Goal: Information Seeking & Learning: Check status

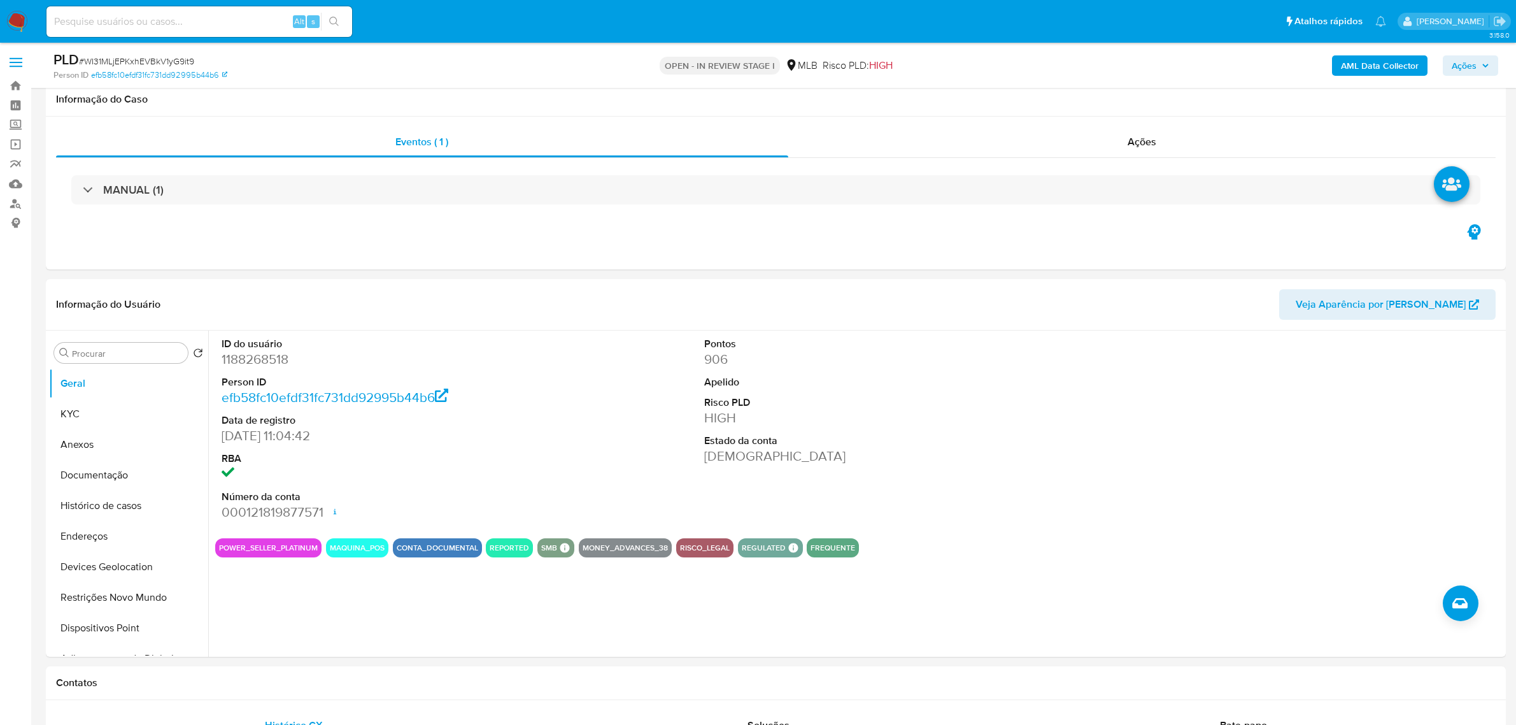
select select "10"
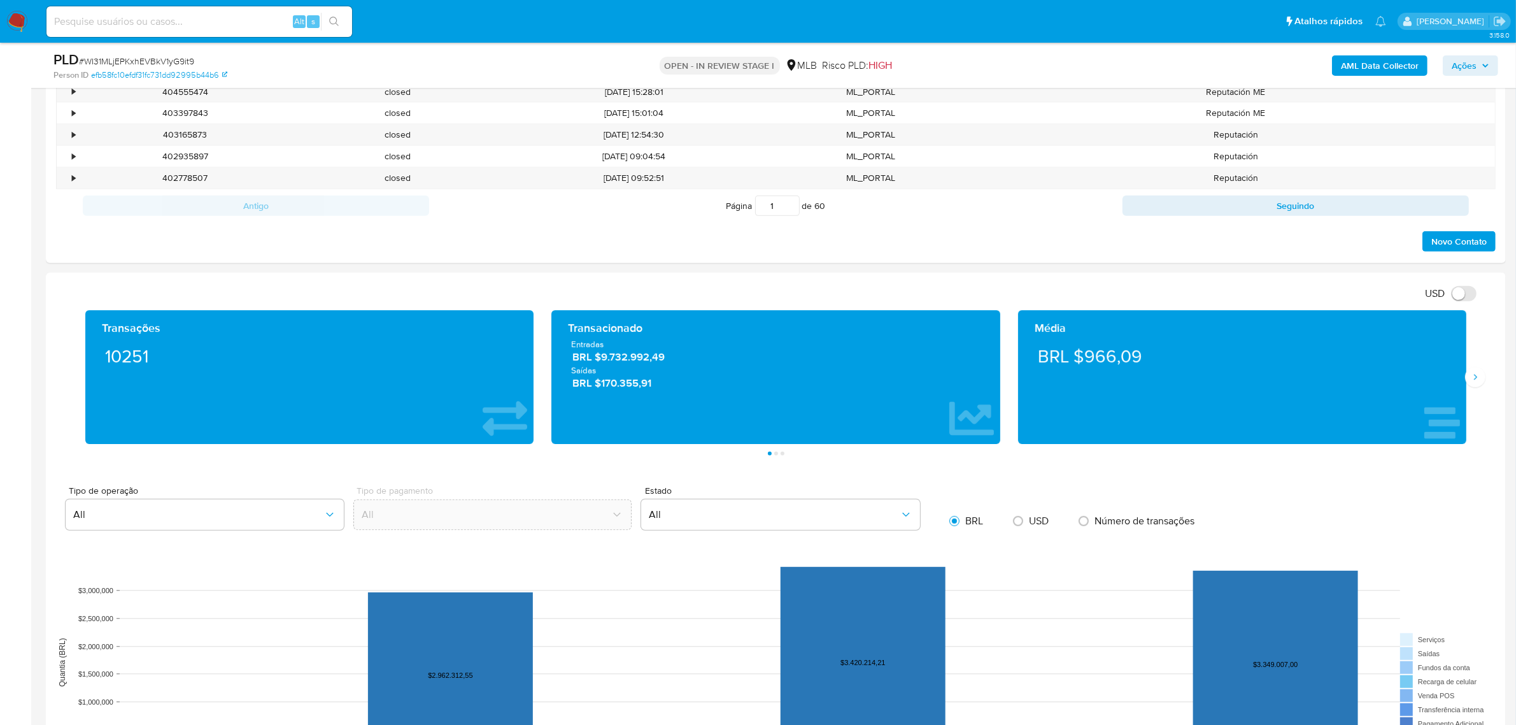
scroll to position [796, 0]
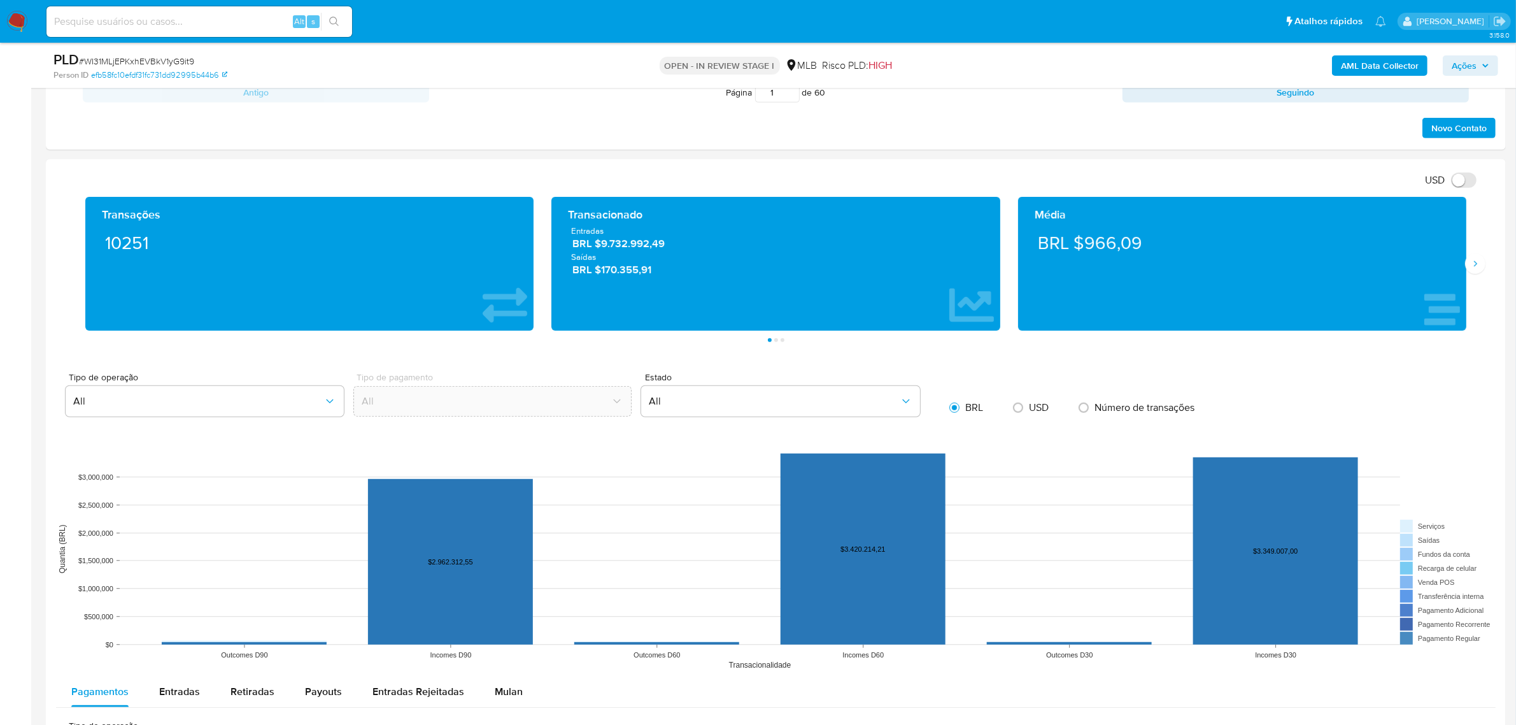
click at [1482, 273] on div "Transações 10251 Transacionado Entradas BRL $9.732.992,49 Saídas BRL $170.355,9…" at bounding box center [776, 269] width 1440 height 145
click at [1480, 265] on icon "Siguiente" at bounding box center [1475, 264] width 10 height 10
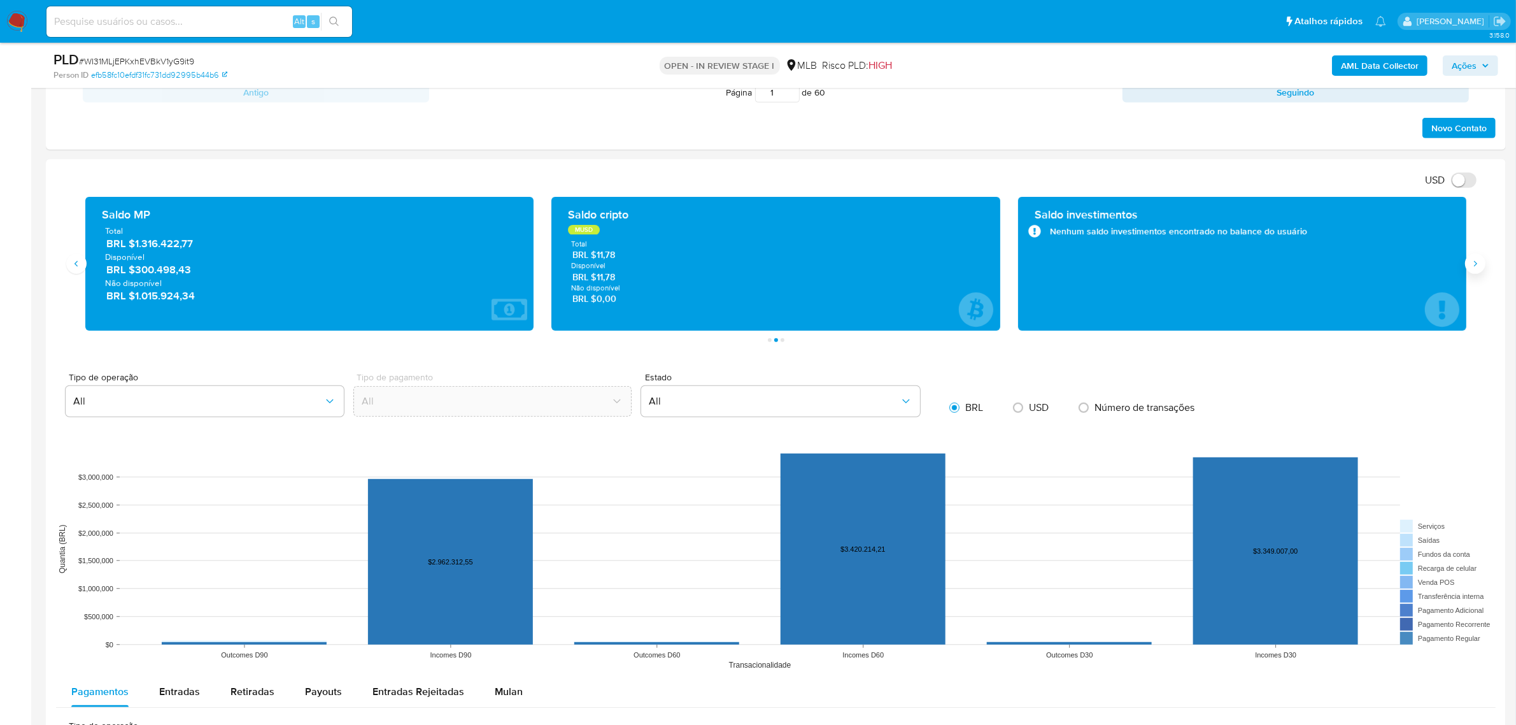
click at [1475, 273] on button "Siguiente" at bounding box center [1475, 263] width 20 height 20
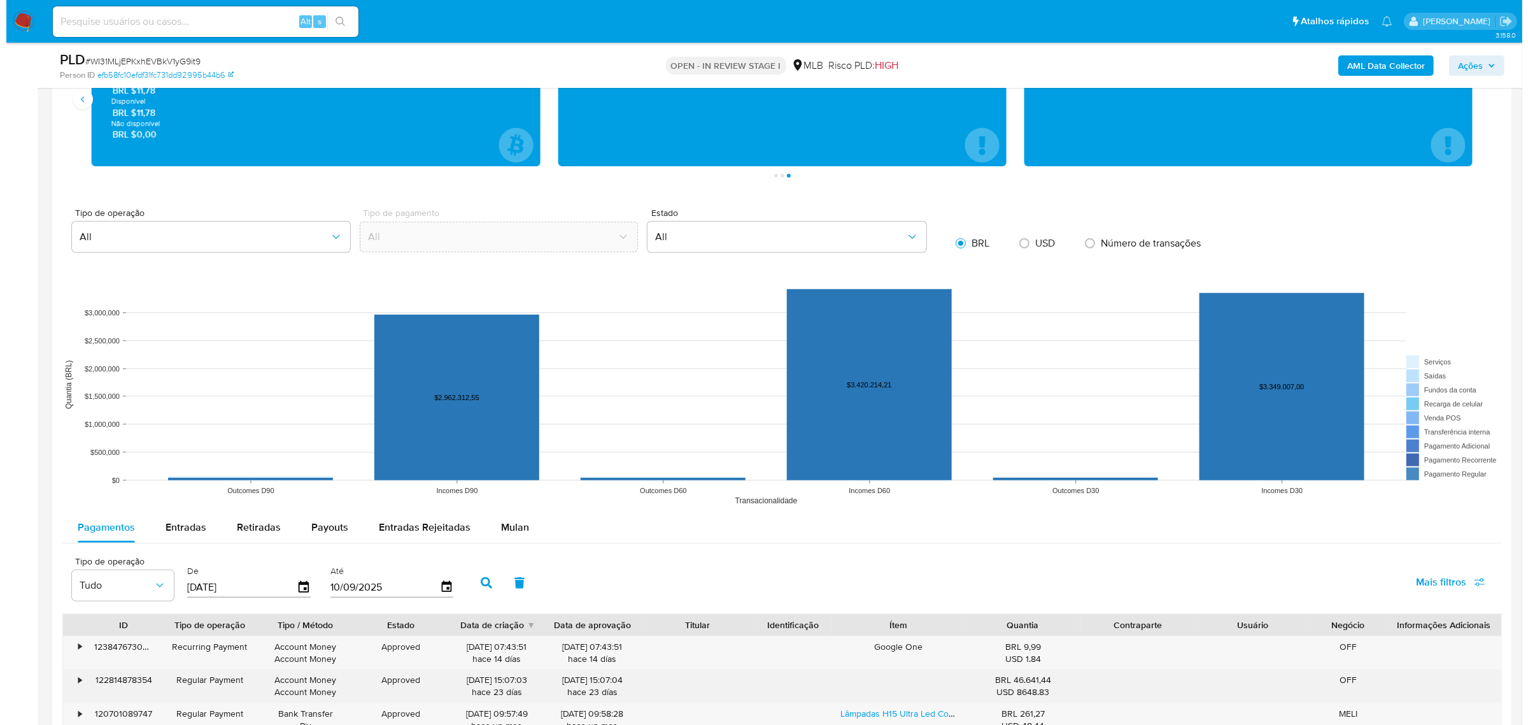
scroll to position [1273, 0]
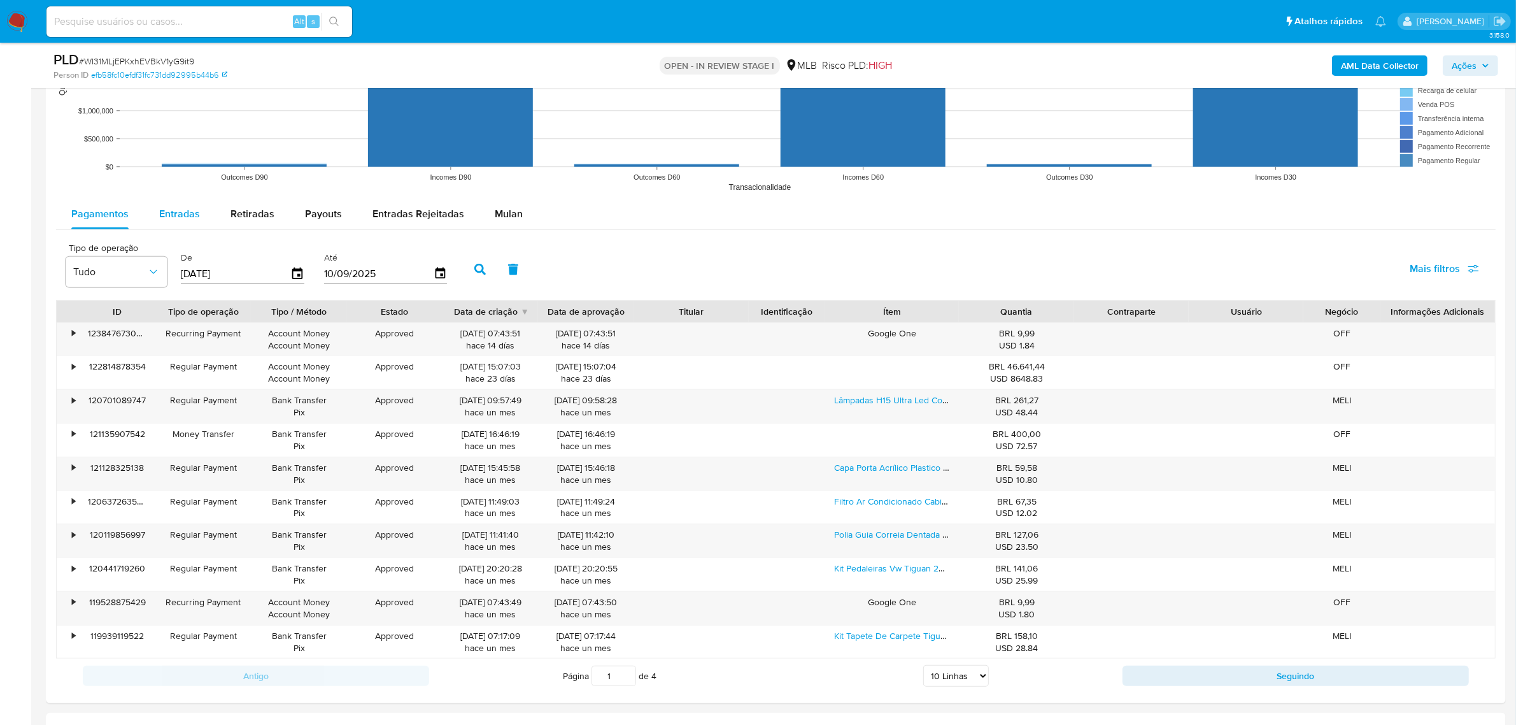
click at [188, 215] on span "Entradas" at bounding box center [179, 213] width 41 height 15
select select "10"
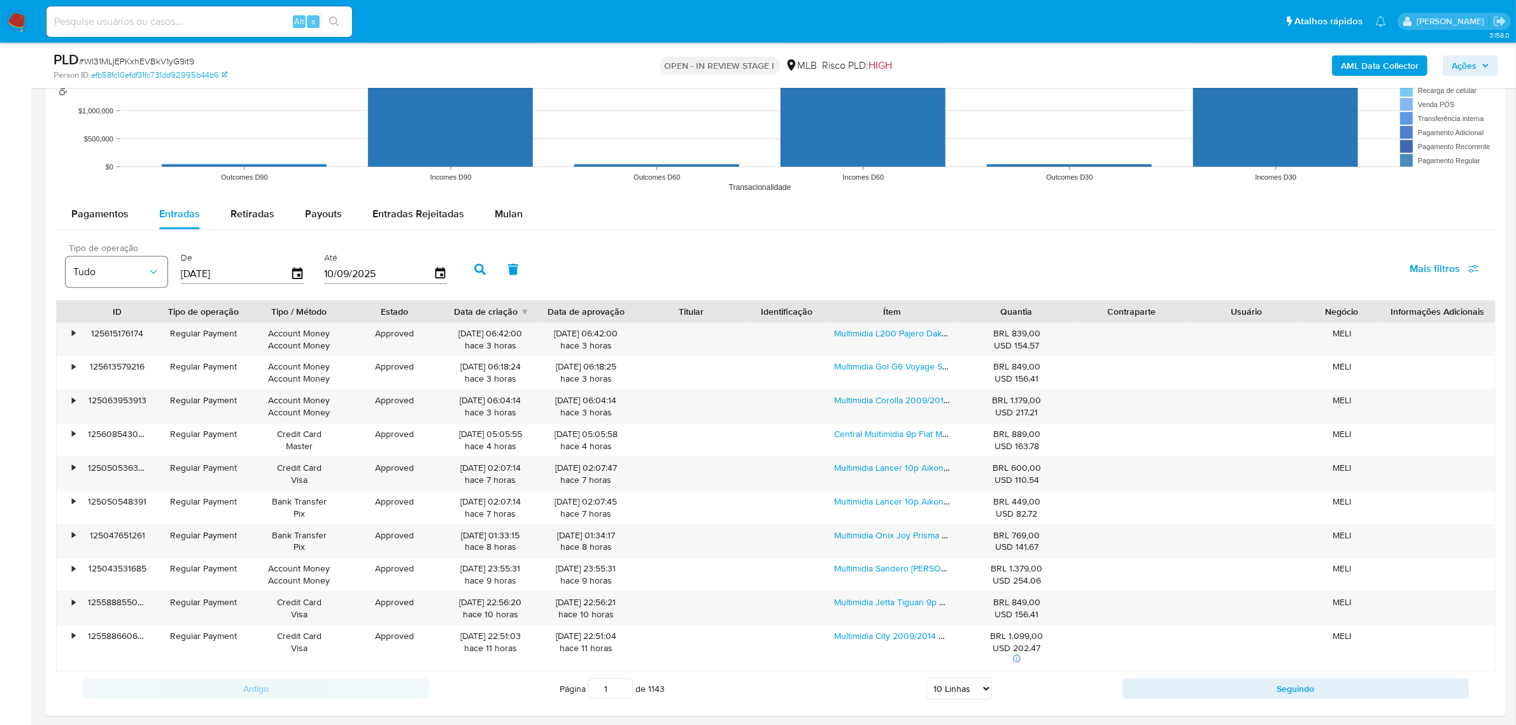
click at [160, 277] on button "Tudo" at bounding box center [117, 272] width 102 height 31
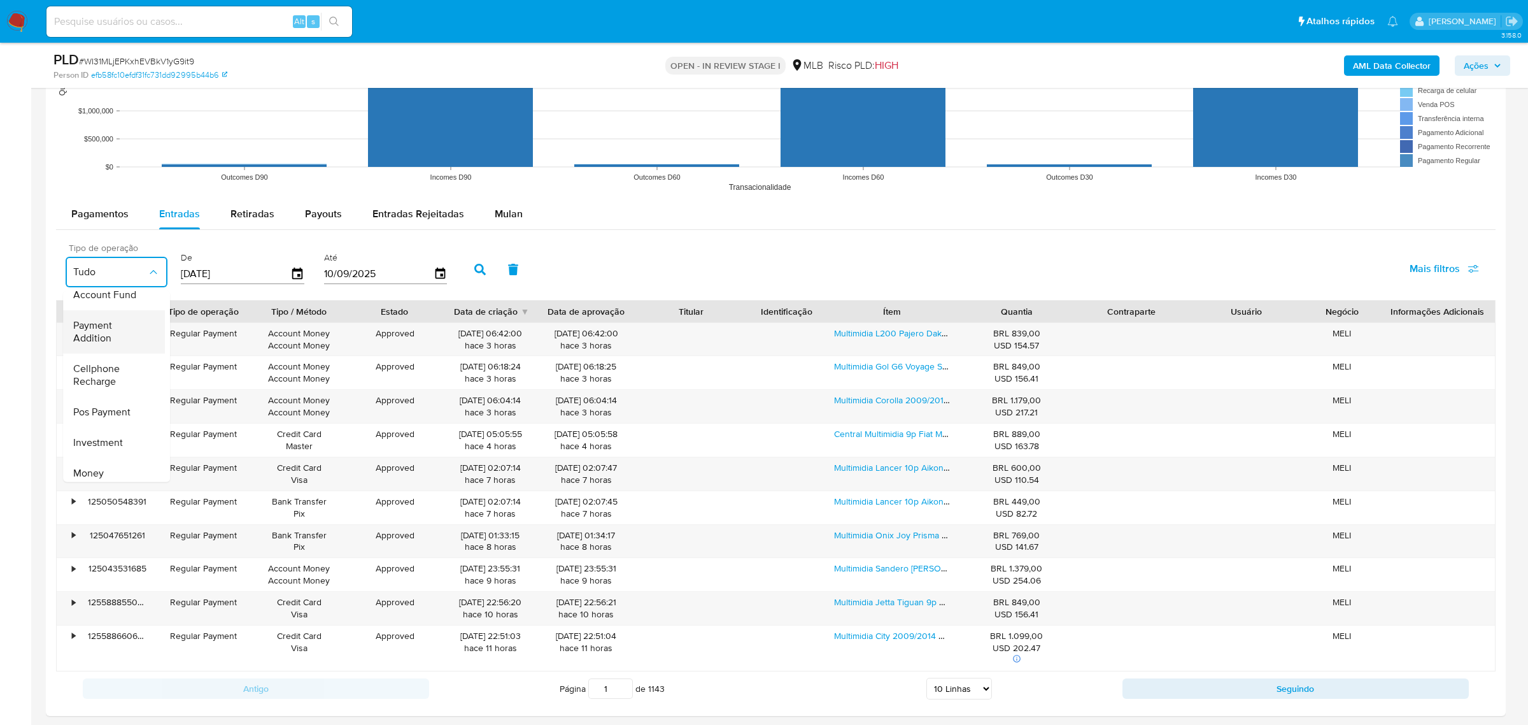
scroll to position [190, 0]
click at [1439, 277] on span "Mais filtros" at bounding box center [1435, 268] width 50 height 31
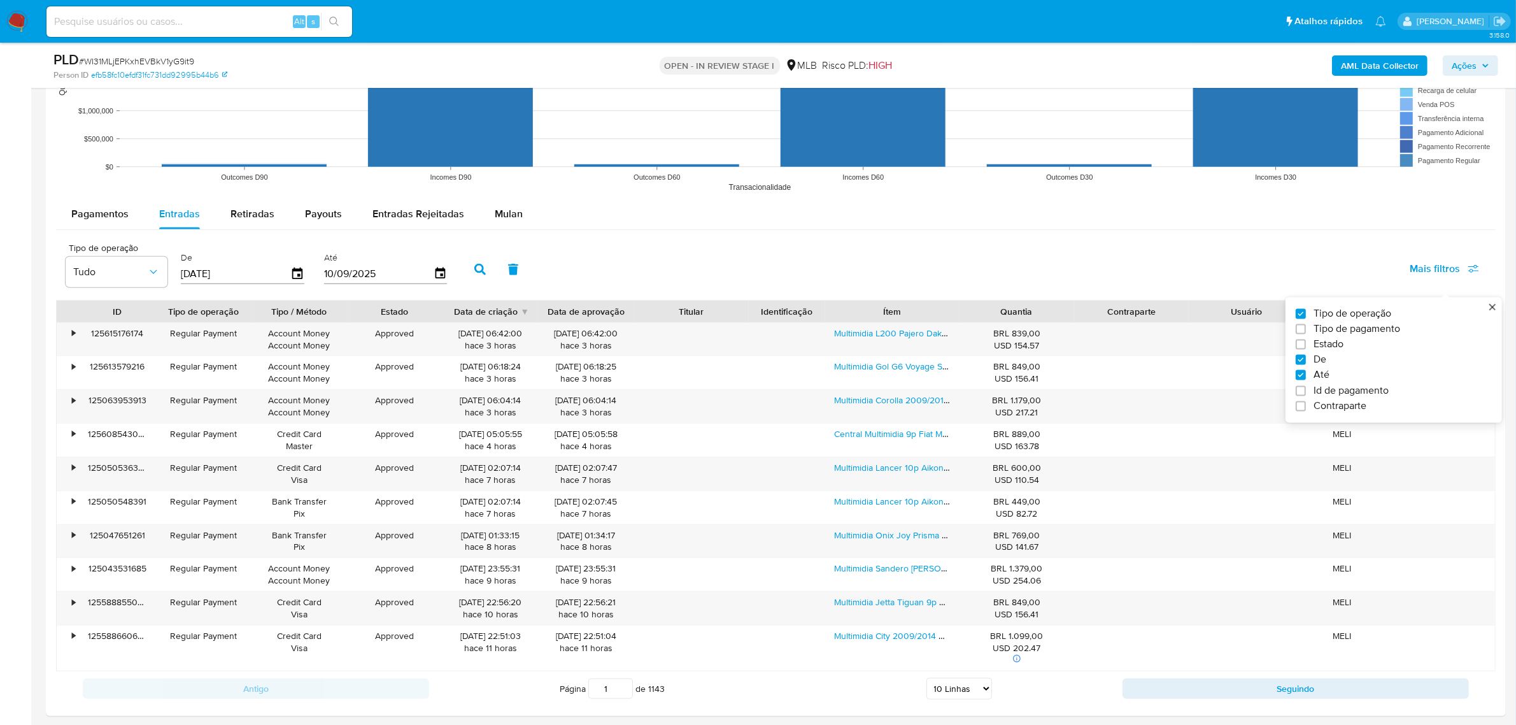
click at [1312, 344] on label "Estado" at bounding box center [1389, 344] width 186 height 13
click at [1306, 344] on input "Estado" at bounding box center [1301, 344] width 10 height 10
checkbox input "true"
type input "[DATE]"
click at [236, 271] on span "Tudo" at bounding box center [222, 272] width 74 height 13
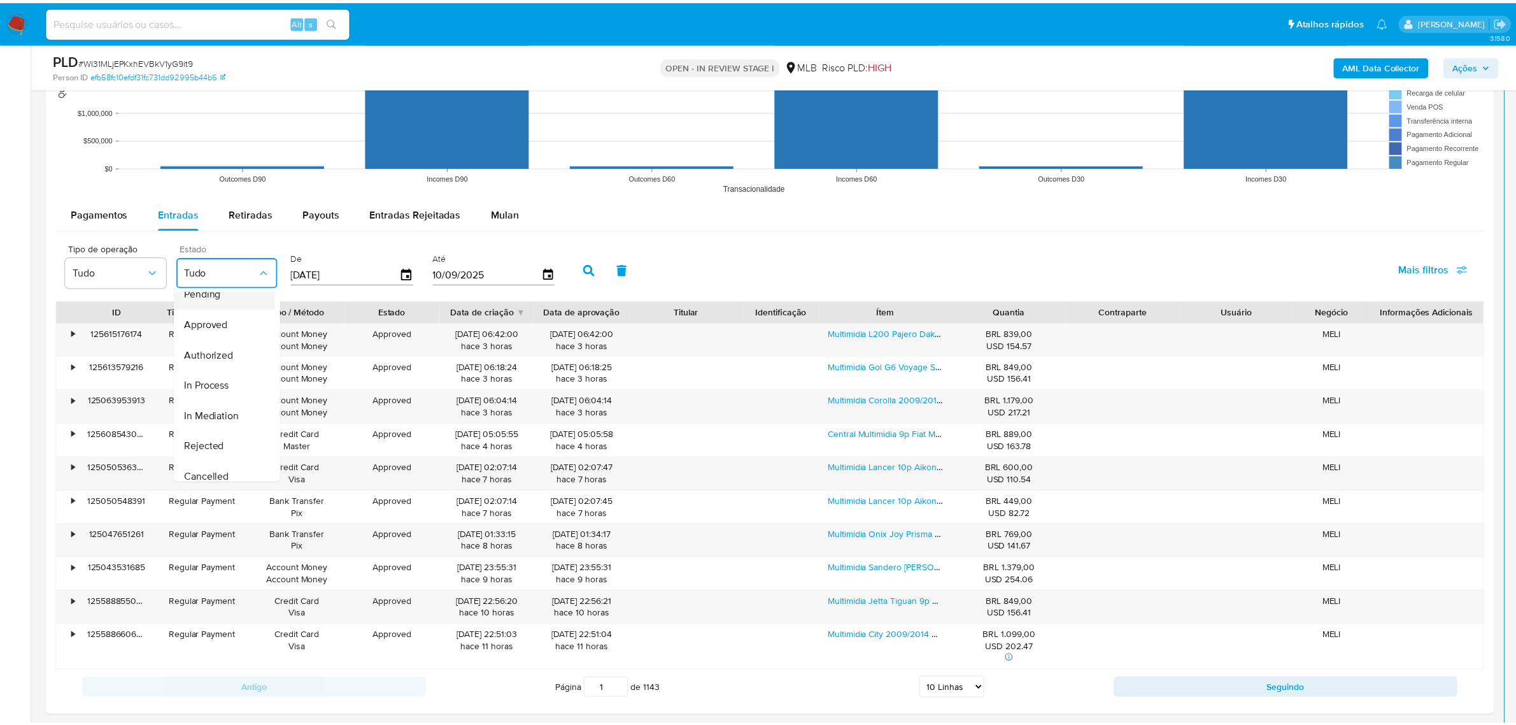
scroll to position [80, 0]
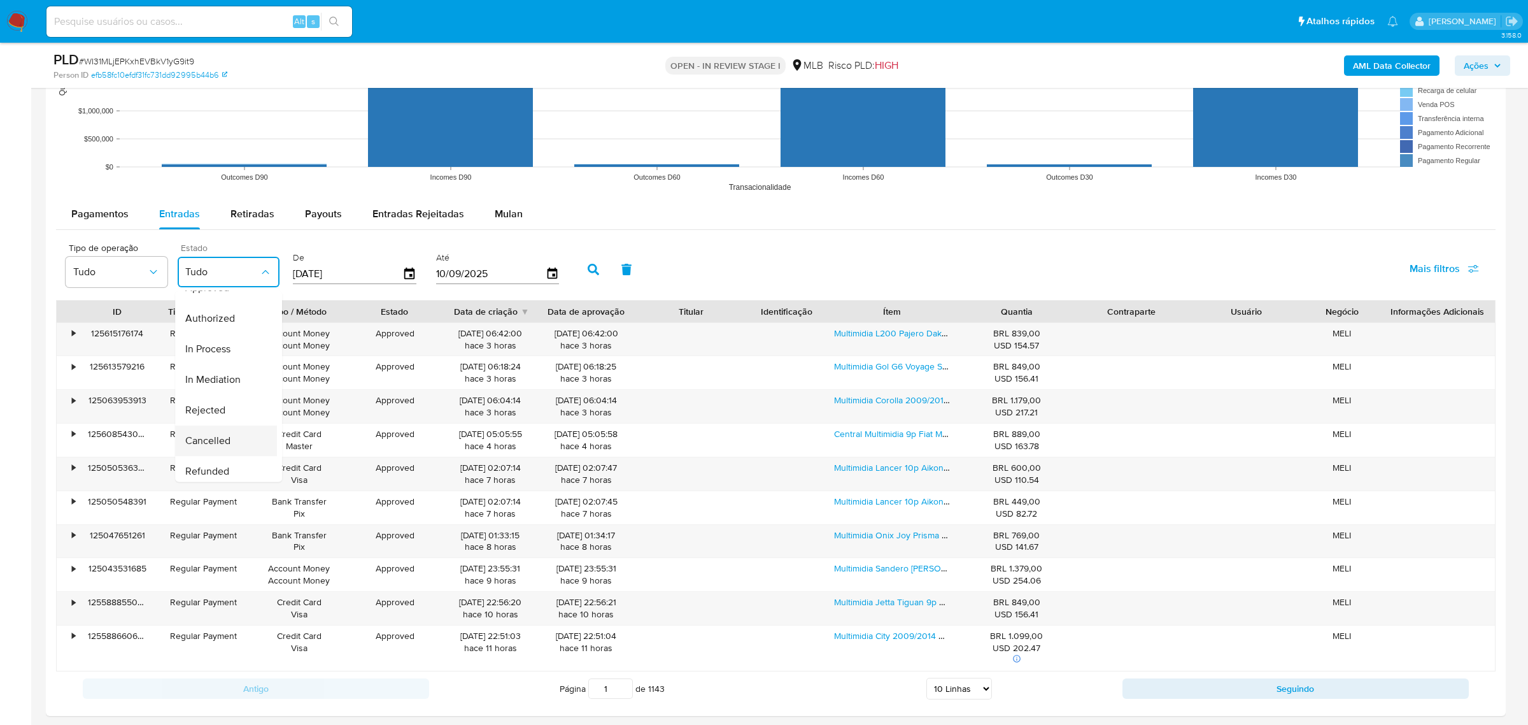
click at [226, 438] on span "Cancelled" at bounding box center [207, 440] width 45 height 13
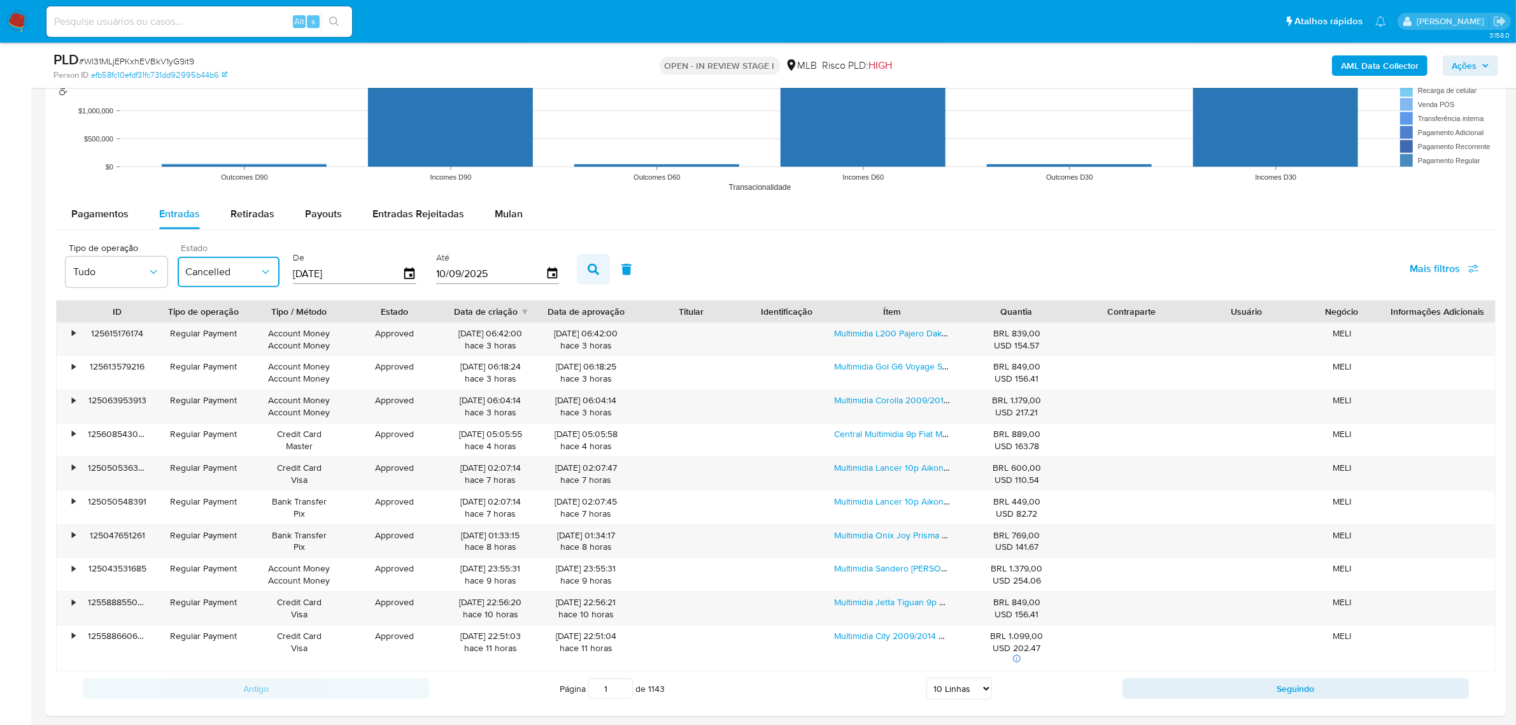
click at [588, 266] on icon "button" at bounding box center [593, 269] width 11 height 11
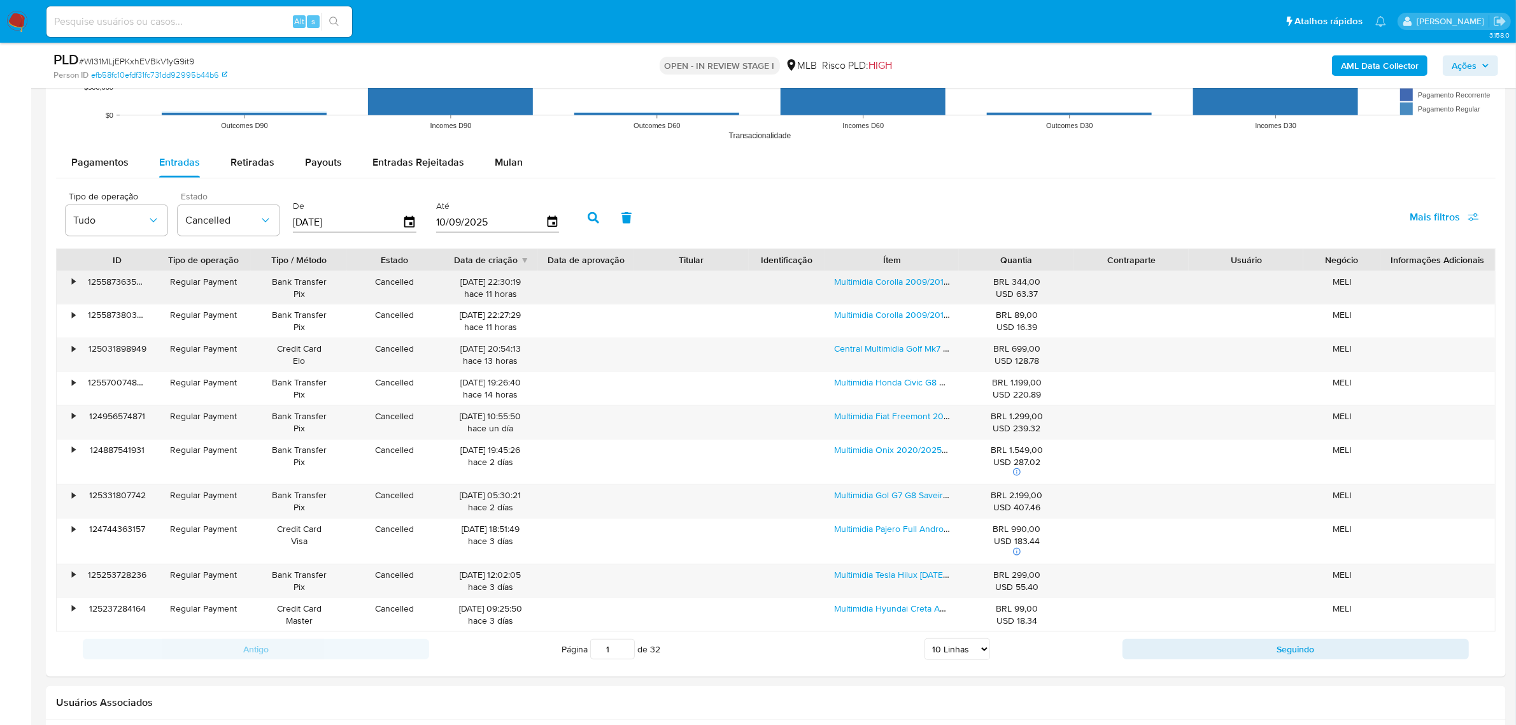
scroll to position [1353, 0]
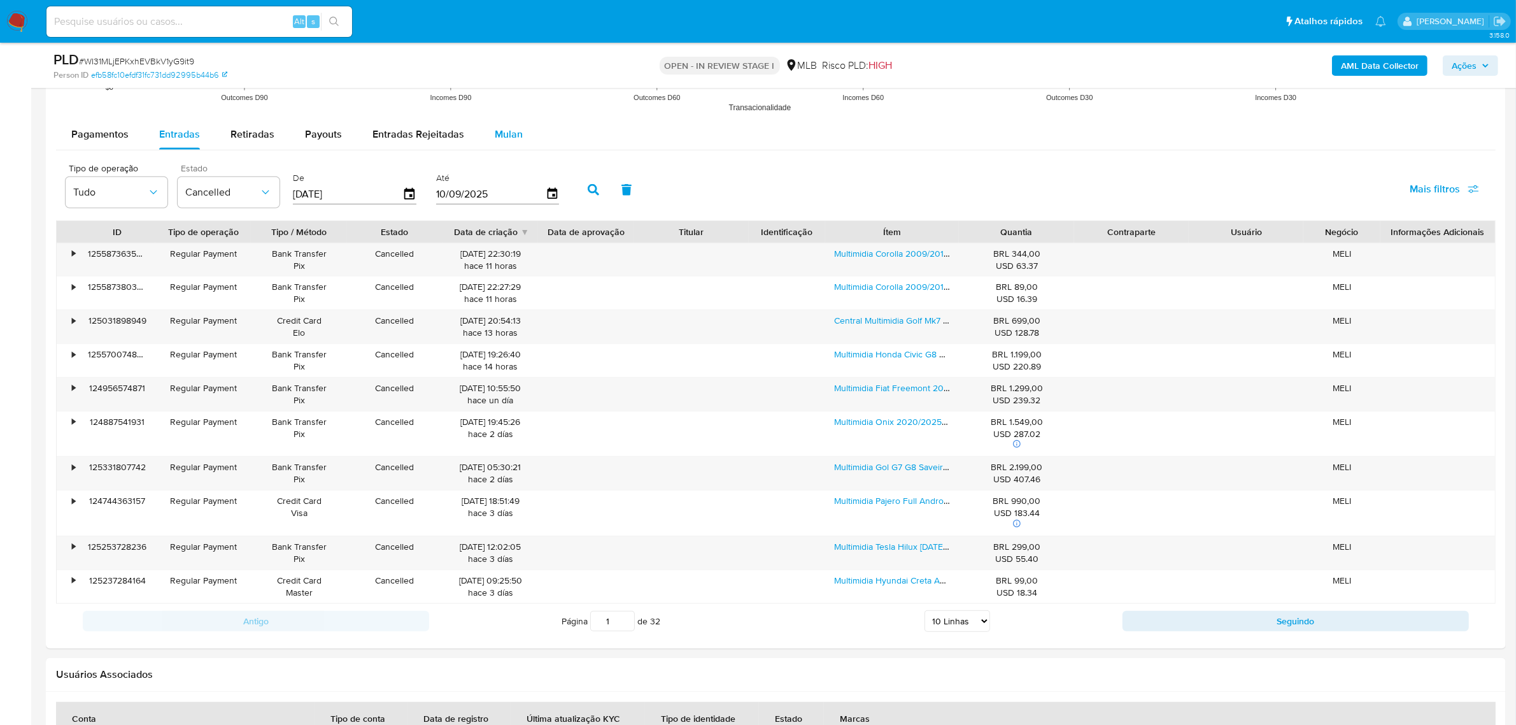
click at [504, 132] on span "Mulan" at bounding box center [509, 134] width 28 height 15
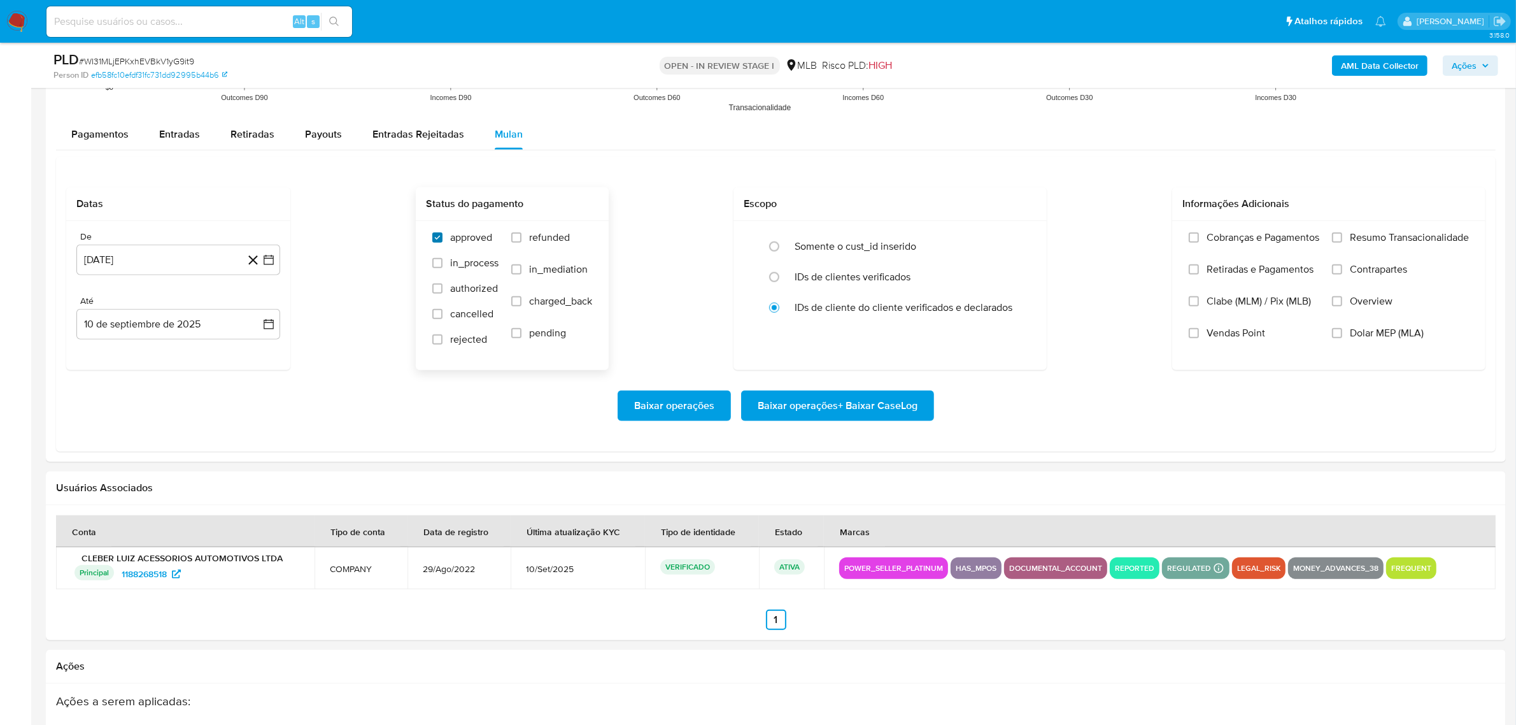
click at [439, 239] on input "approved" at bounding box center [437, 237] width 10 height 10
click at [437, 237] on input "approved" at bounding box center [437, 237] width 10 height 10
checkbox input "true"
click at [439, 316] on input "cancelled" at bounding box center [437, 314] width 10 height 10
checkbox input "true"
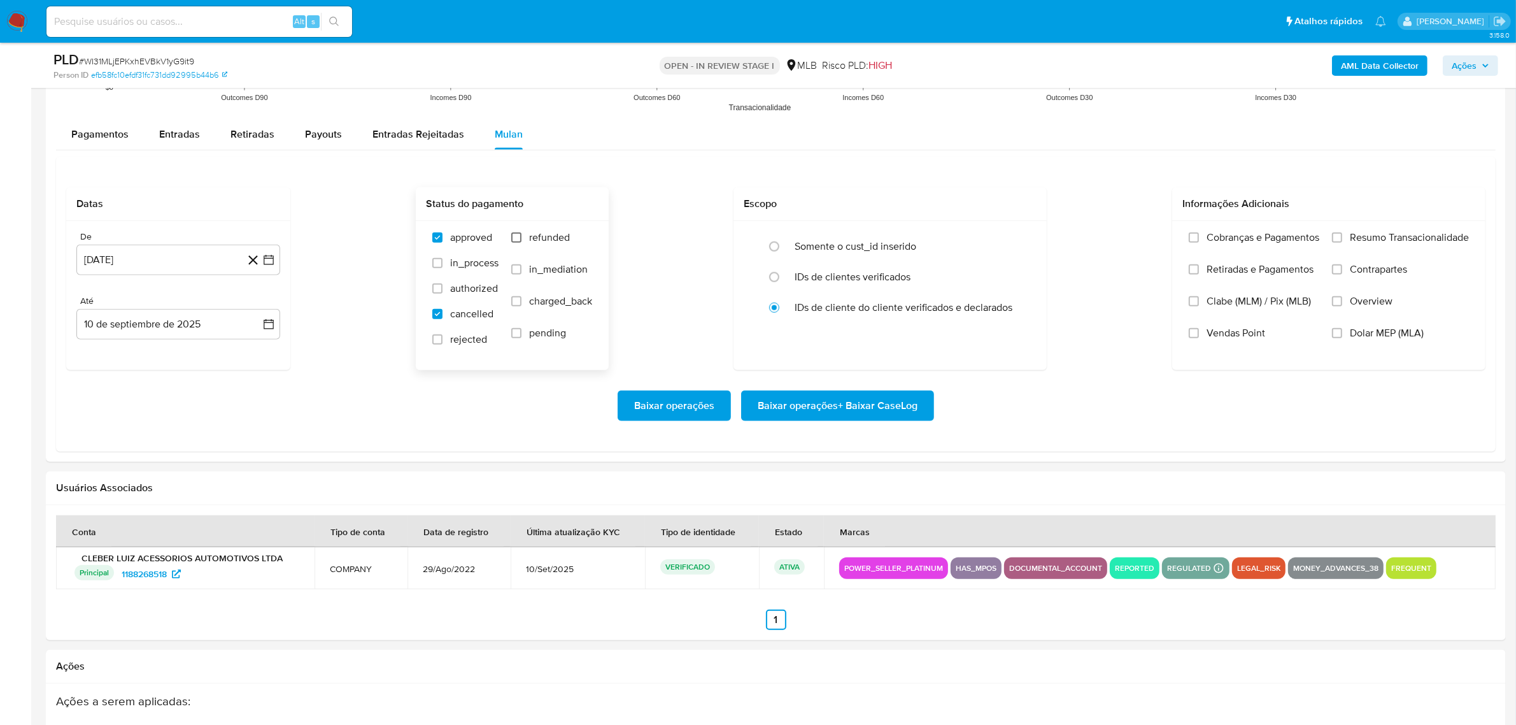
click at [517, 240] on input "refunded" at bounding box center [516, 237] width 10 height 10
checkbox input "true"
click at [513, 269] on input "in_mediation" at bounding box center [516, 269] width 10 height 10
checkbox input "true"
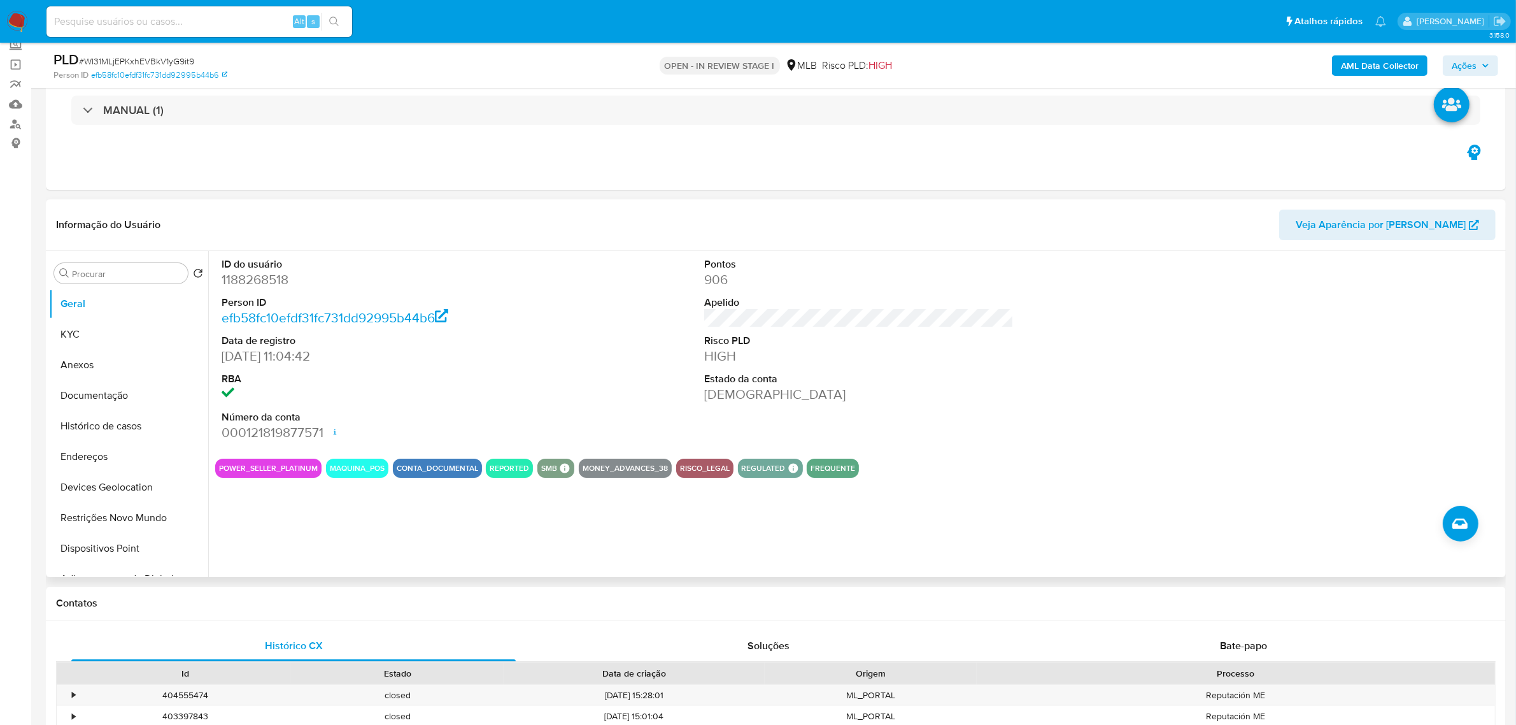
scroll to position [0, 0]
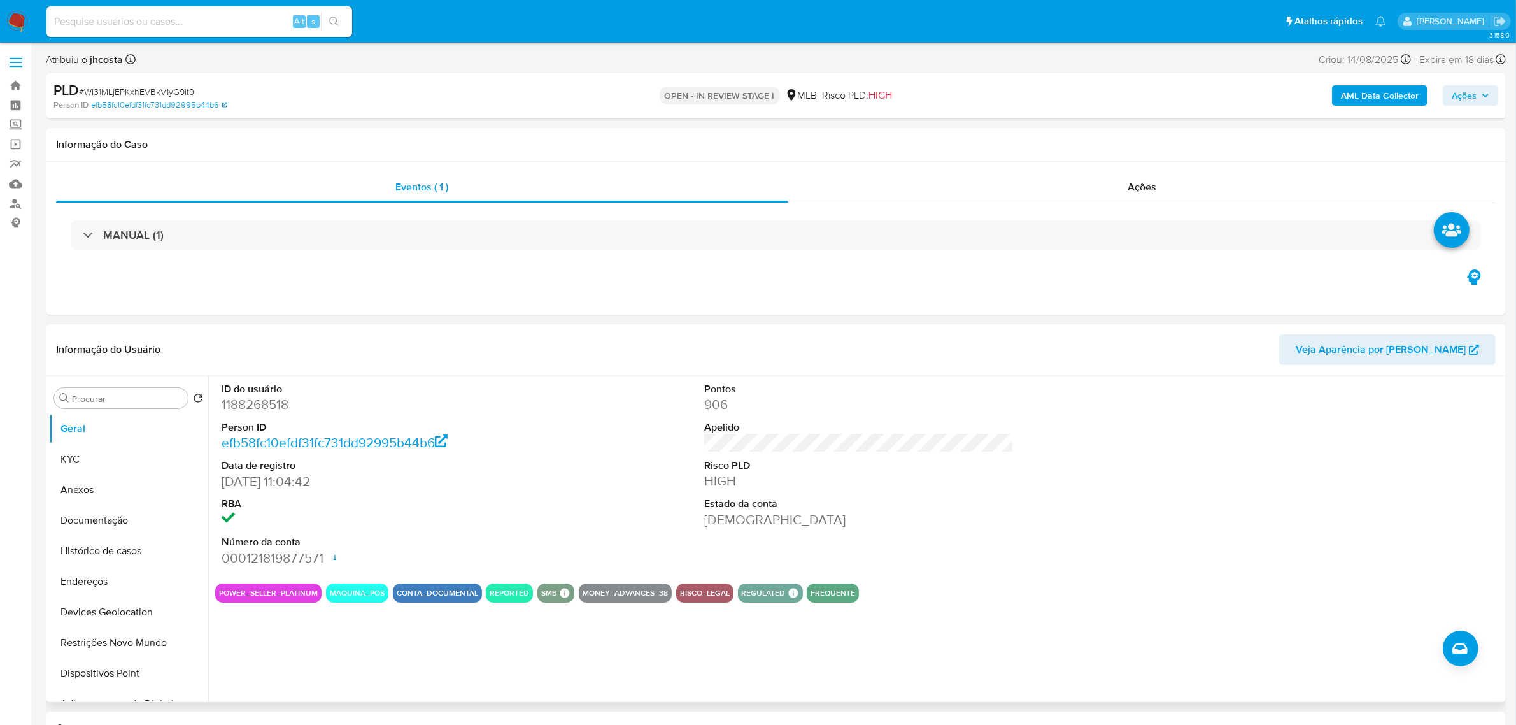
click at [262, 404] on dd "1188268518" at bounding box center [376, 404] width 309 height 18
copy dd "1188268518"
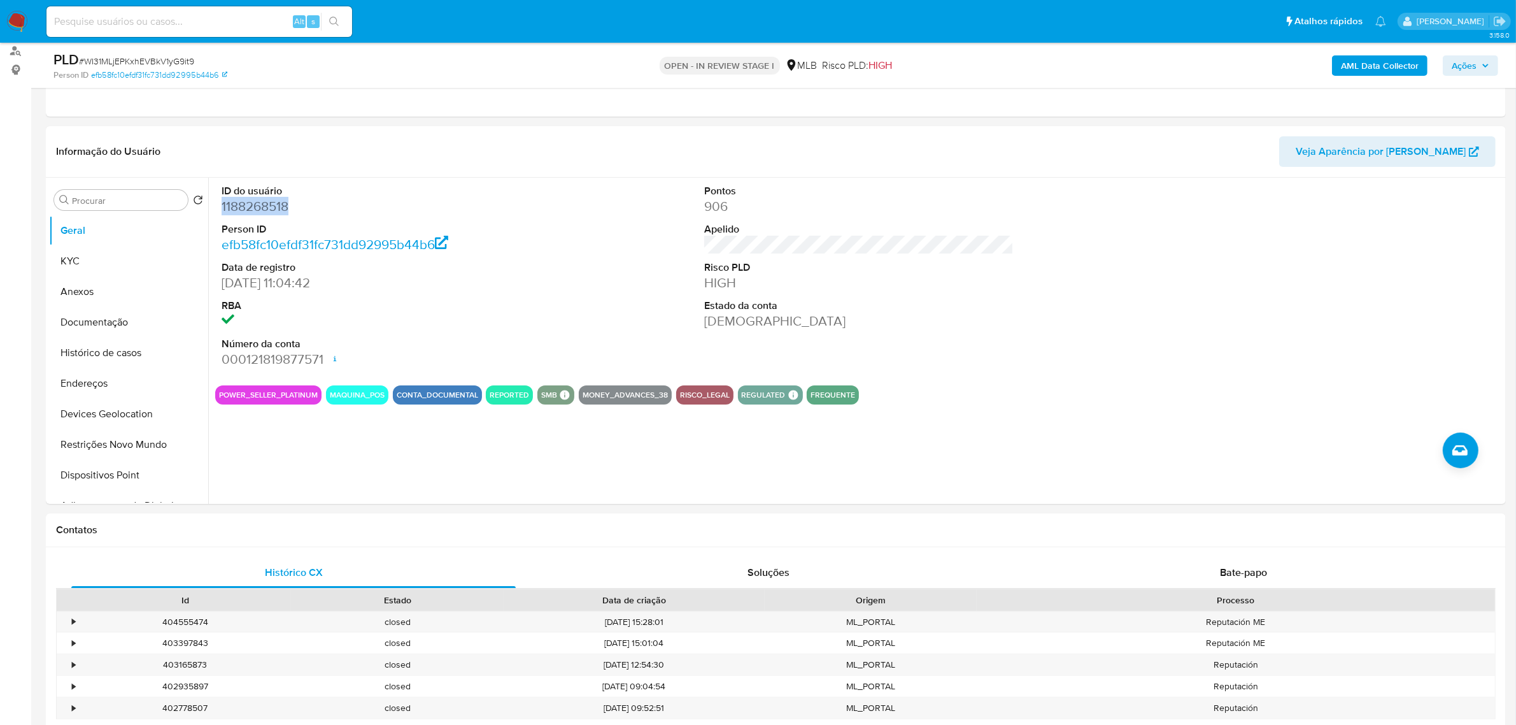
scroll to position [159, 0]
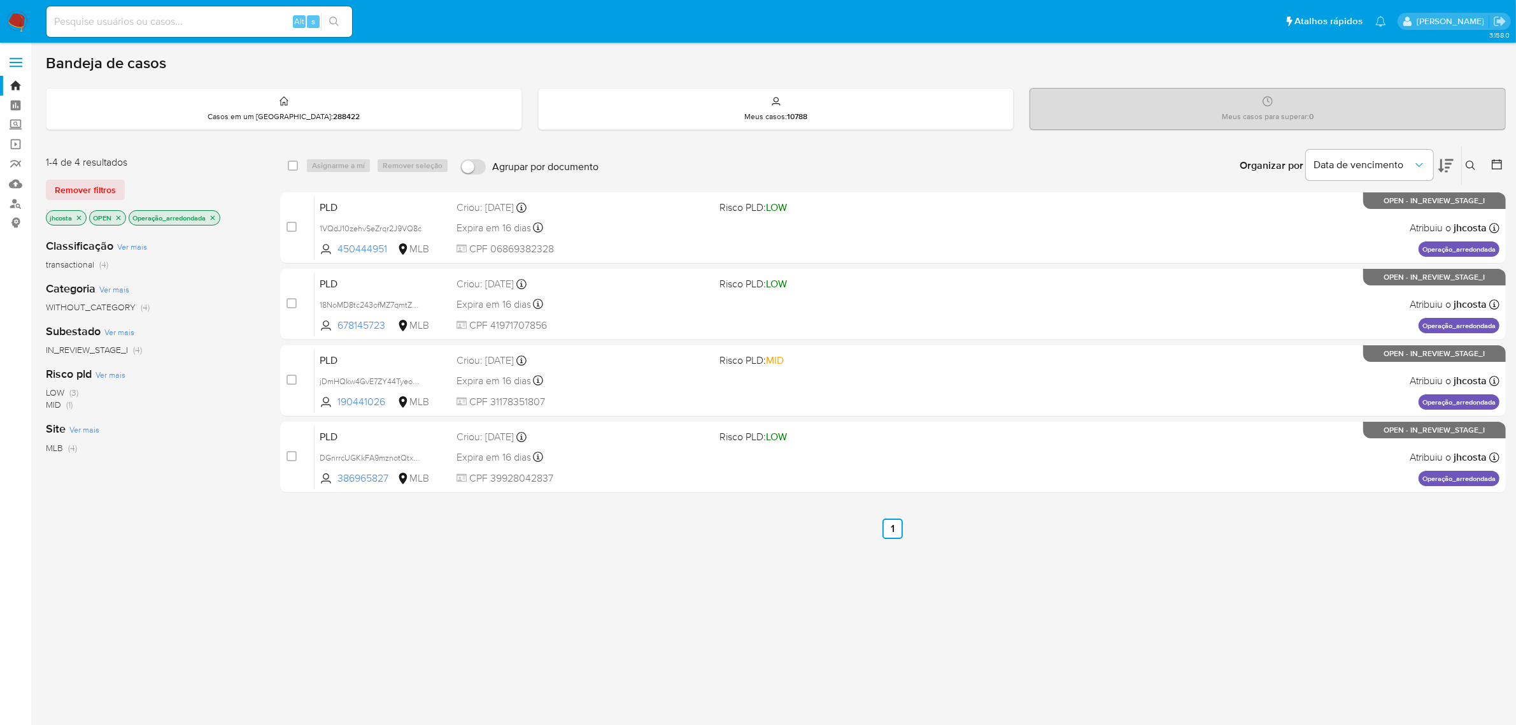
click at [170, 13] on input at bounding box center [199, 21] width 306 height 17
paste input "1381801157"
type input "1381801157"
click at [155, 29] on input "1381801157" at bounding box center [199, 21] width 306 height 17
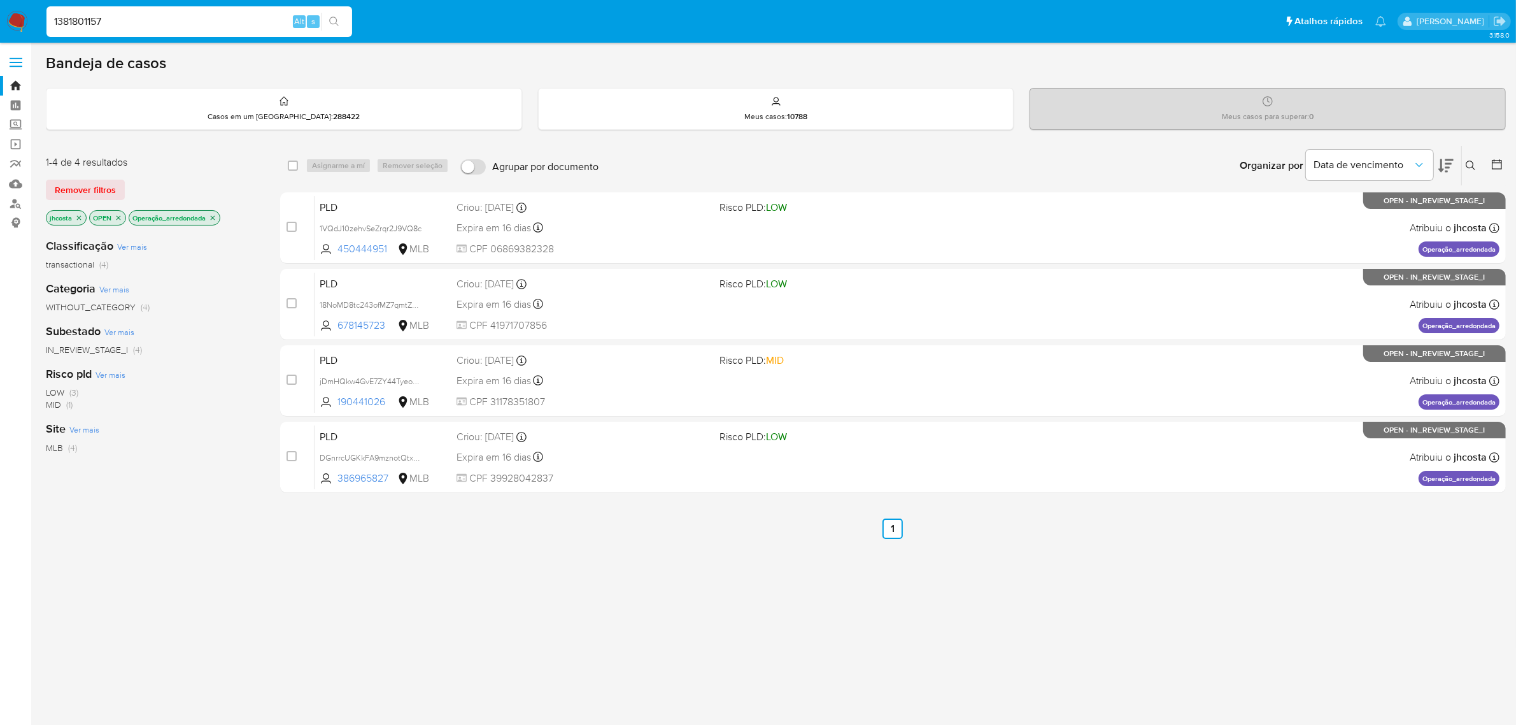
click at [155, 29] on input "1381801157" at bounding box center [199, 21] width 306 height 17
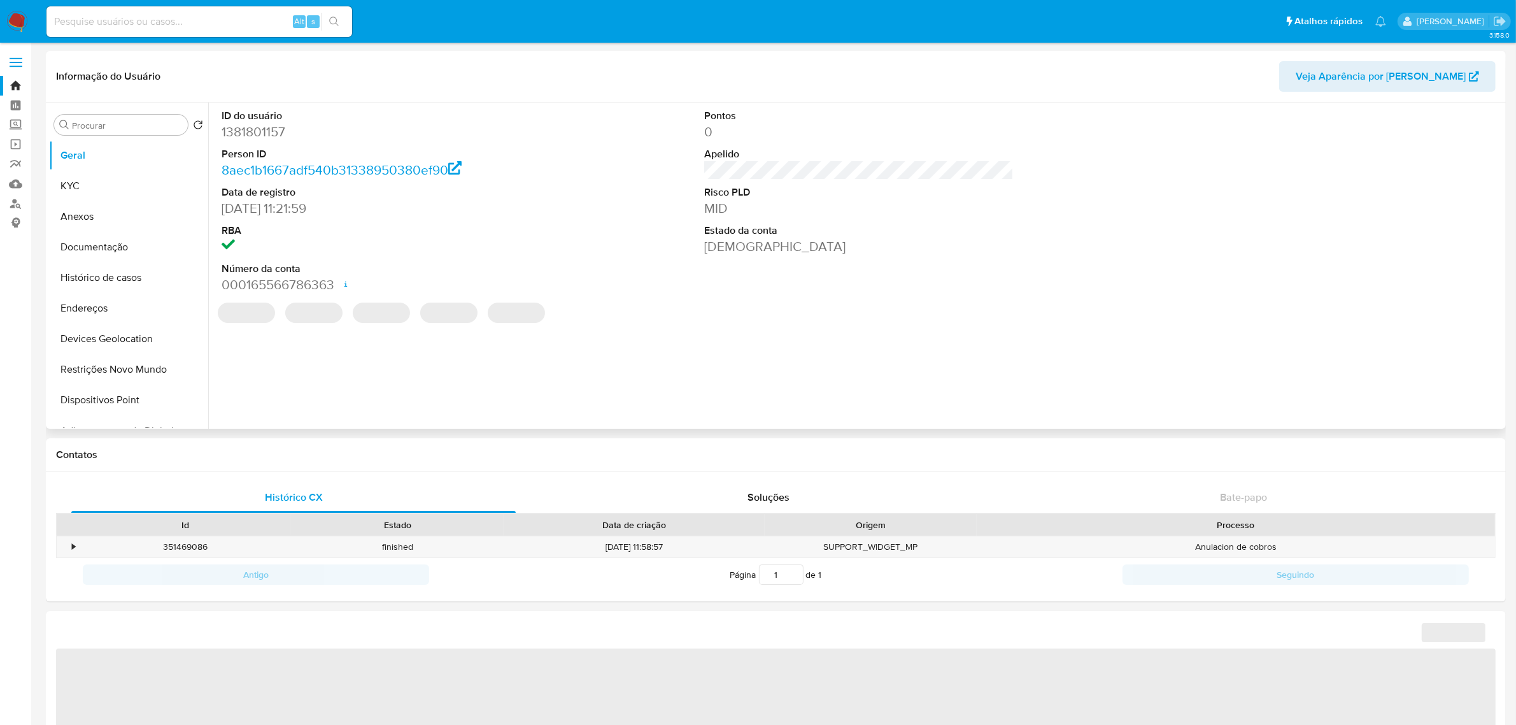
select select "10"
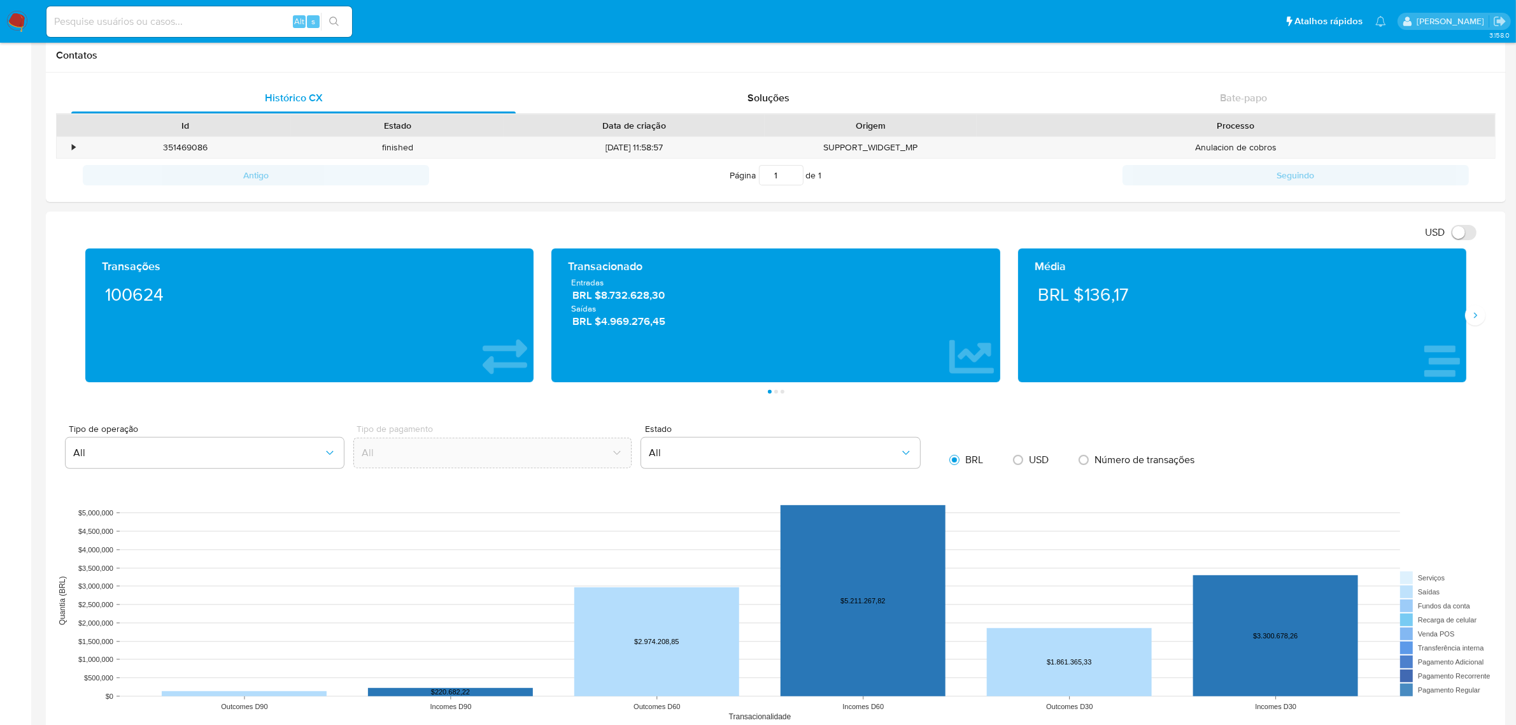
scroll to position [398, 0]
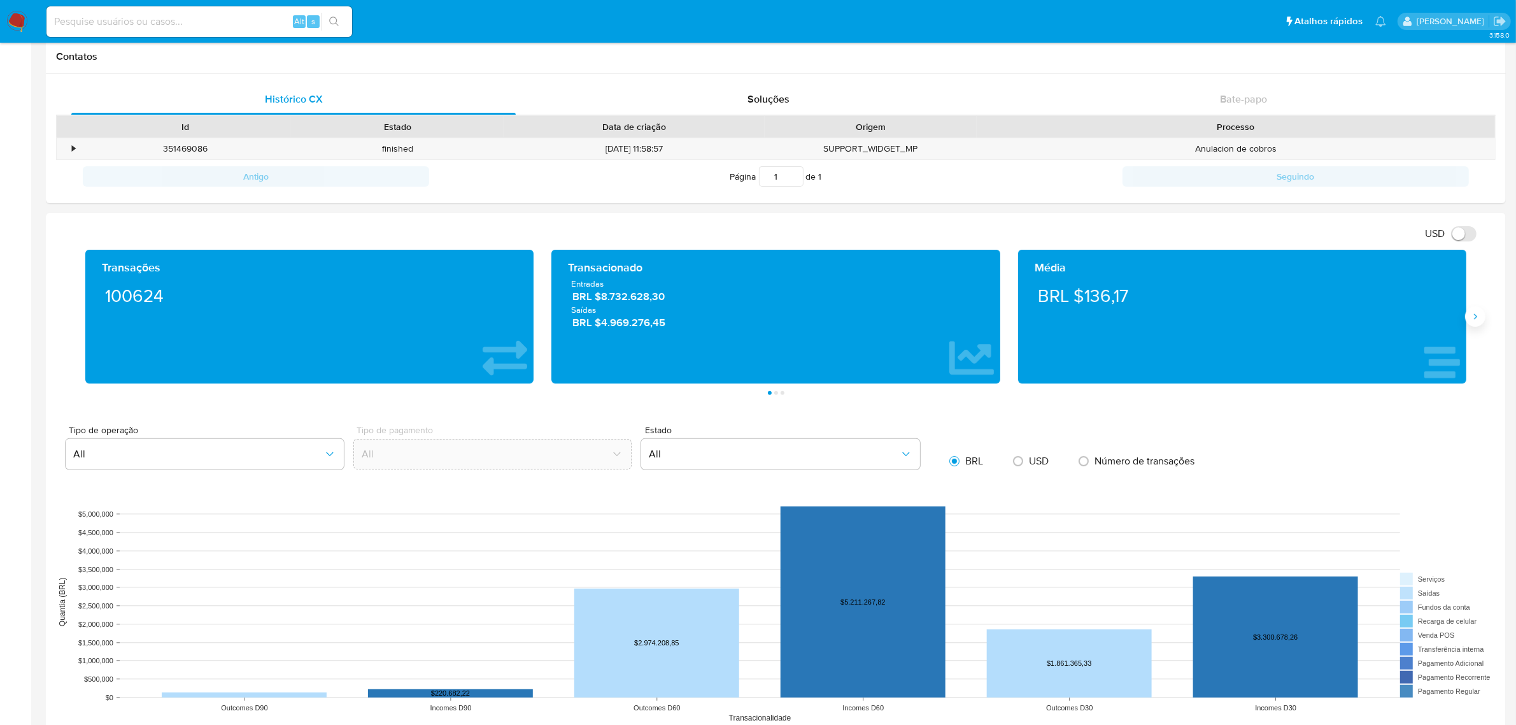
click at [1481, 322] on button "Siguiente" at bounding box center [1475, 316] width 20 height 20
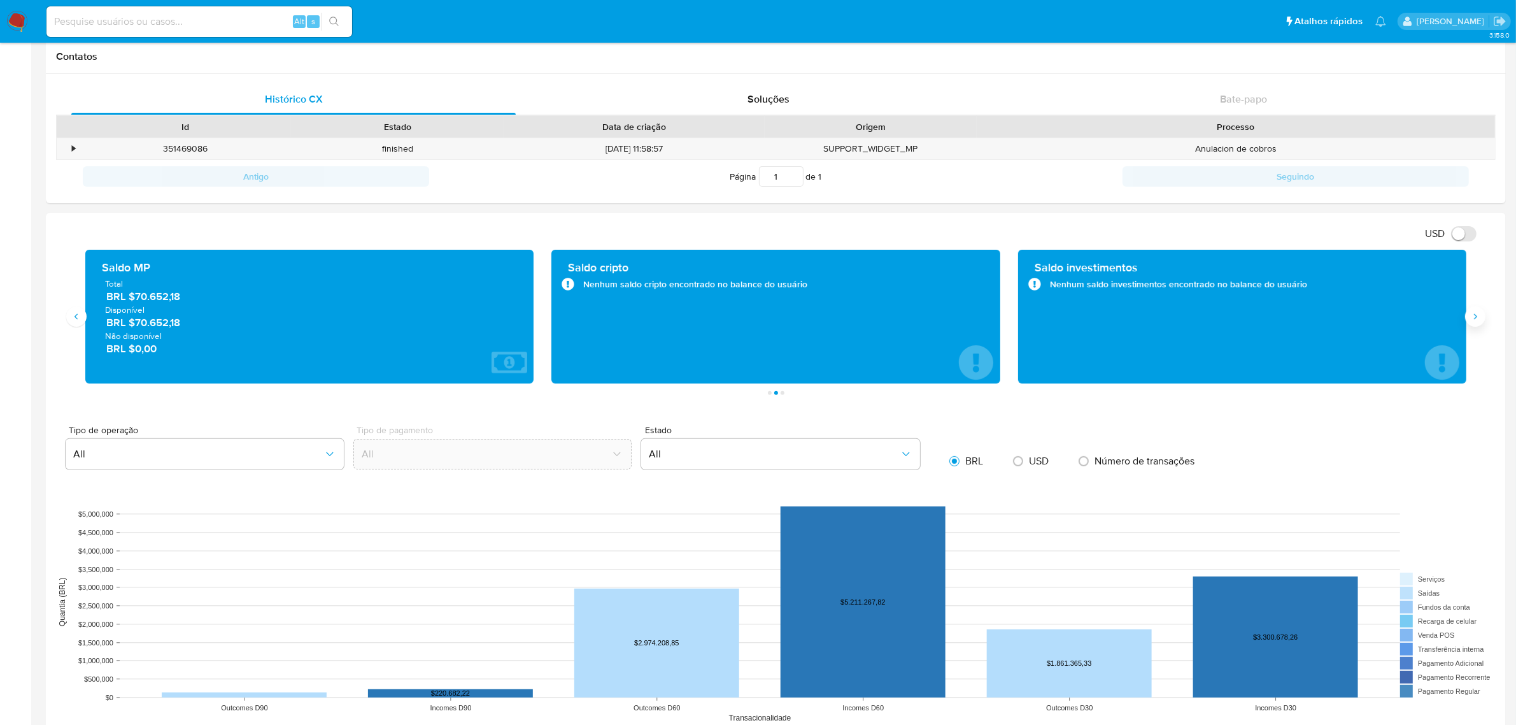
click at [1481, 322] on button "Siguiente" at bounding box center [1475, 316] width 20 height 20
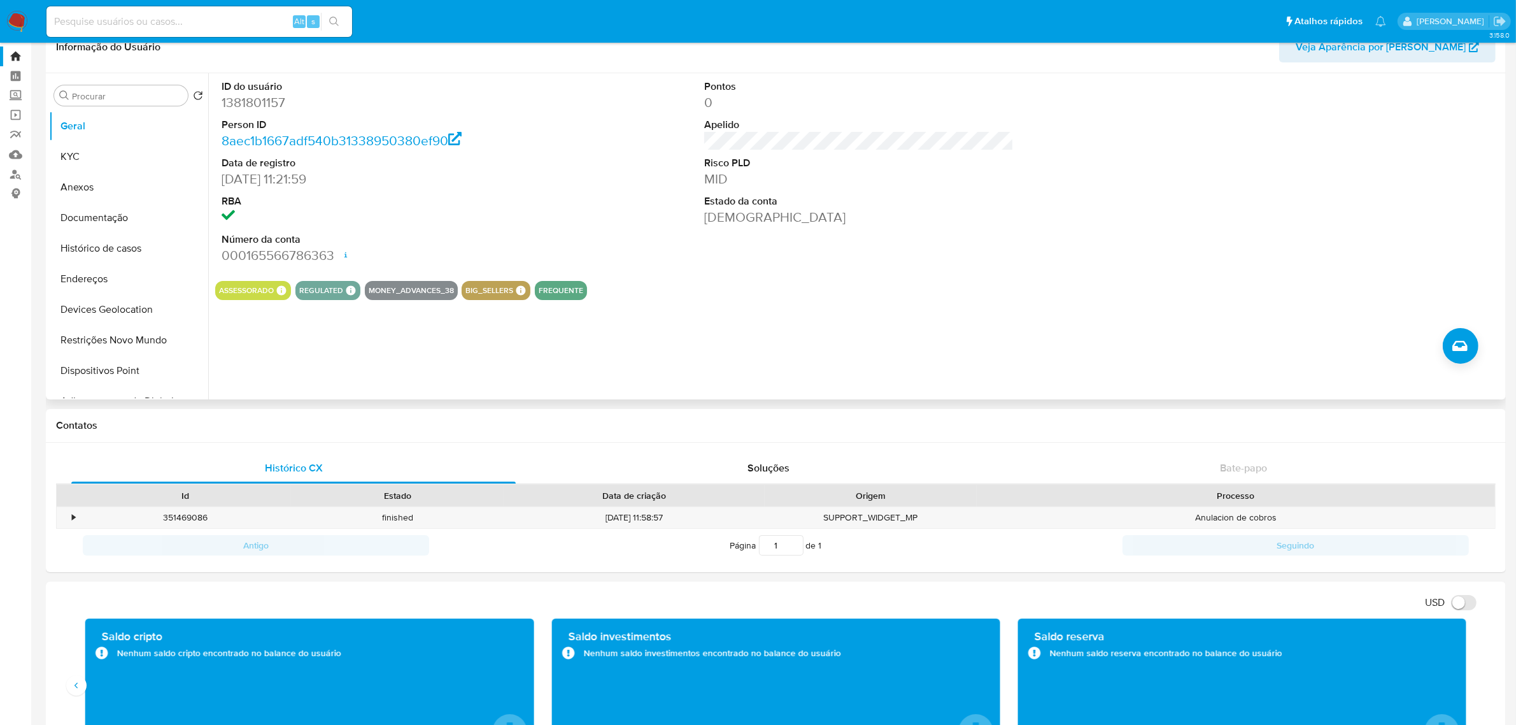
scroll to position [0, 0]
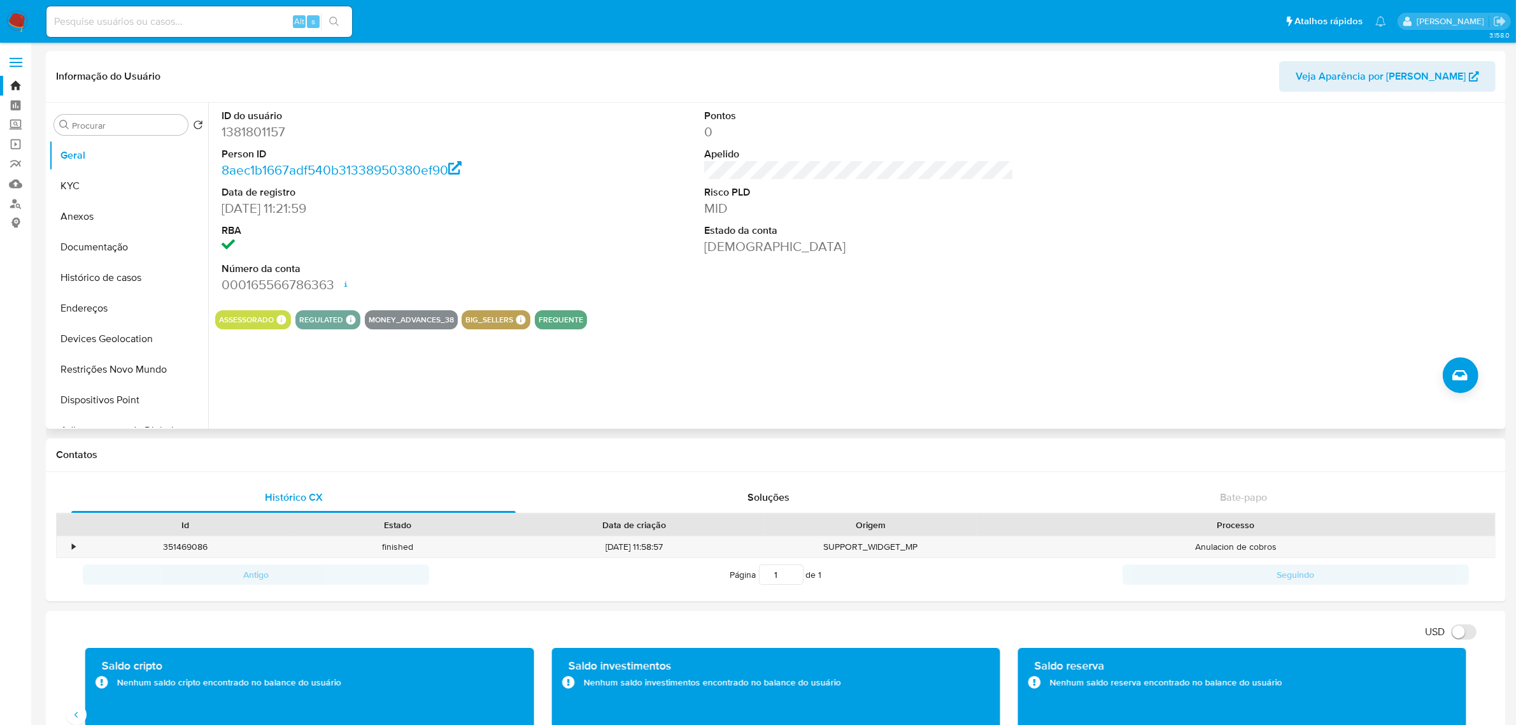
click at [255, 131] on dd "1381801157" at bounding box center [376, 132] width 309 height 18
copy dd "1381801157"
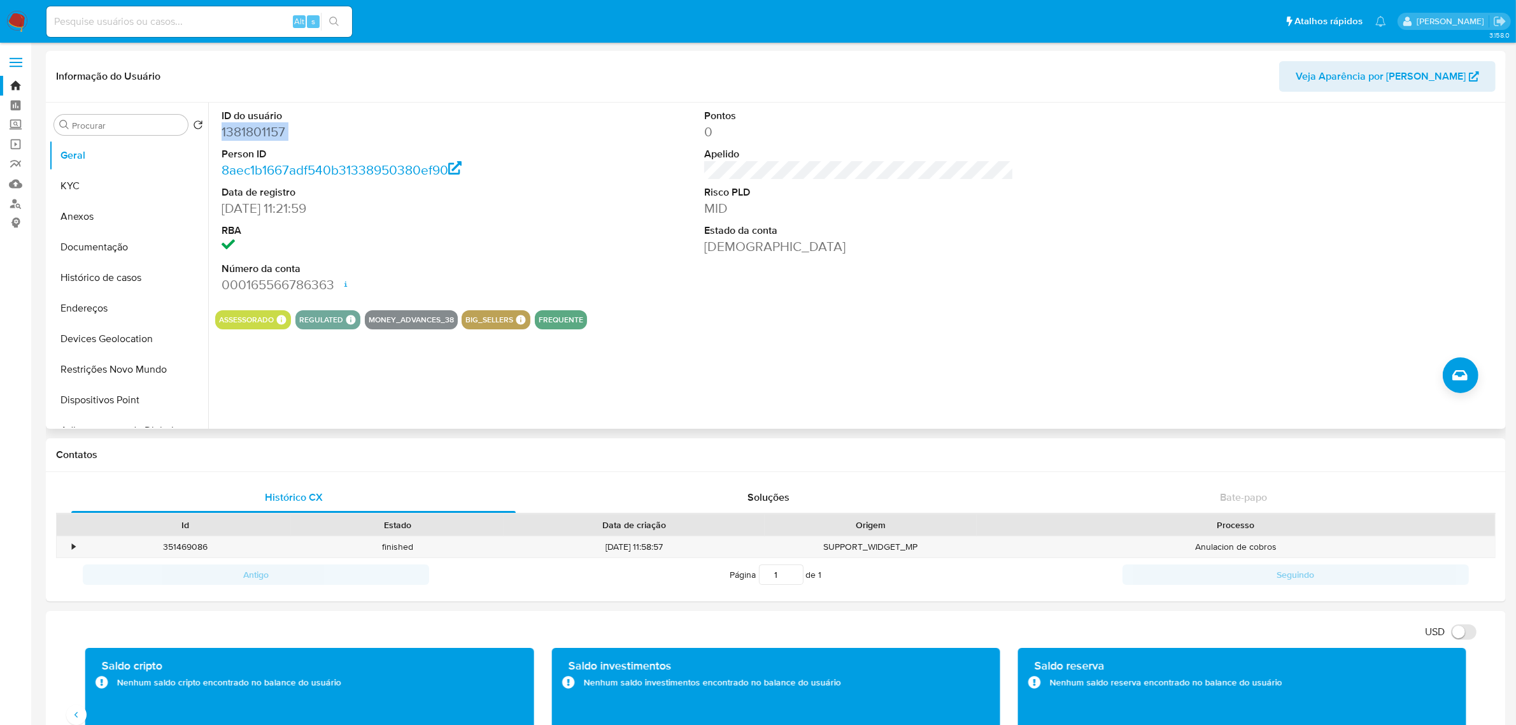
click at [252, 135] on dd "1381801157" at bounding box center [376, 132] width 309 height 18
click at [259, 134] on dd "1381801157" at bounding box center [376, 132] width 309 height 18
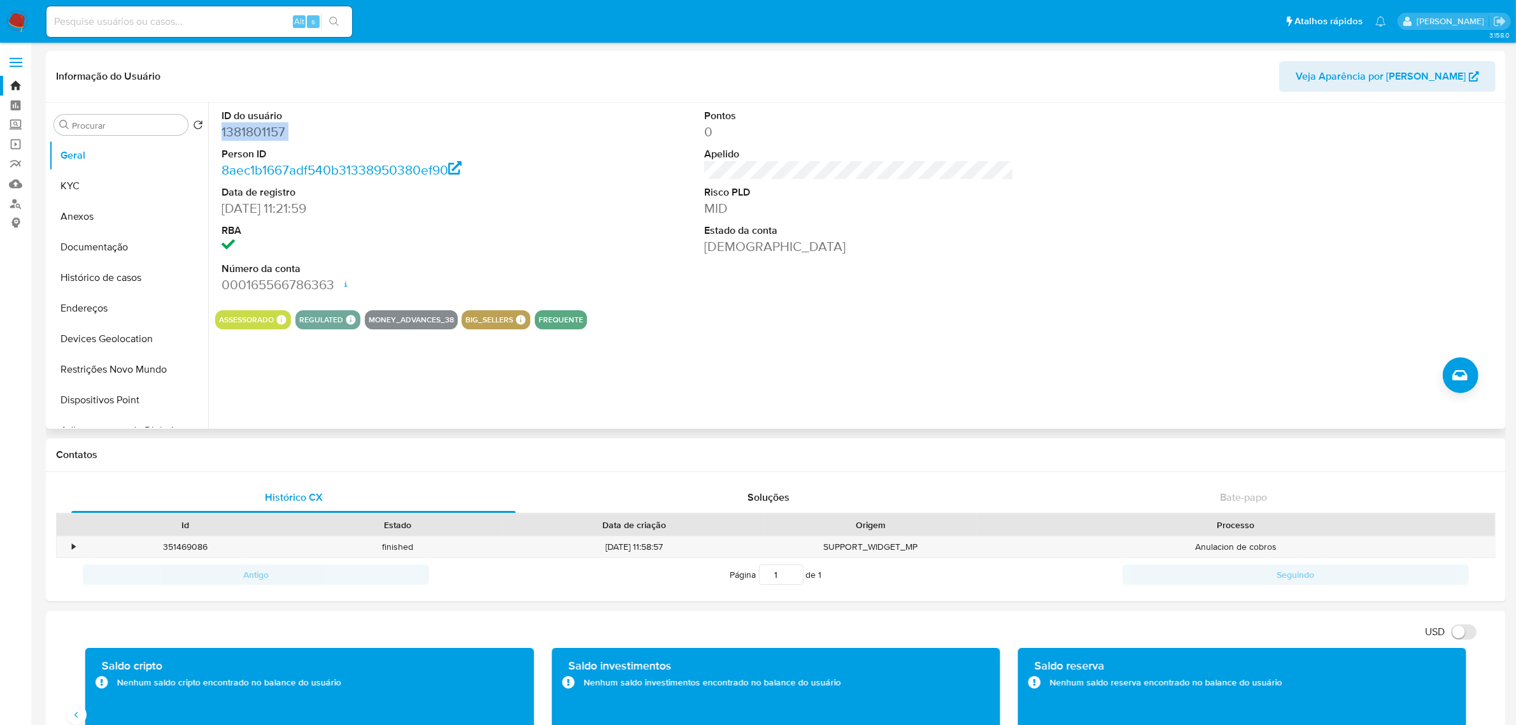
click at [257, 138] on dd "1381801157" at bounding box center [376, 132] width 309 height 18
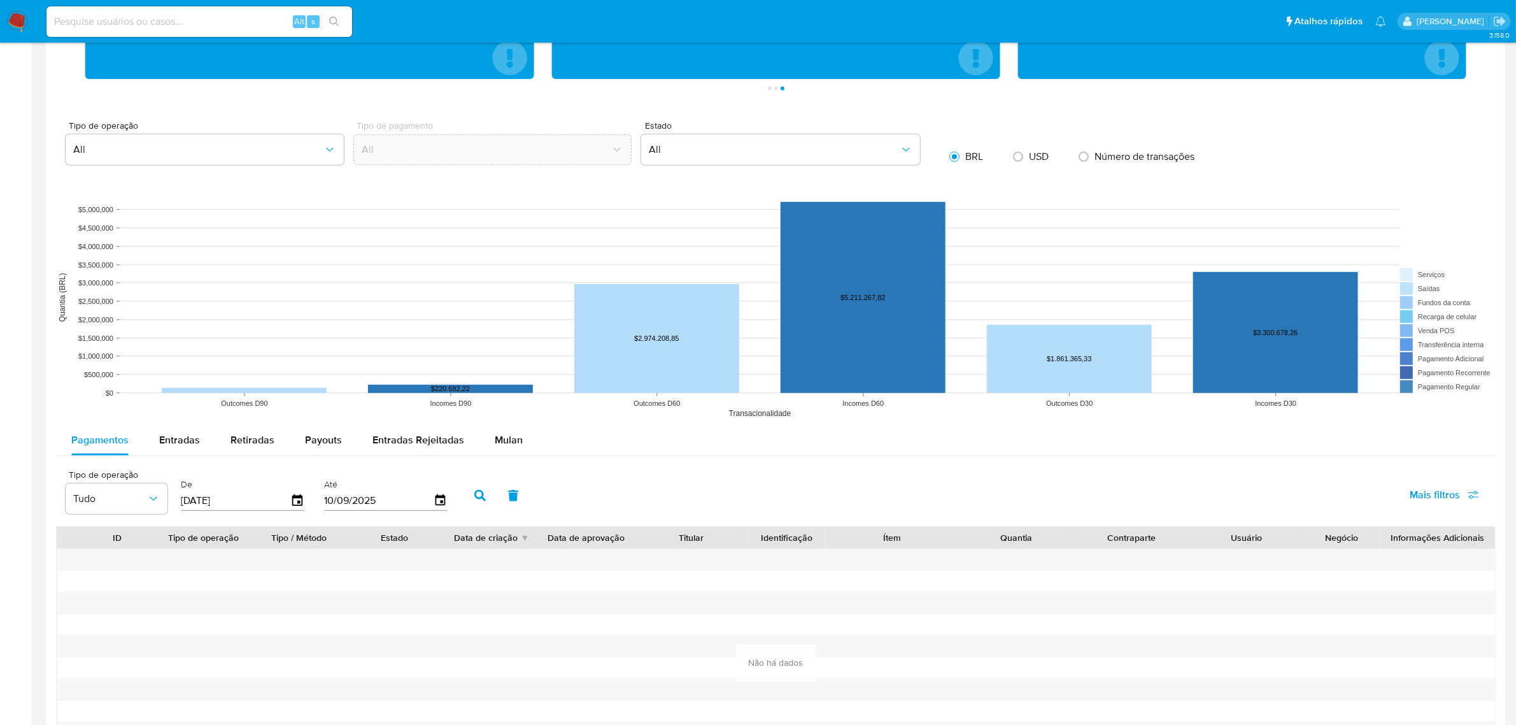
scroll to position [716, 0]
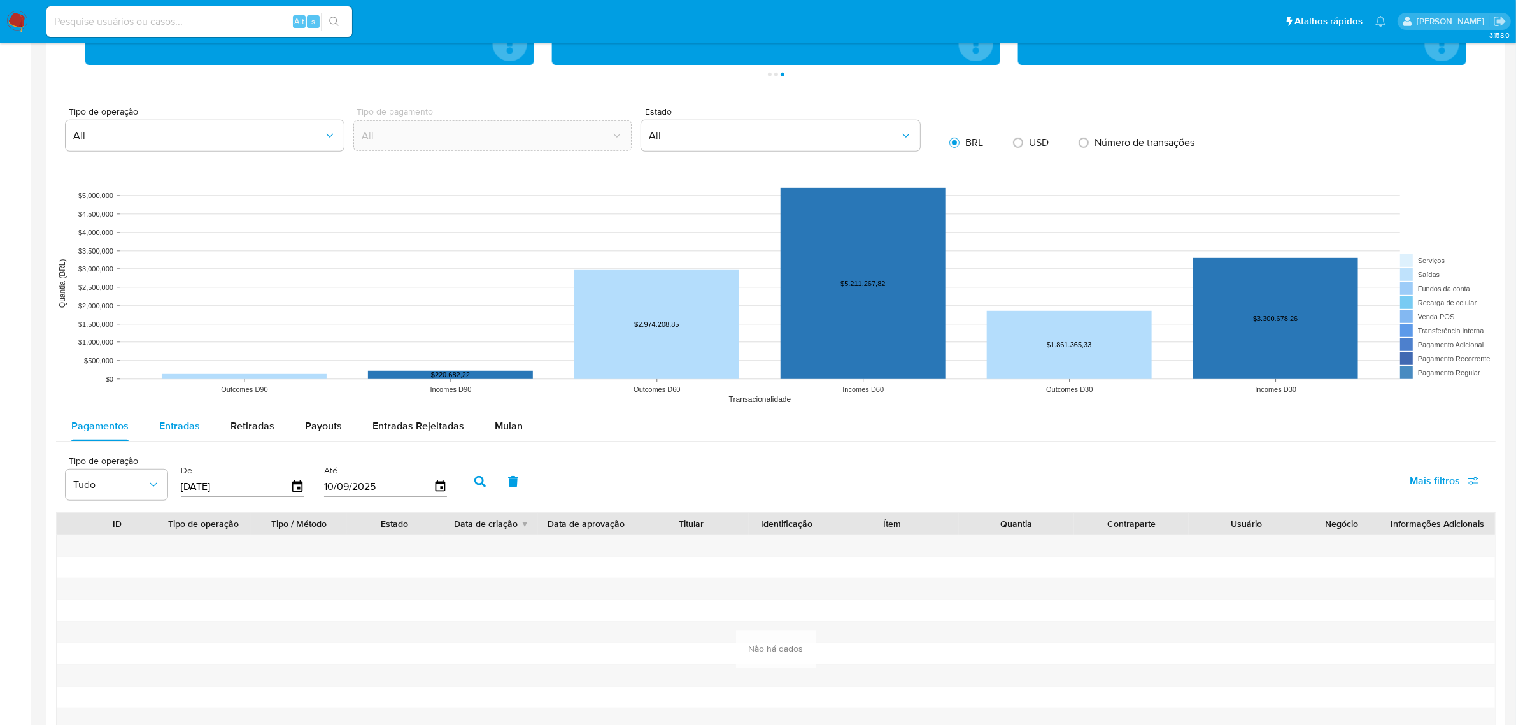
drag, startPoint x: 180, startPoint y: 418, endPoint x: 190, endPoint y: 412, distance: 12.0
click at [180, 418] on span "Entradas" at bounding box center [179, 425] width 41 height 15
select select "10"
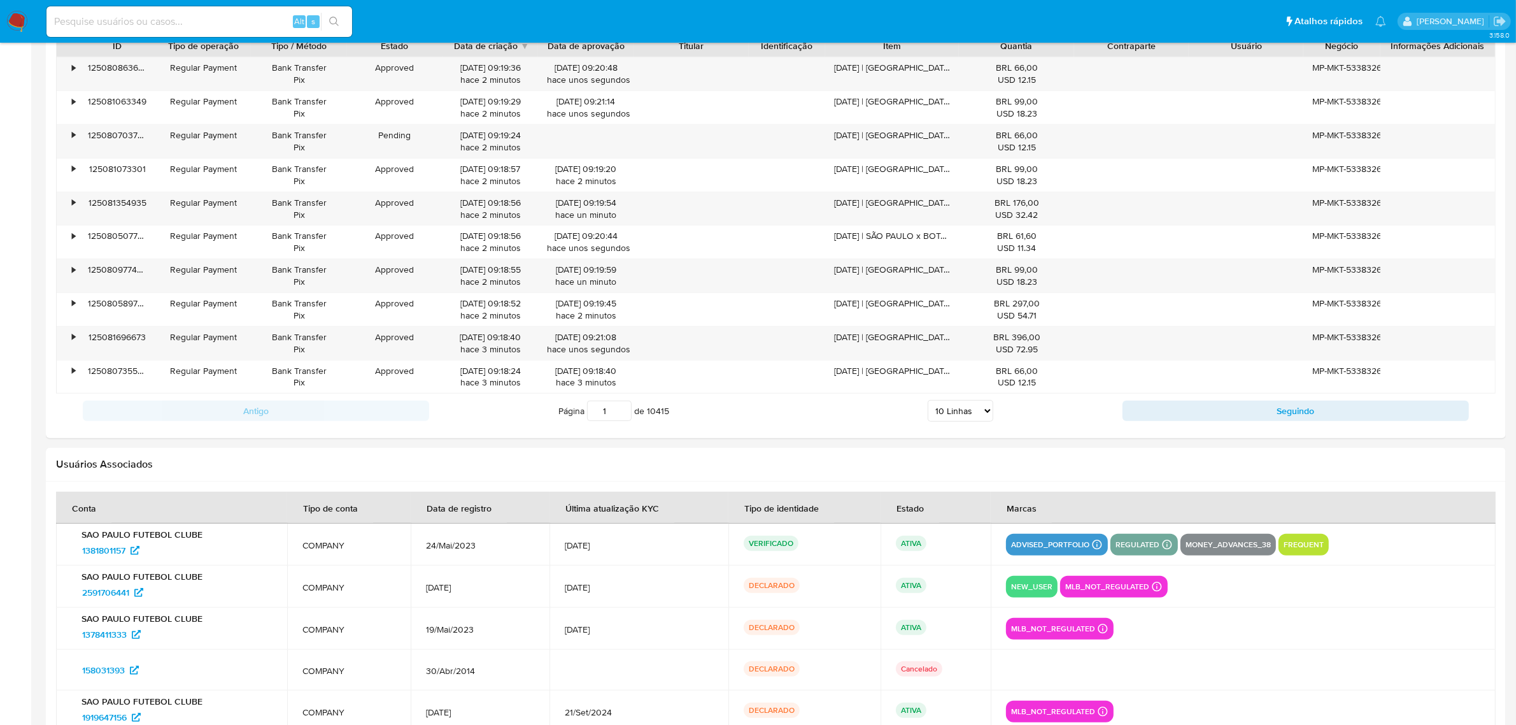
scroll to position [1114, 0]
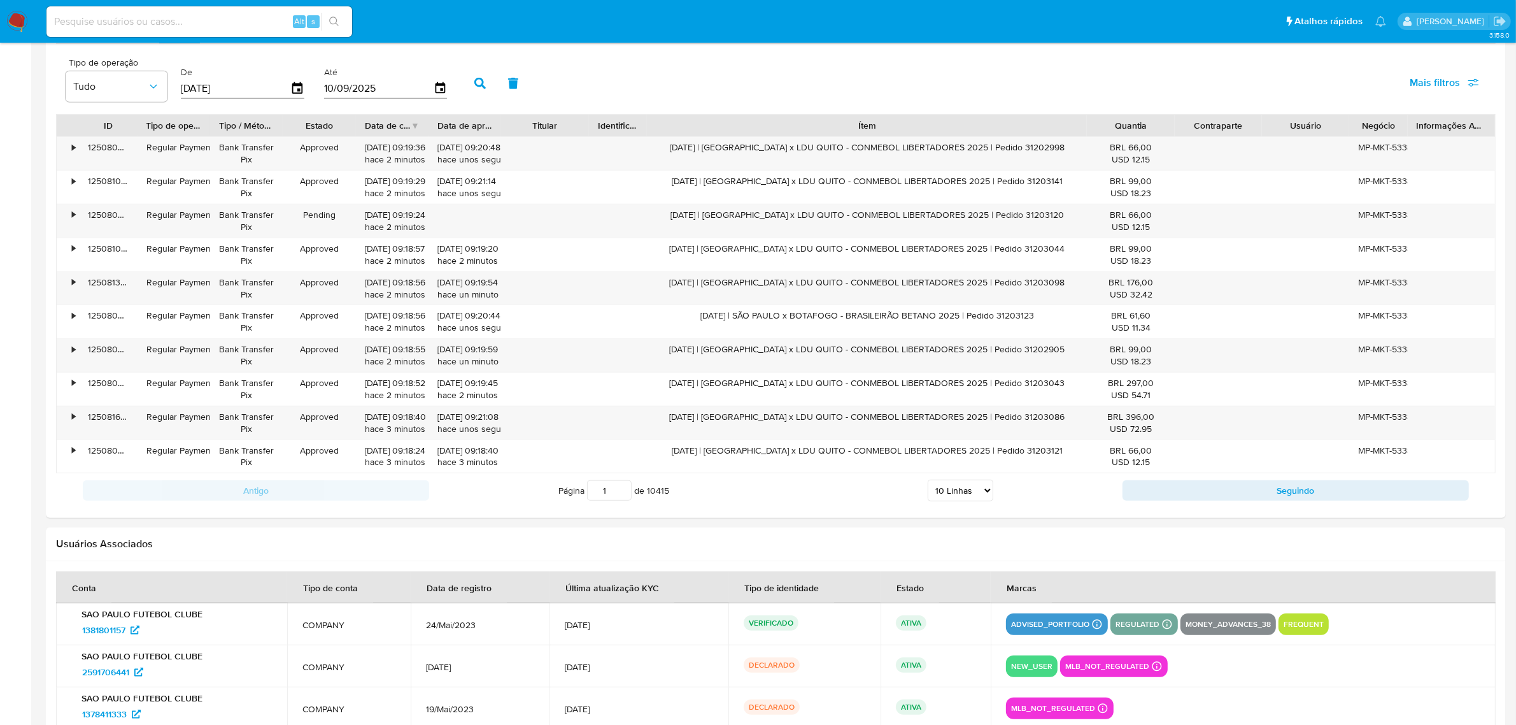
drag, startPoint x: 965, startPoint y: 127, endPoint x: 1272, endPoint y: 122, distance: 306.3
click at [1272, 122] on div "ID Tipo de operação Tipo / Método Estado Data de criação Data de aprovação Titu…" at bounding box center [776, 126] width 1438 height 22
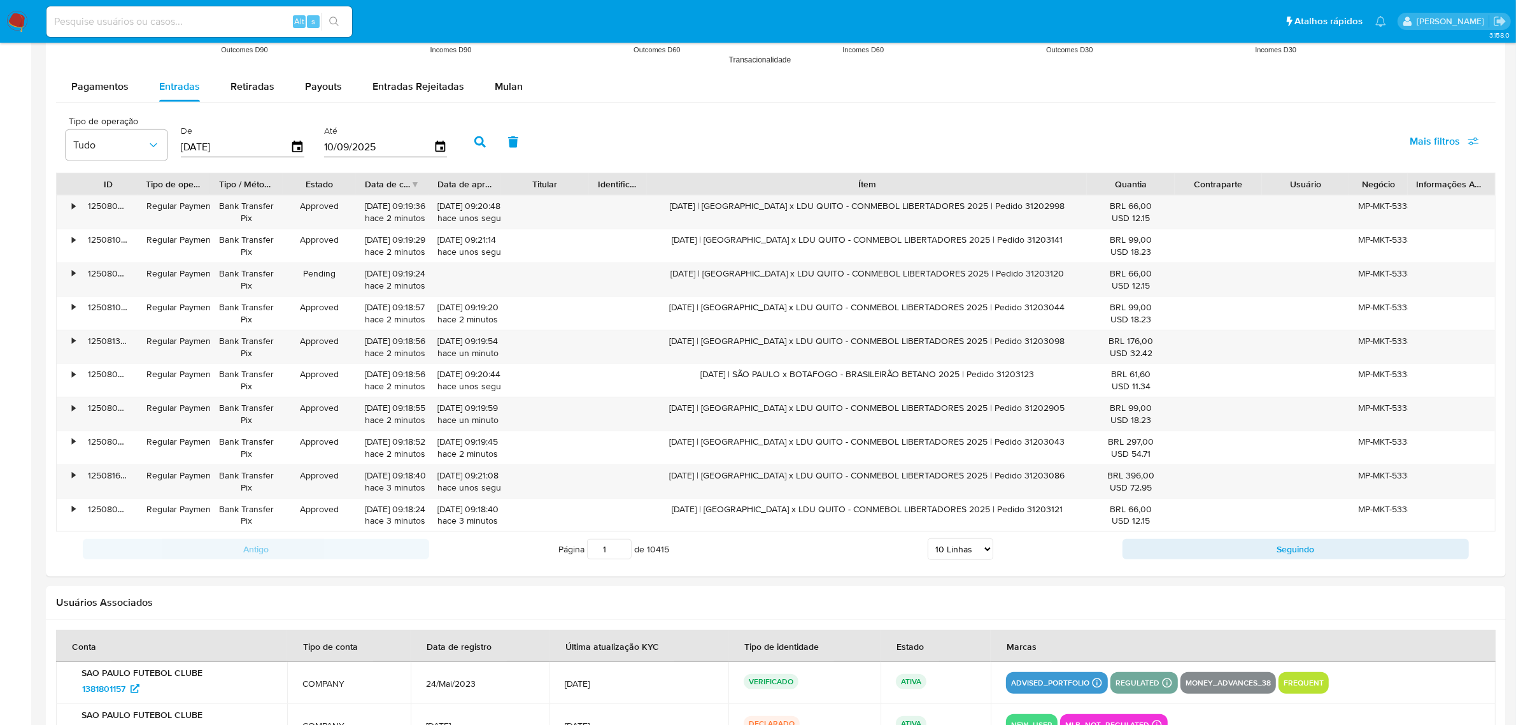
scroll to position [796, 0]
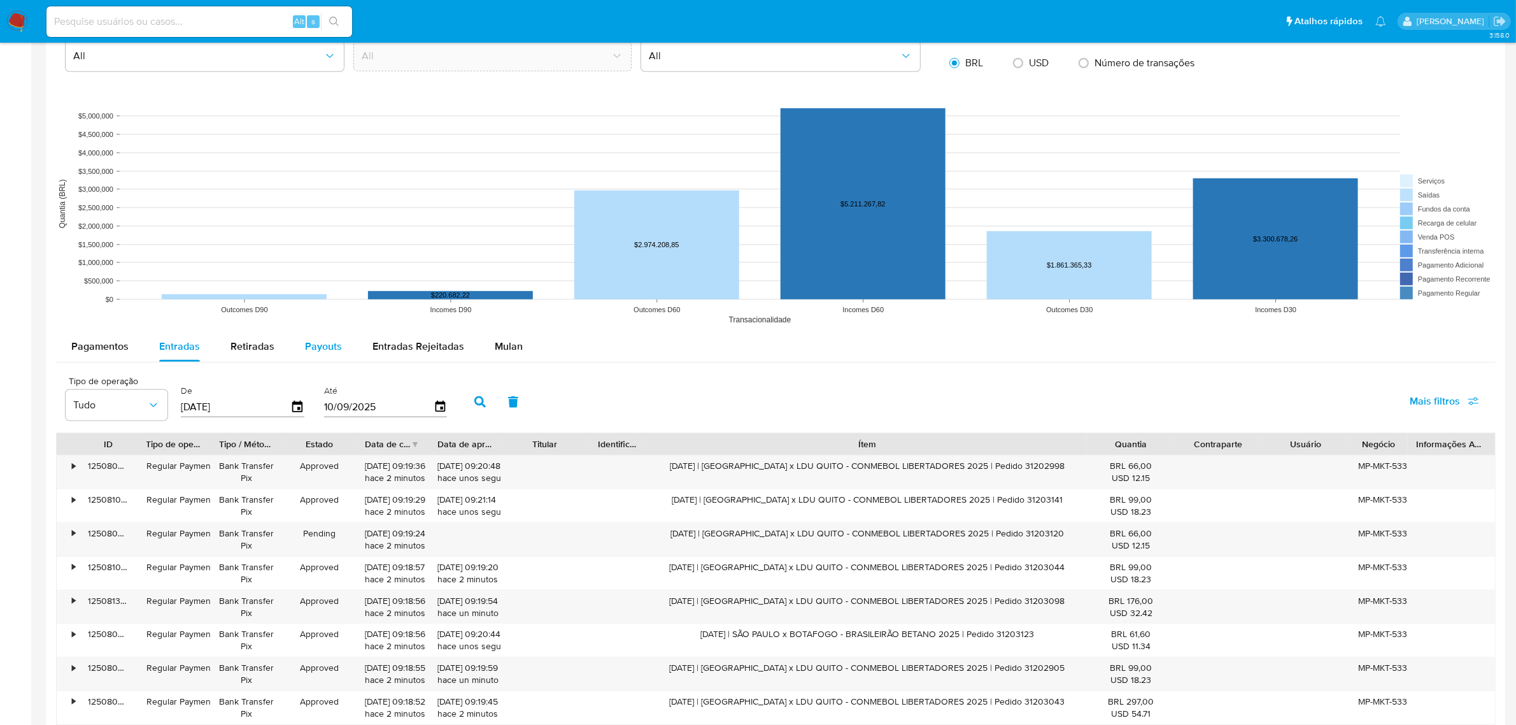
click at [316, 361] on div "Payouts" at bounding box center [323, 346] width 37 height 31
select select "10"
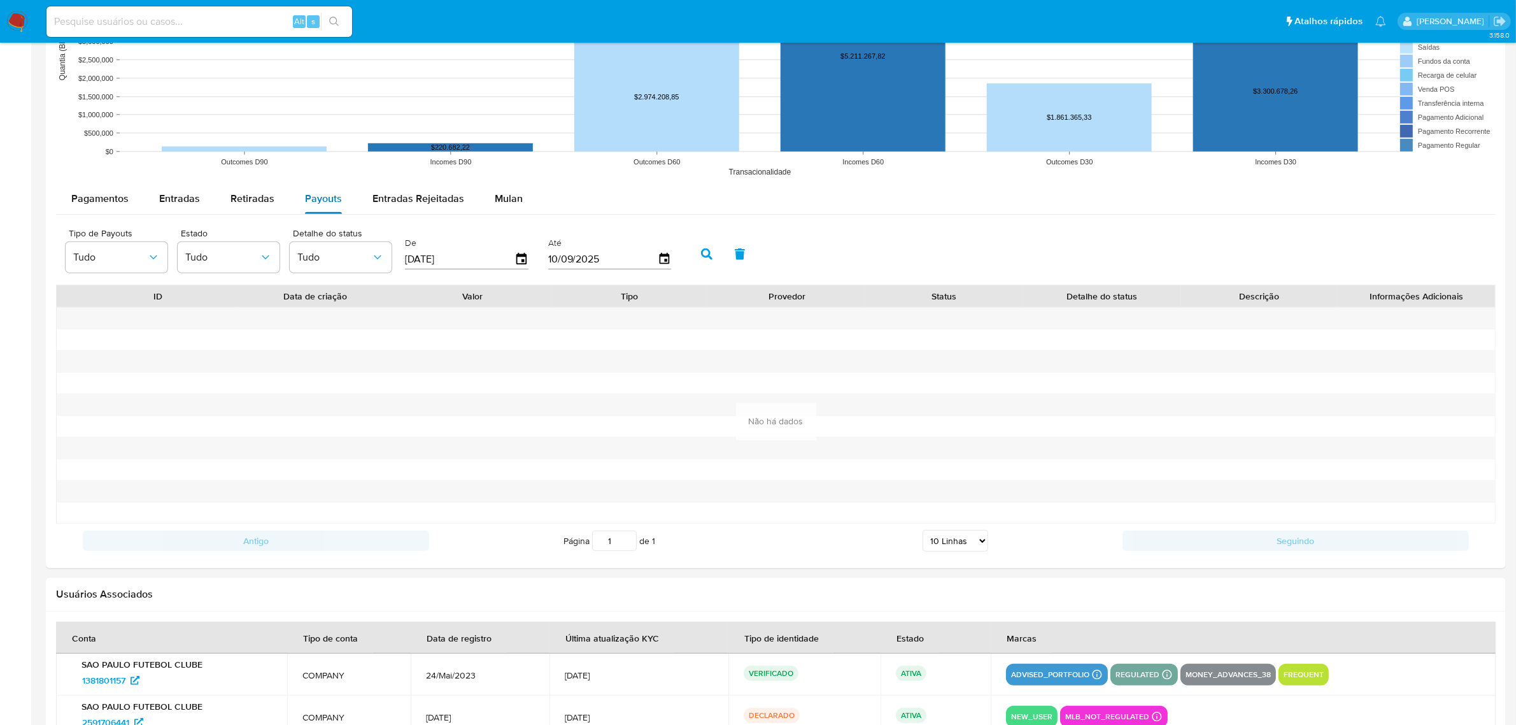
scroll to position [955, 0]
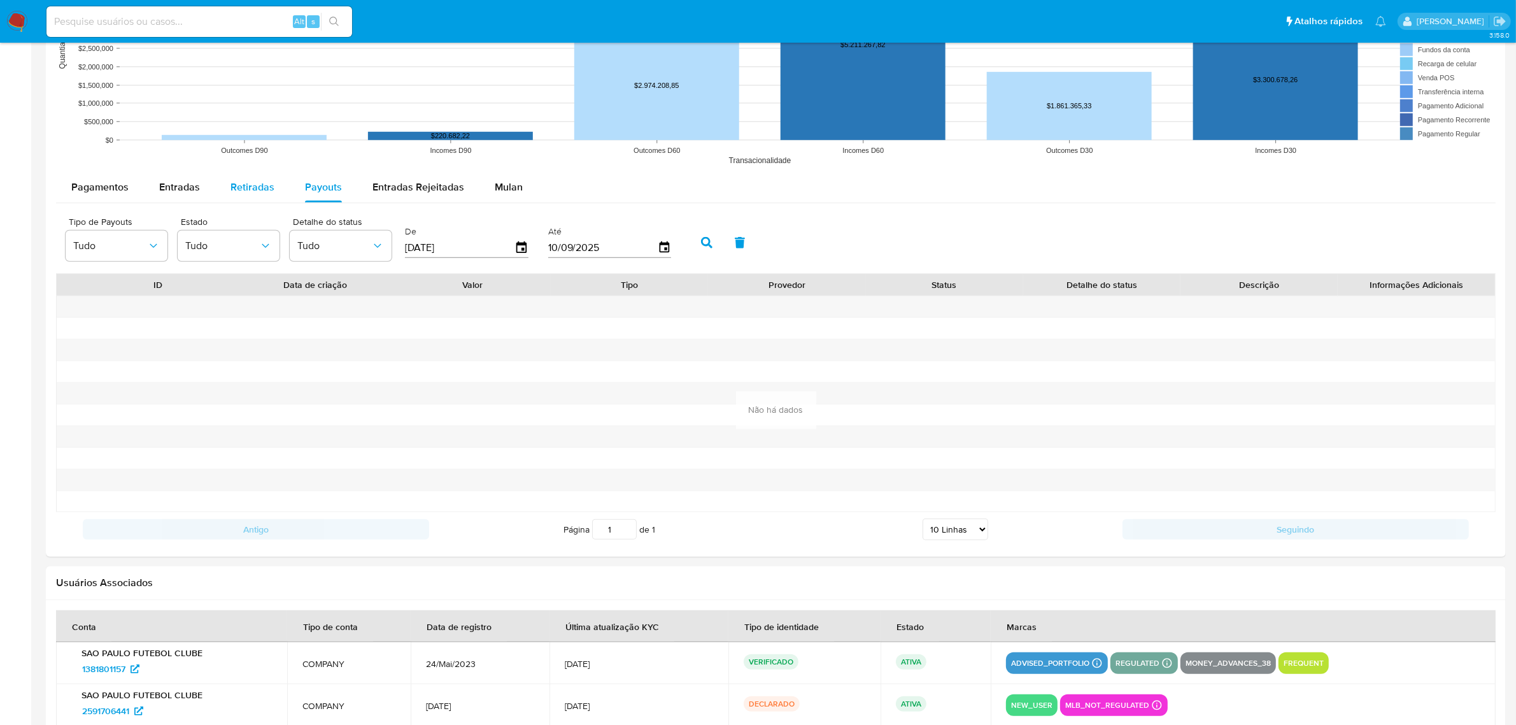
click at [245, 180] on span "Retiradas" at bounding box center [252, 187] width 44 height 15
select select "10"
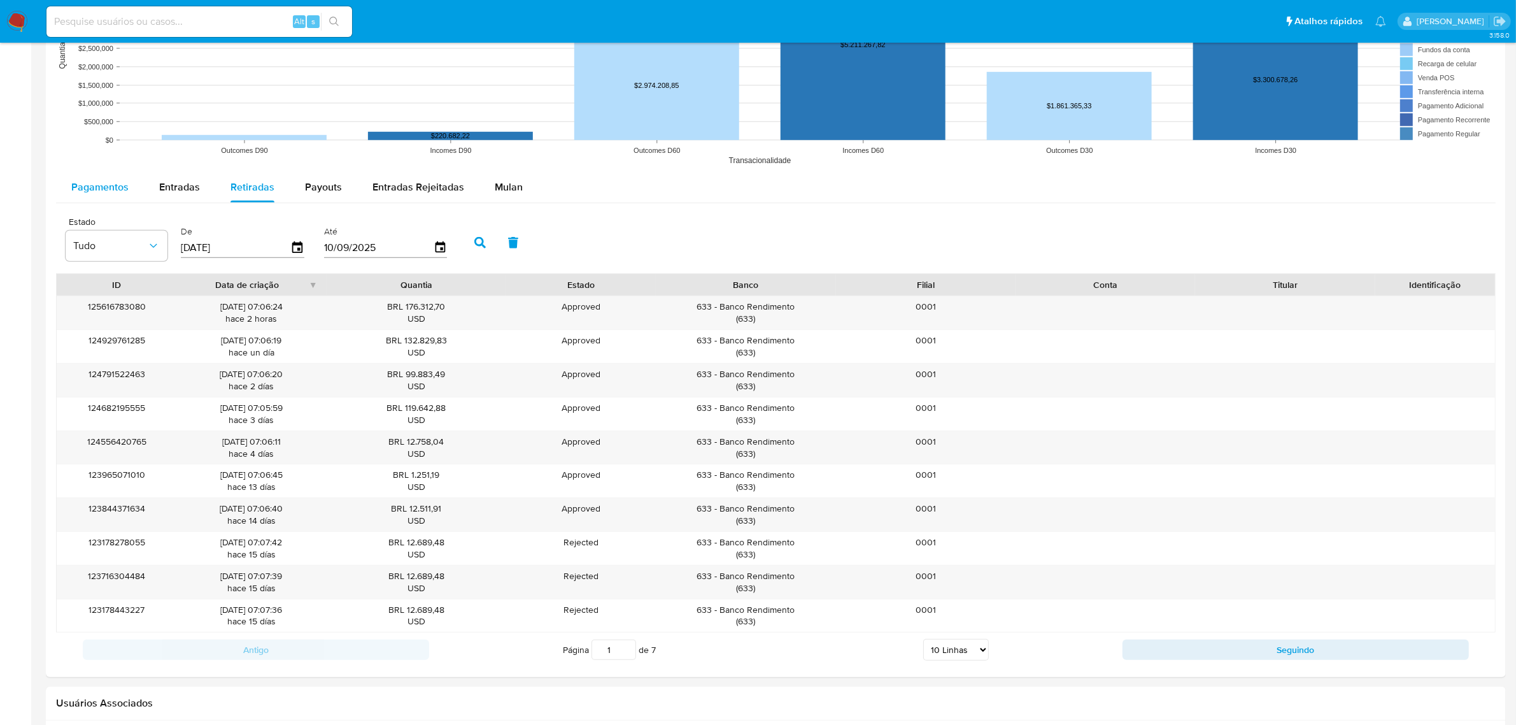
click at [122, 194] on span "Pagamentos" at bounding box center [99, 187] width 57 height 15
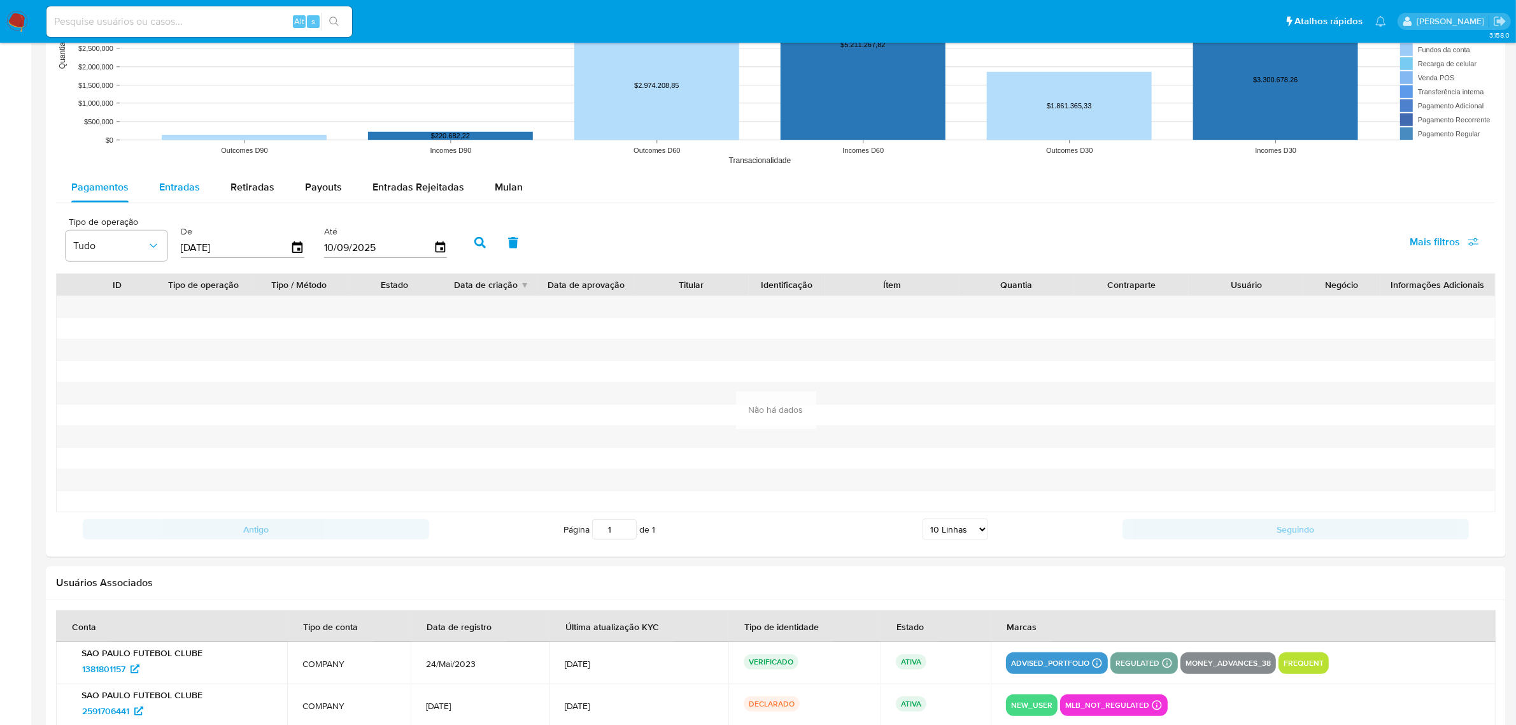
click at [187, 195] on div "Entradas" at bounding box center [179, 187] width 41 height 31
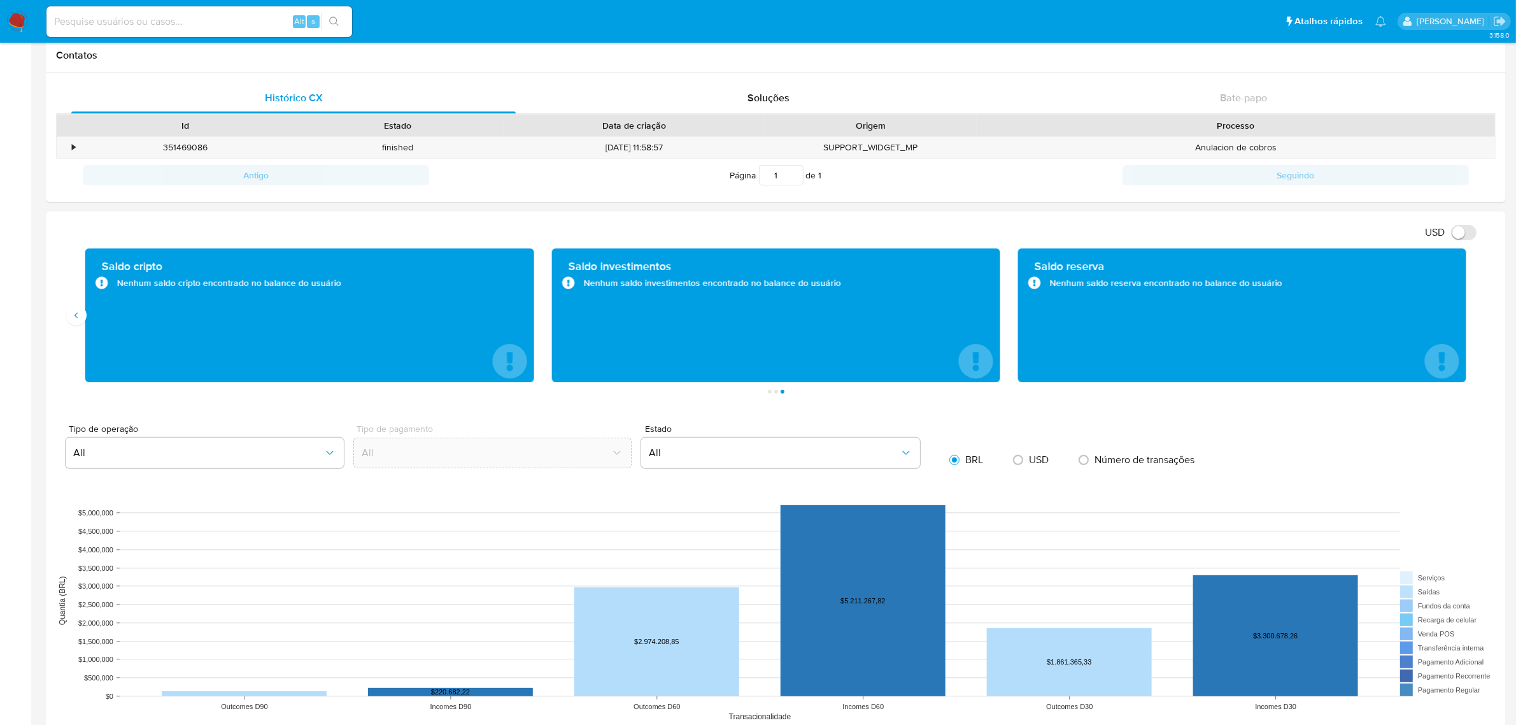
scroll to position [398, 0]
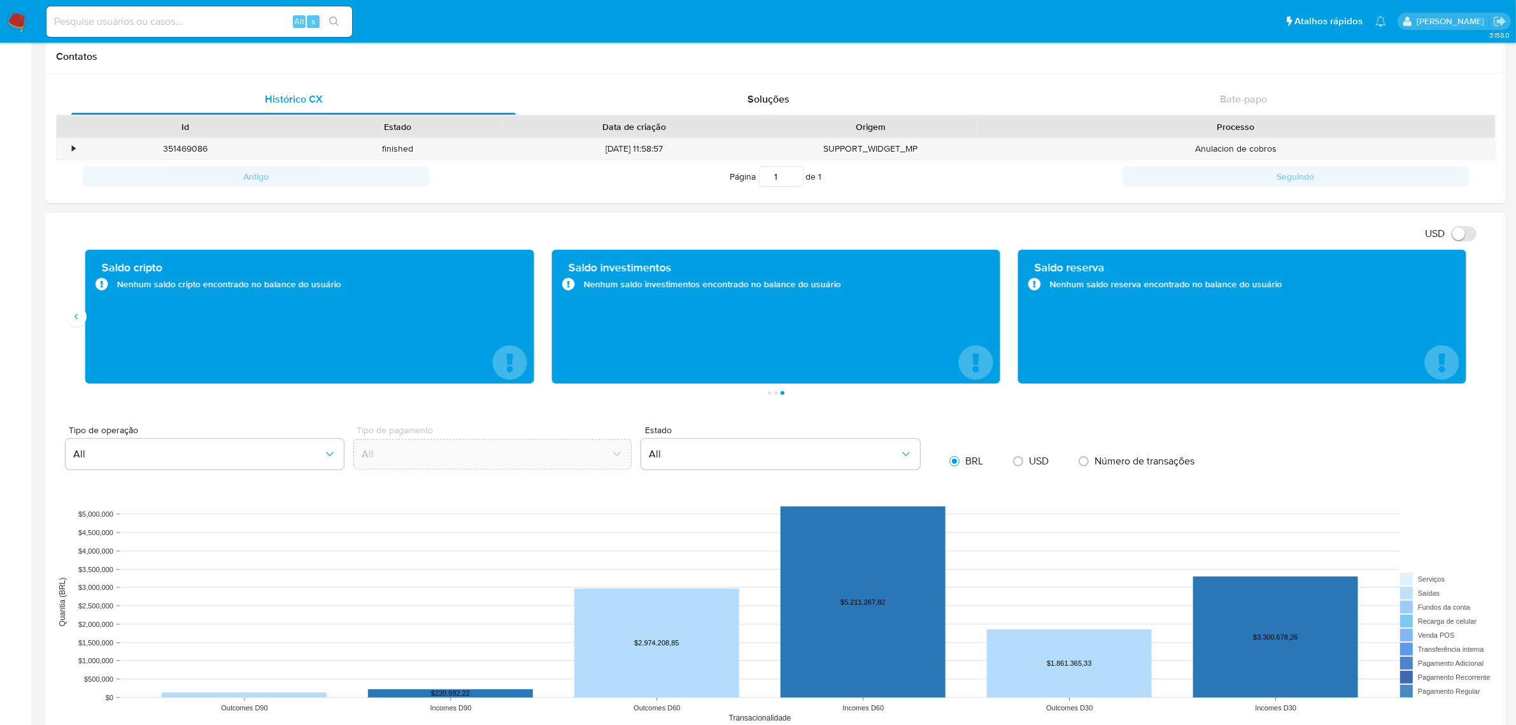
drag, startPoint x: 327, startPoint y: 341, endPoint x: 1128, endPoint y: 313, distance: 801.5
click at [85, 318] on button "Anterior" at bounding box center [76, 316] width 20 height 20
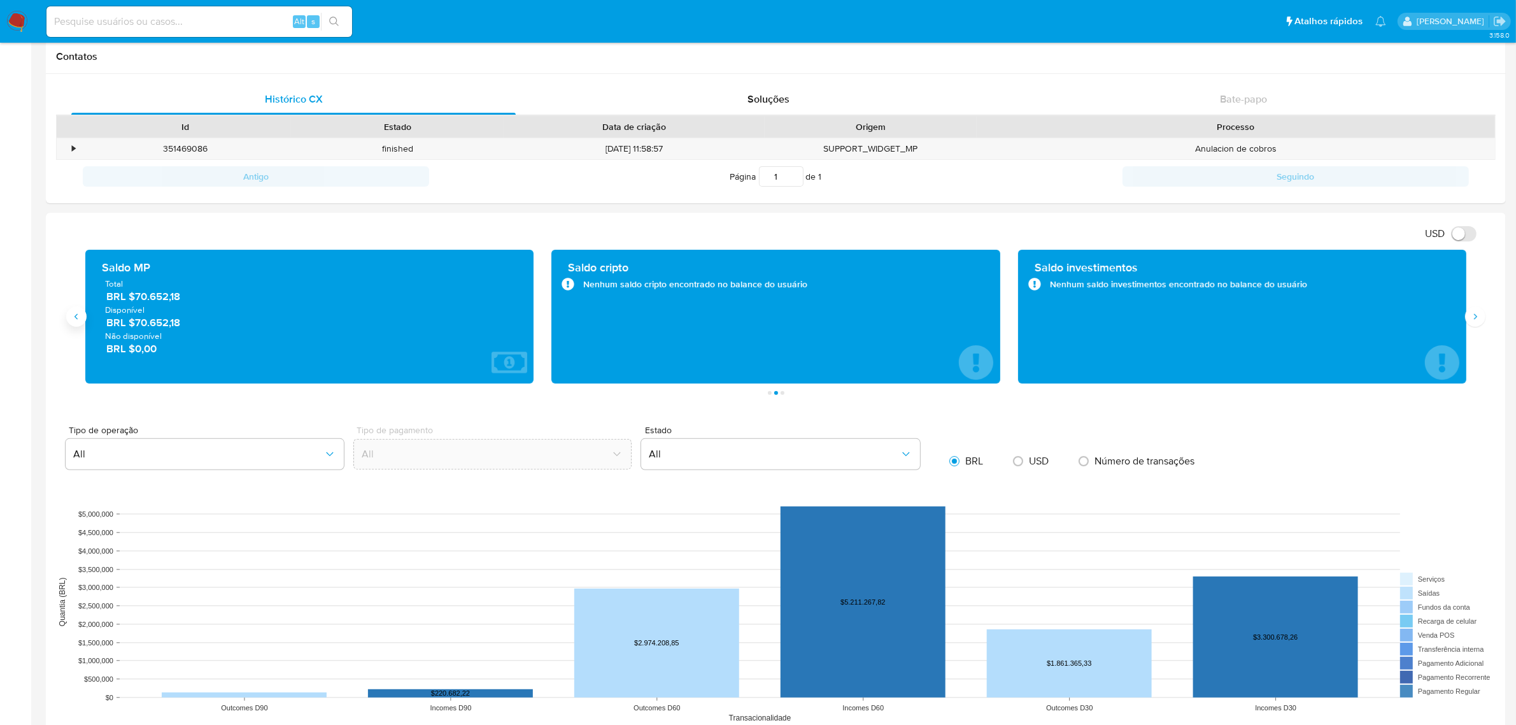
click at [85, 318] on button "Anterior" at bounding box center [76, 316] width 20 height 20
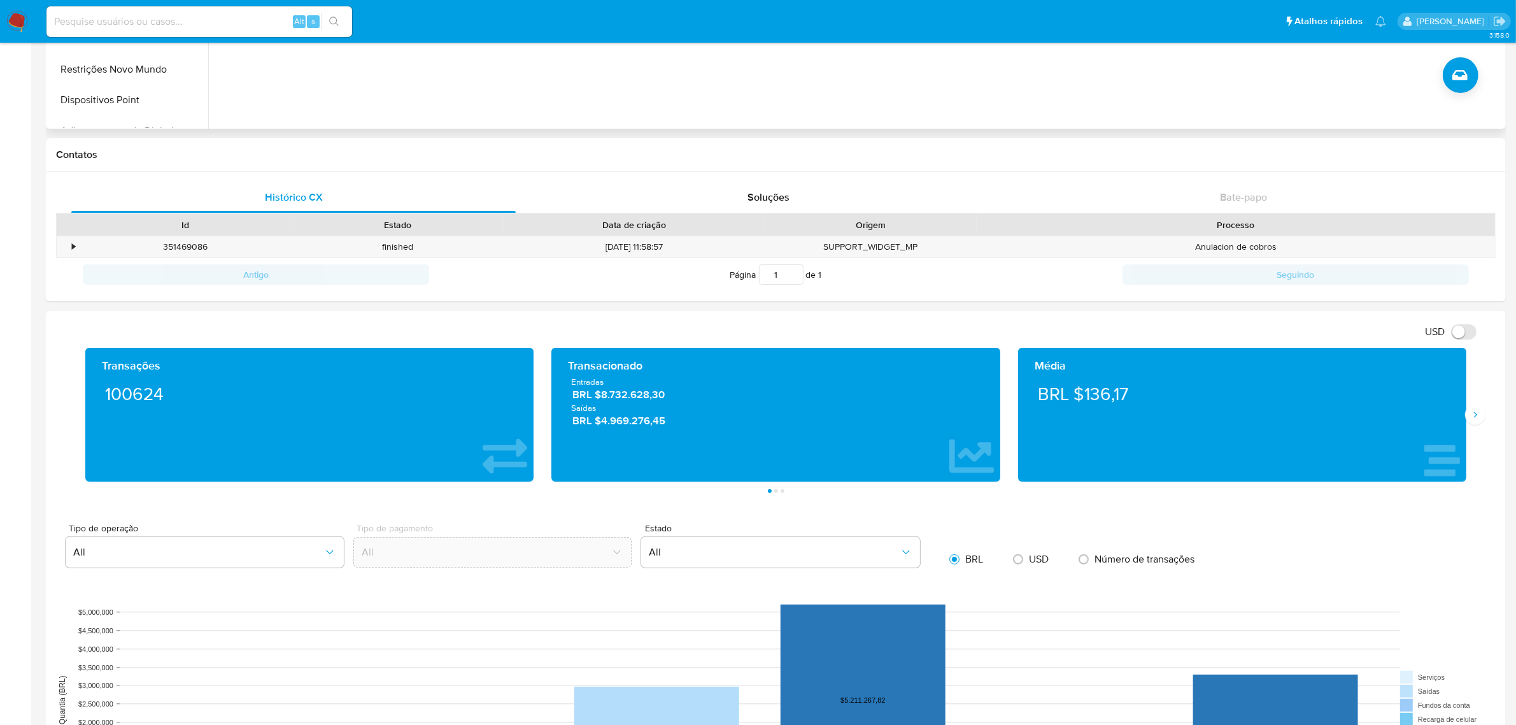
scroll to position [0, 0]
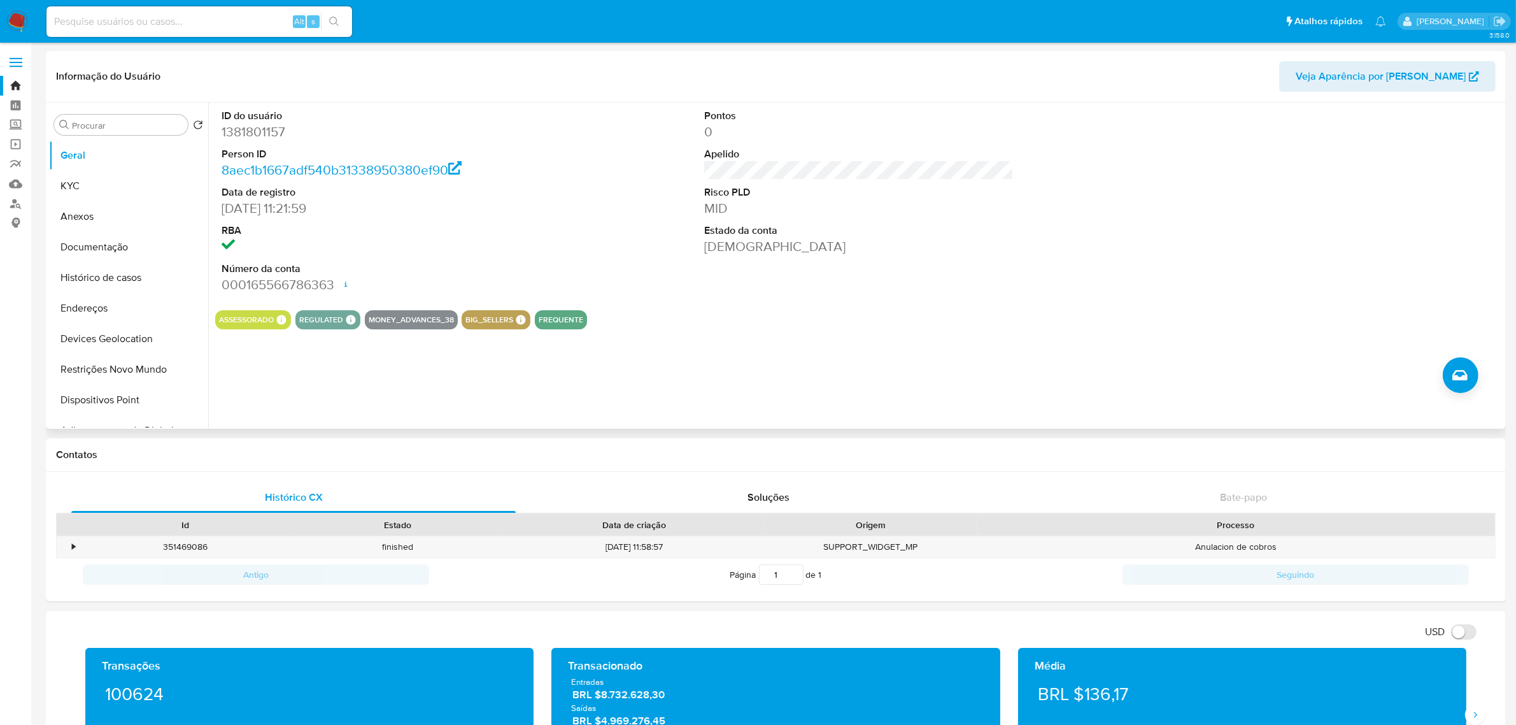
click at [255, 134] on dd "1381801157" at bounding box center [376, 132] width 309 height 18
copy dd "1381801157"
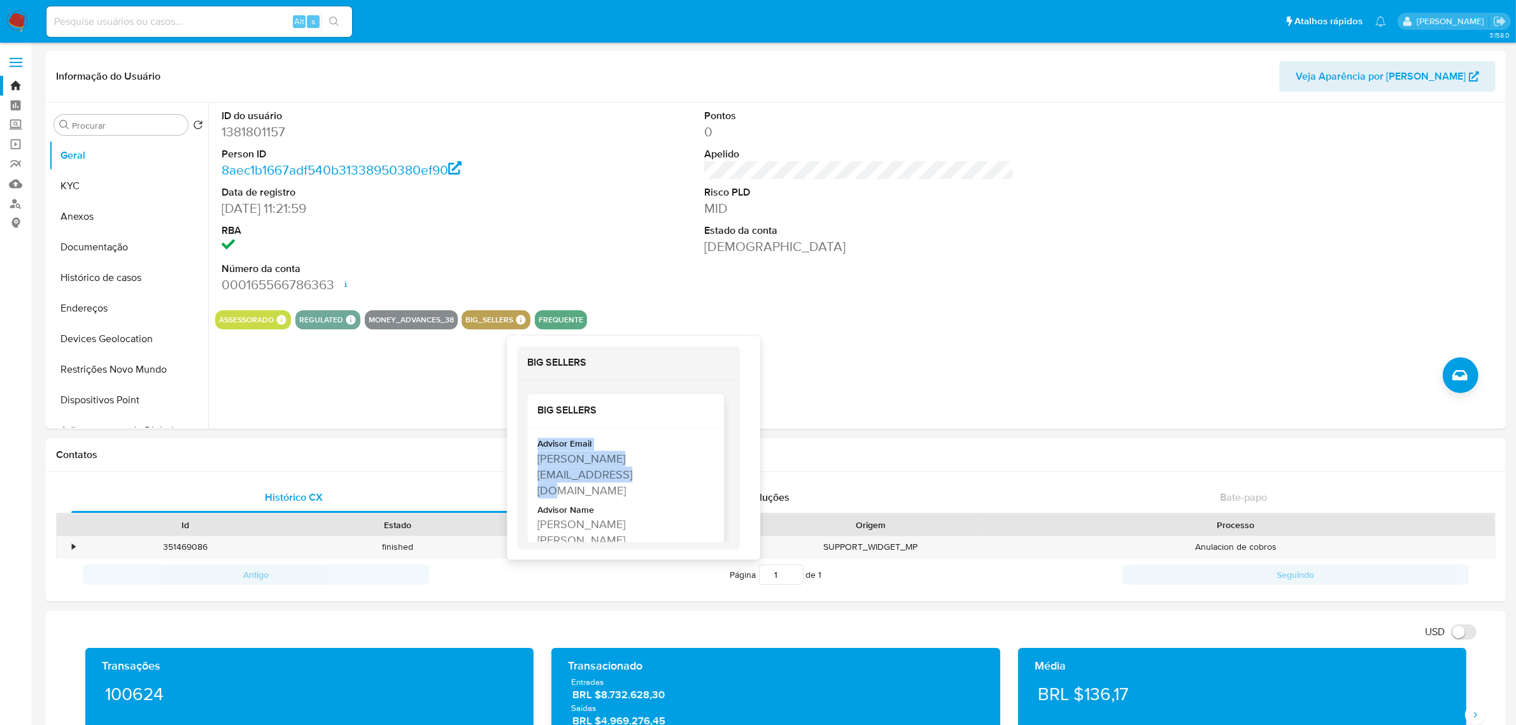
drag, startPoint x: 536, startPoint y: 450, endPoint x: 573, endPoint y: 469, distance: 41.3
click at [573, 469] on div "Advisor Email [PERSON_NAME][EMAIL_ADDRESS][DOMAIN_NAME] Advisor Name [PERSON_NA…" at bounding box center [625, 496] width 197 height 136
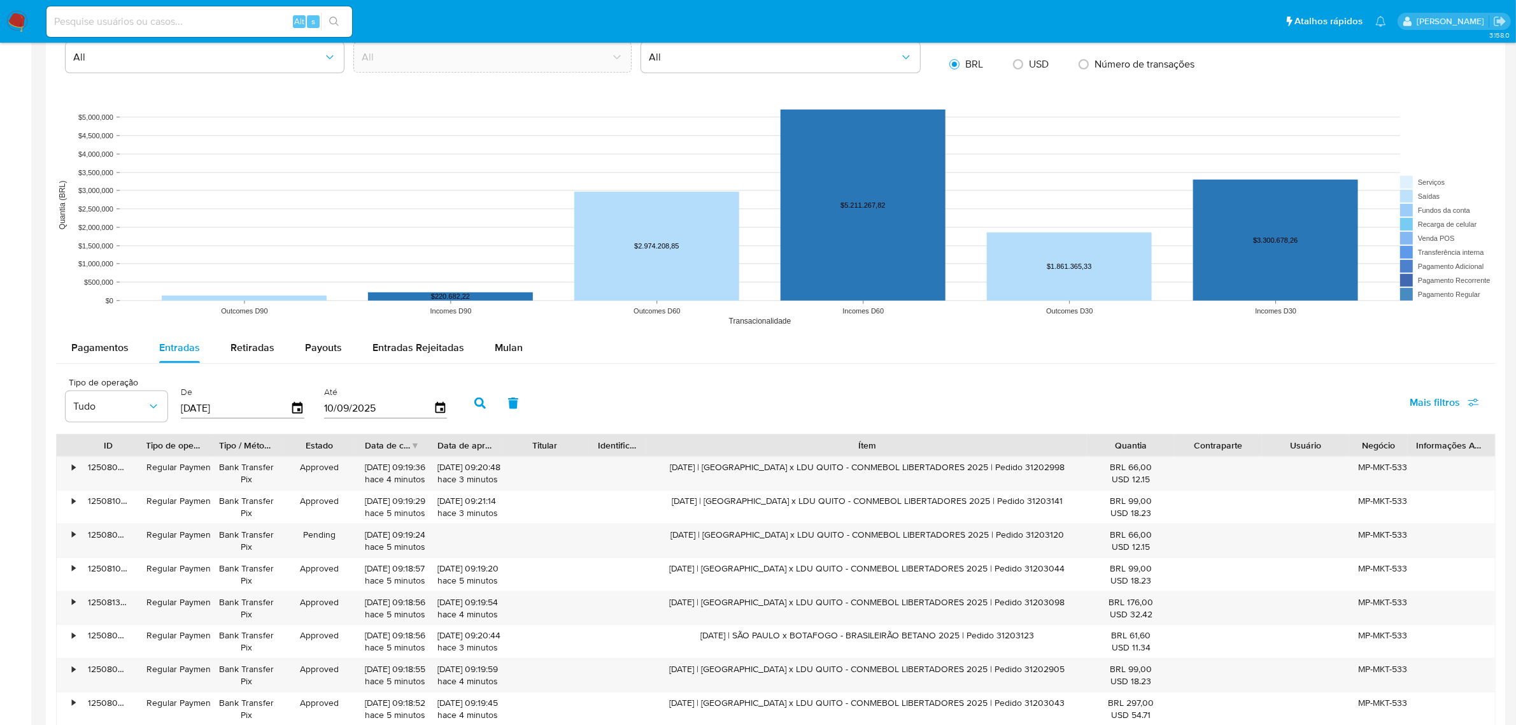
scroll to position [955, 0]
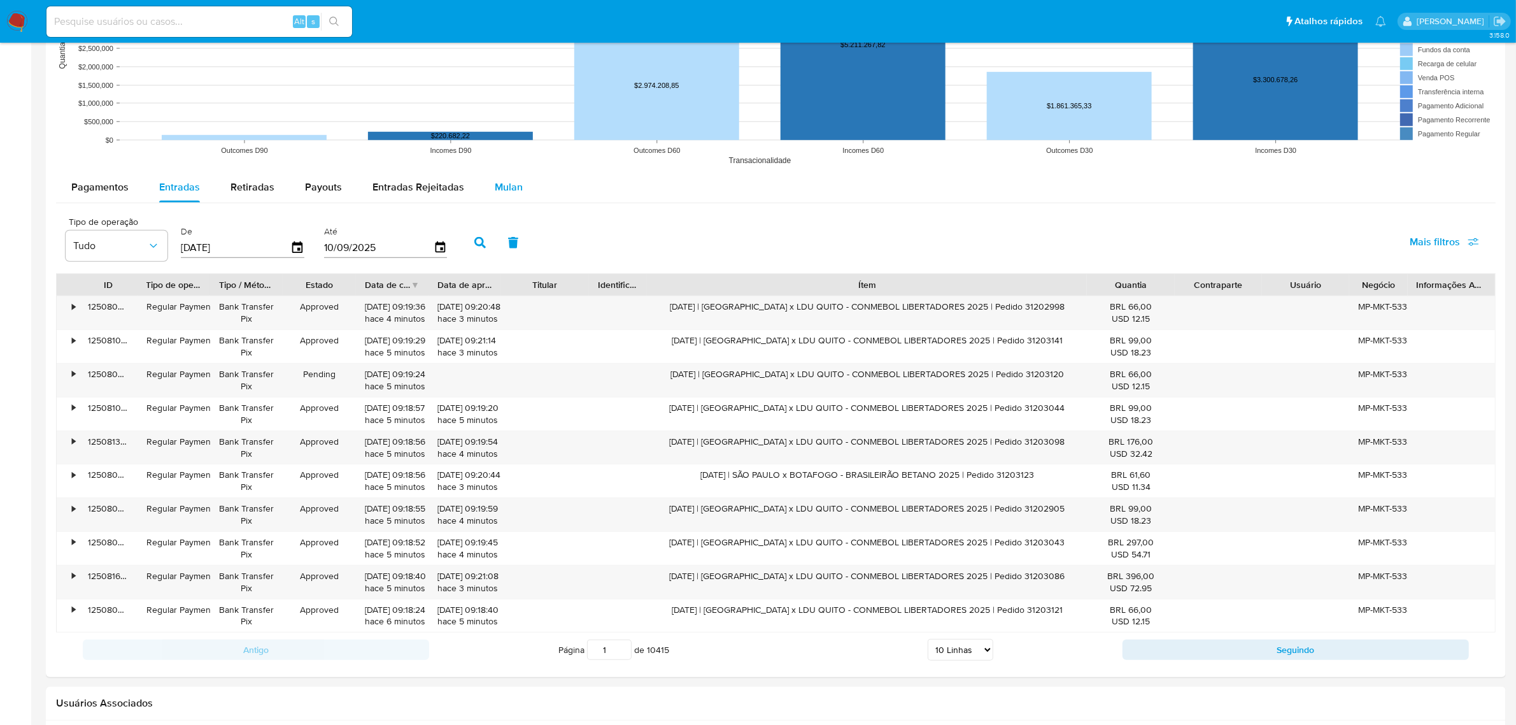
click at [501, 180] on span "Mulan" at bounding box center [509, 187] width 28 height 15
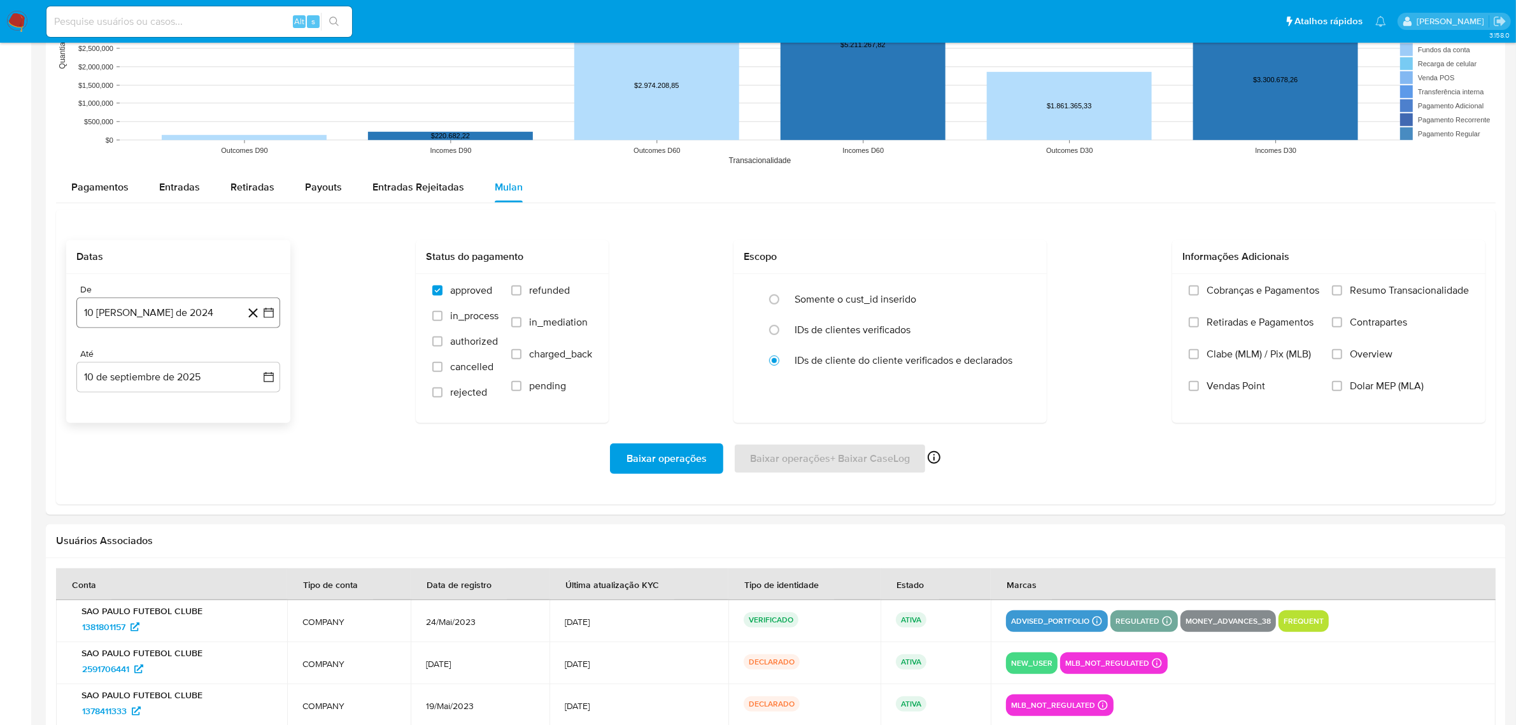
click at [202, 309] on button "10 [PERSON_NAME] de 2024" at bounding box center [178, 312] width 204 height 31
click at [202, 358] on button "agosto 2024" at bounding box center [178, 358] width 71 height 13
click at [260, 360] on icon "Año siguiente" at bounding box center [254, 358] width 15 height 15
click at [117, 481] on span "[DATE]" at bounding box center [122, 476] width 28 height 10
click at [126, 413] on button "1" at bounding box center [127, 405] width 20 height 20
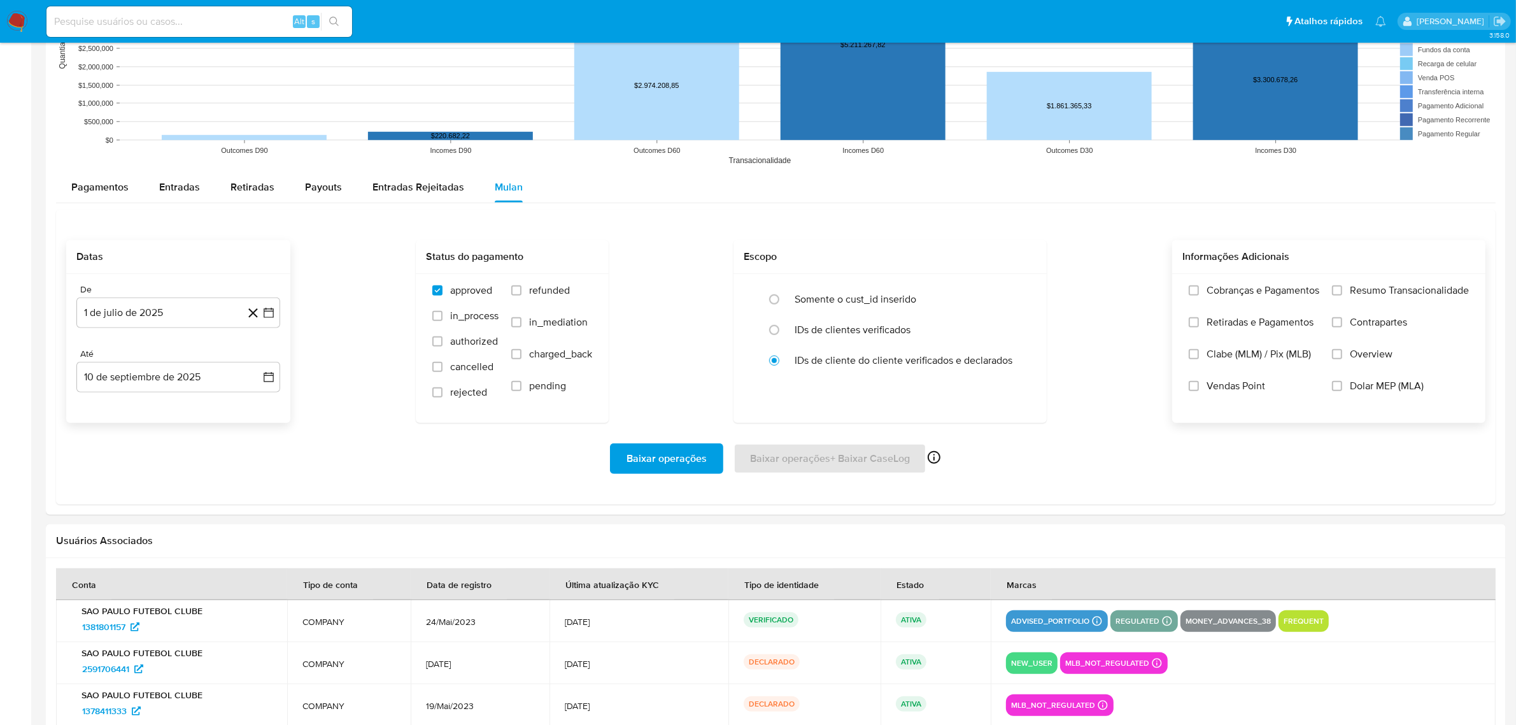
click at [1342, 292] on label "Resumo Transacionalidade" at bounding box center [1400, 300] width 137 height 32
click at [1342, 292] on input "Resumo Transacionalidade" at bounding box center [1337, 290] width 10 height 10
click at [670, 455] on span "Baixar operações" at bounding box center [667, 458] width 80 height 28
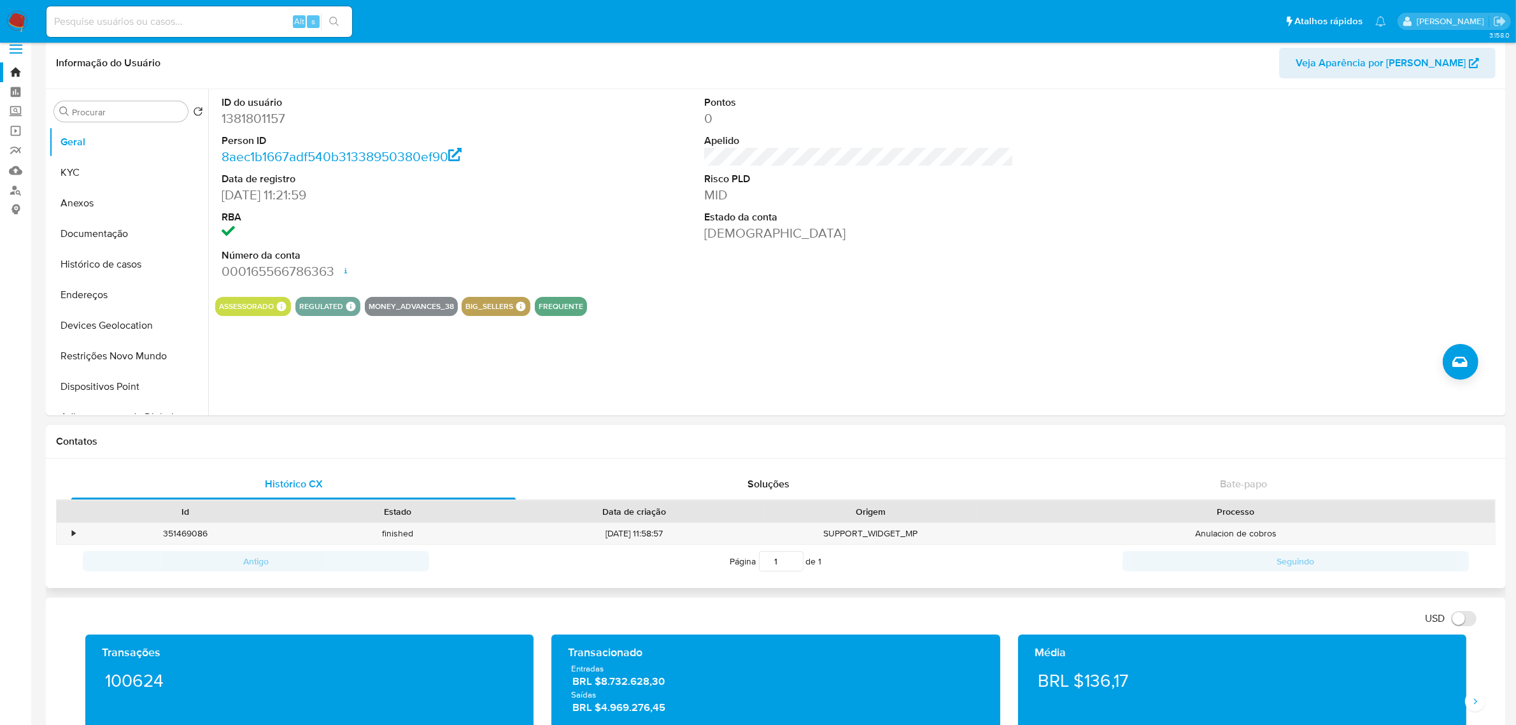
scroll to position [0, 0]
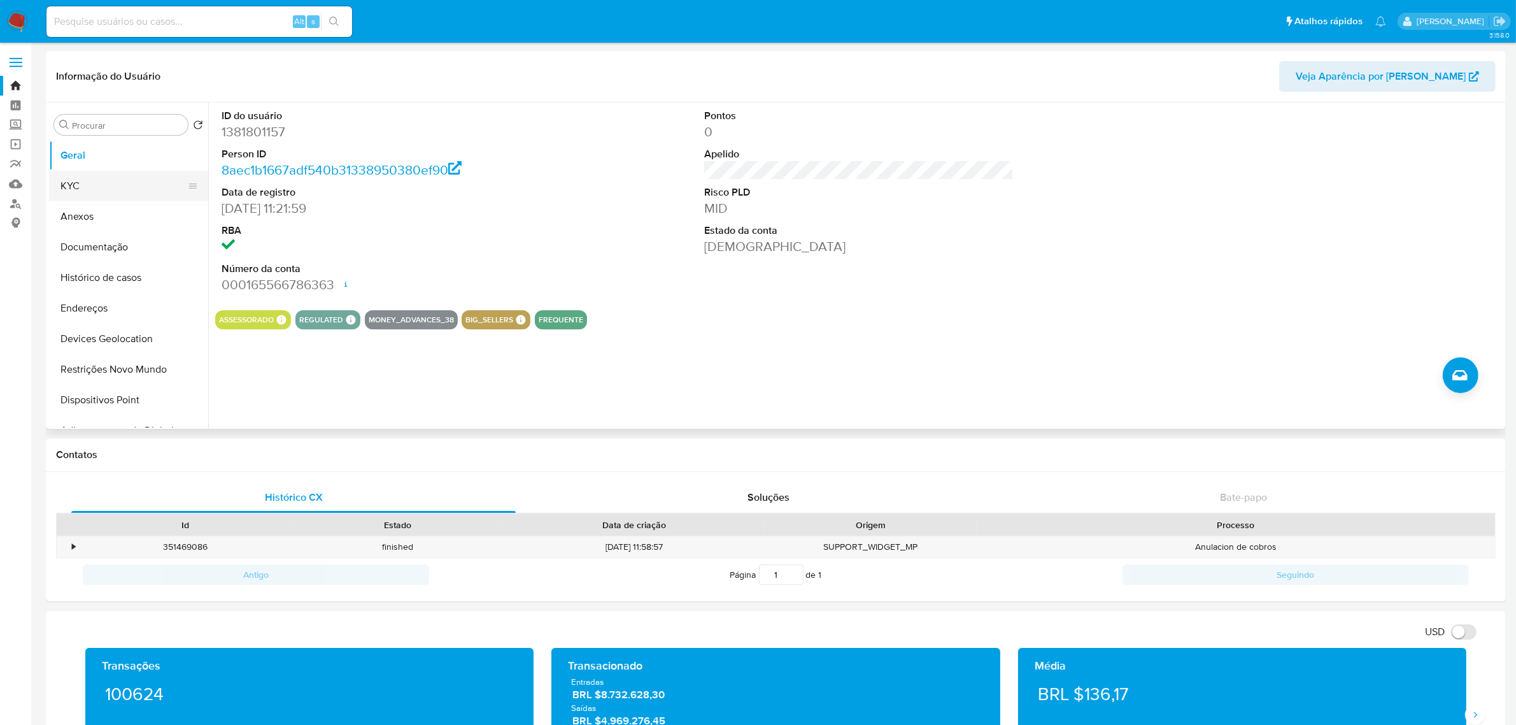
click at [105, 181] on button "KYC" at bounding box center [123, 186] width 149 height 31
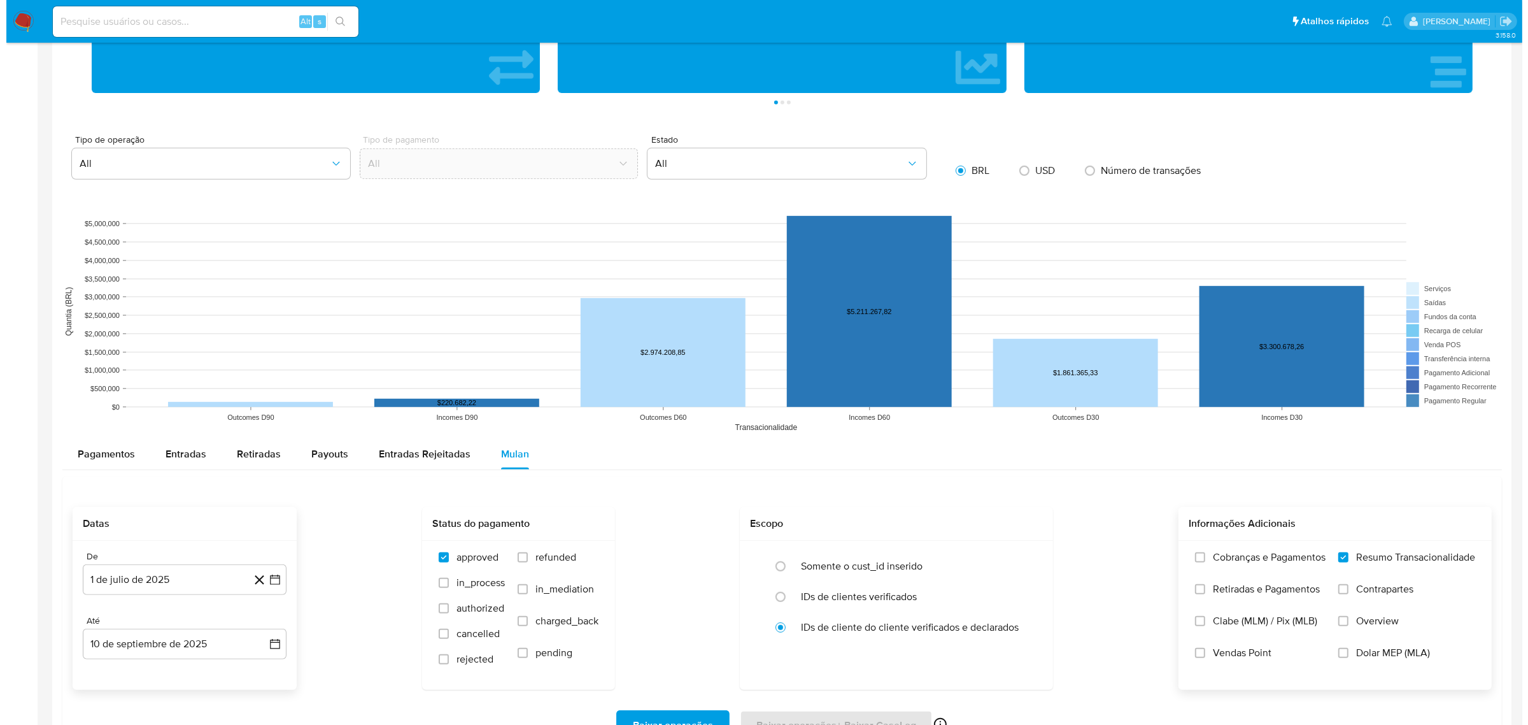
scroll to position [875, 0]
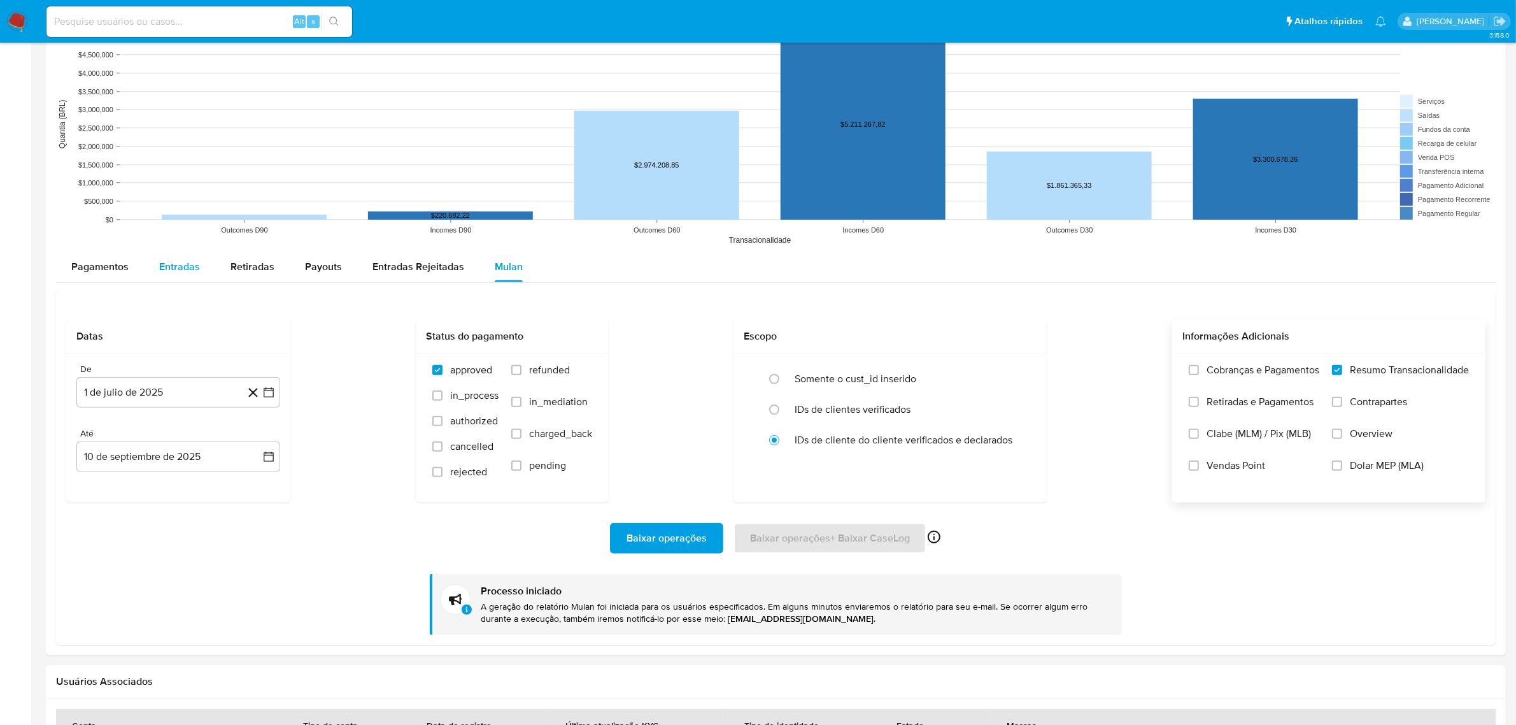
click at [161, 269] on span "Entradas" at bounding box center [179, 266] width 41 height 15
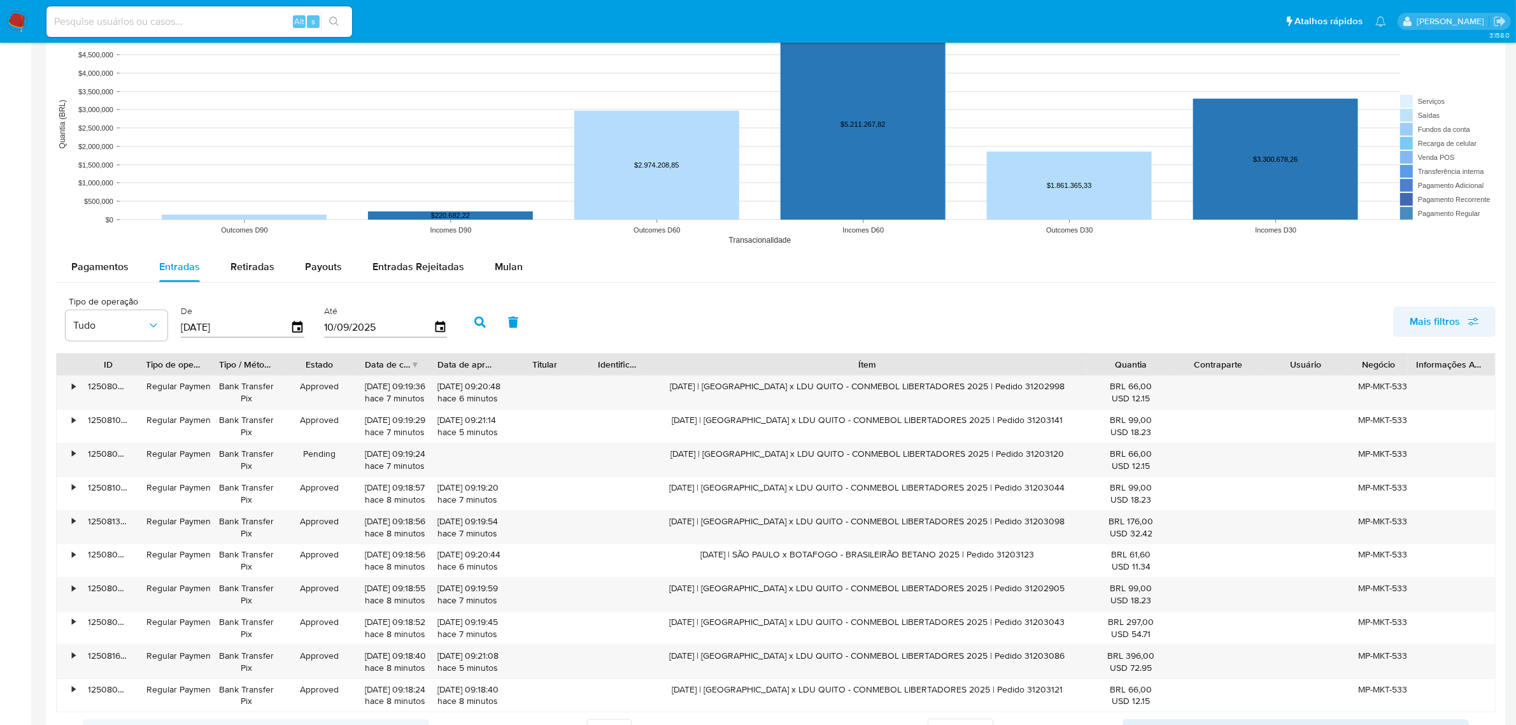
click at [1433, 329] on span "Mais filtros" at bounding box center [1435, 321] width 50 height 31
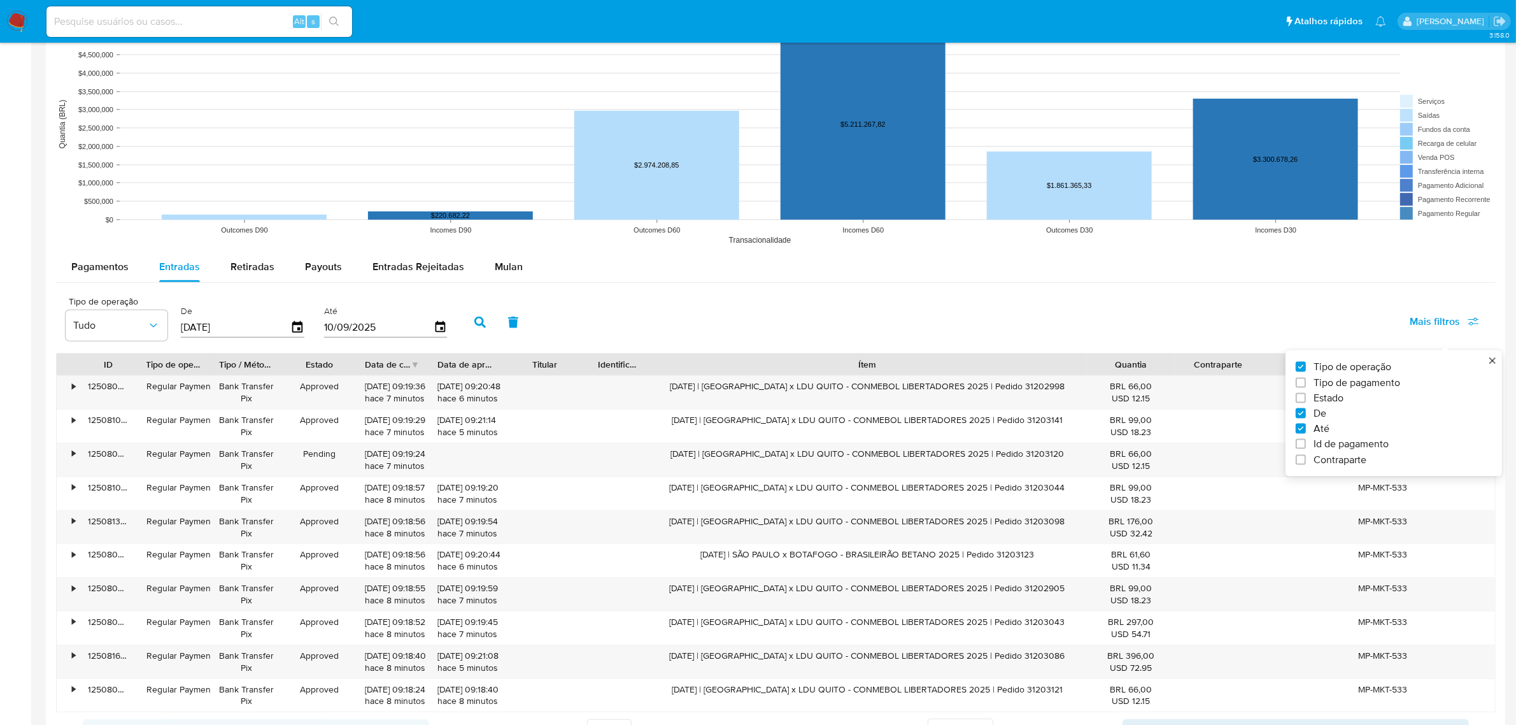
click at [1326, 393] on span "Estado" at bounding box center [1329, 398] width 30 height 13
click at [1306, 393] on input "Estado" at bounding box center [1301, 398] width 10 height 10
checkbox input "true"
type input "[DATE]"
click at [213, 335] on button "Tudo" at bounding box center [229, 325] width 102 height 31
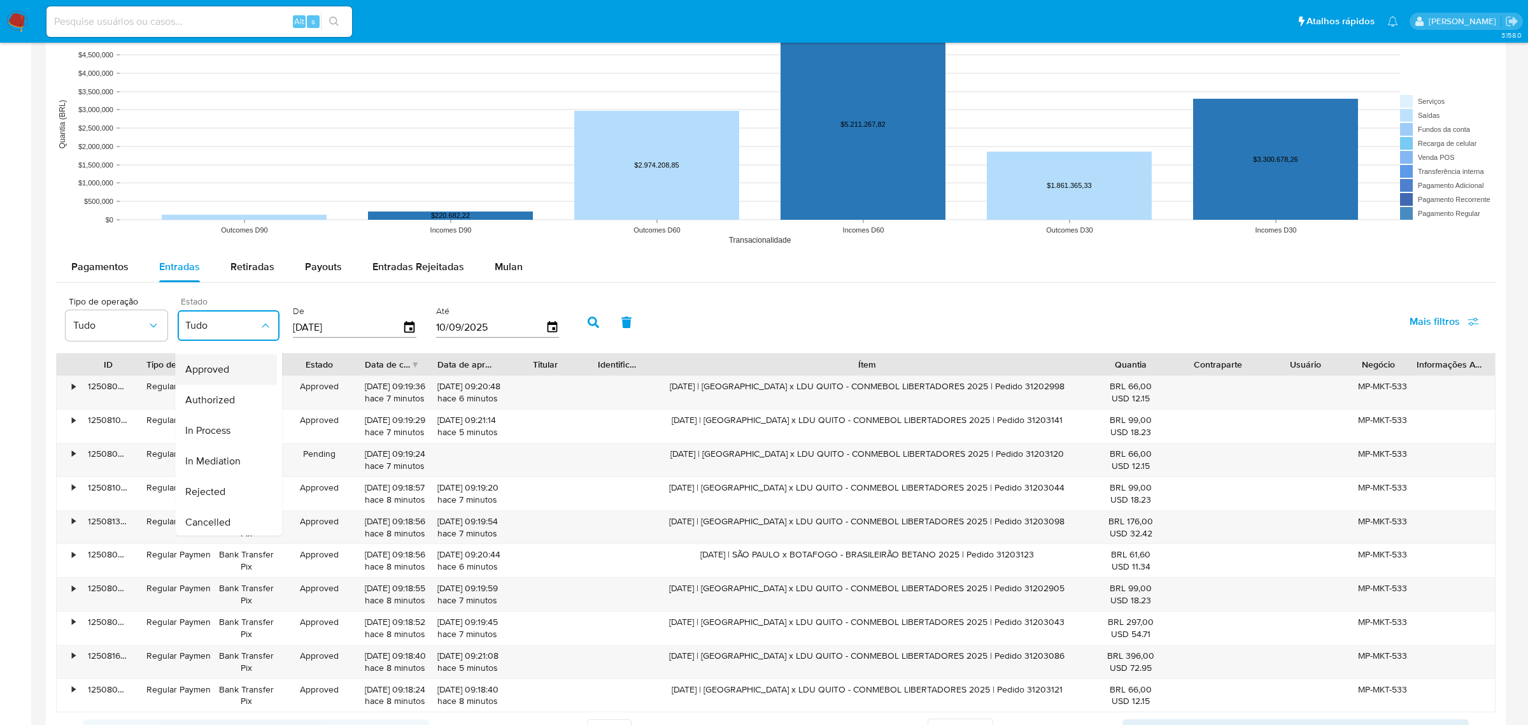
scroll to position [80, 0]
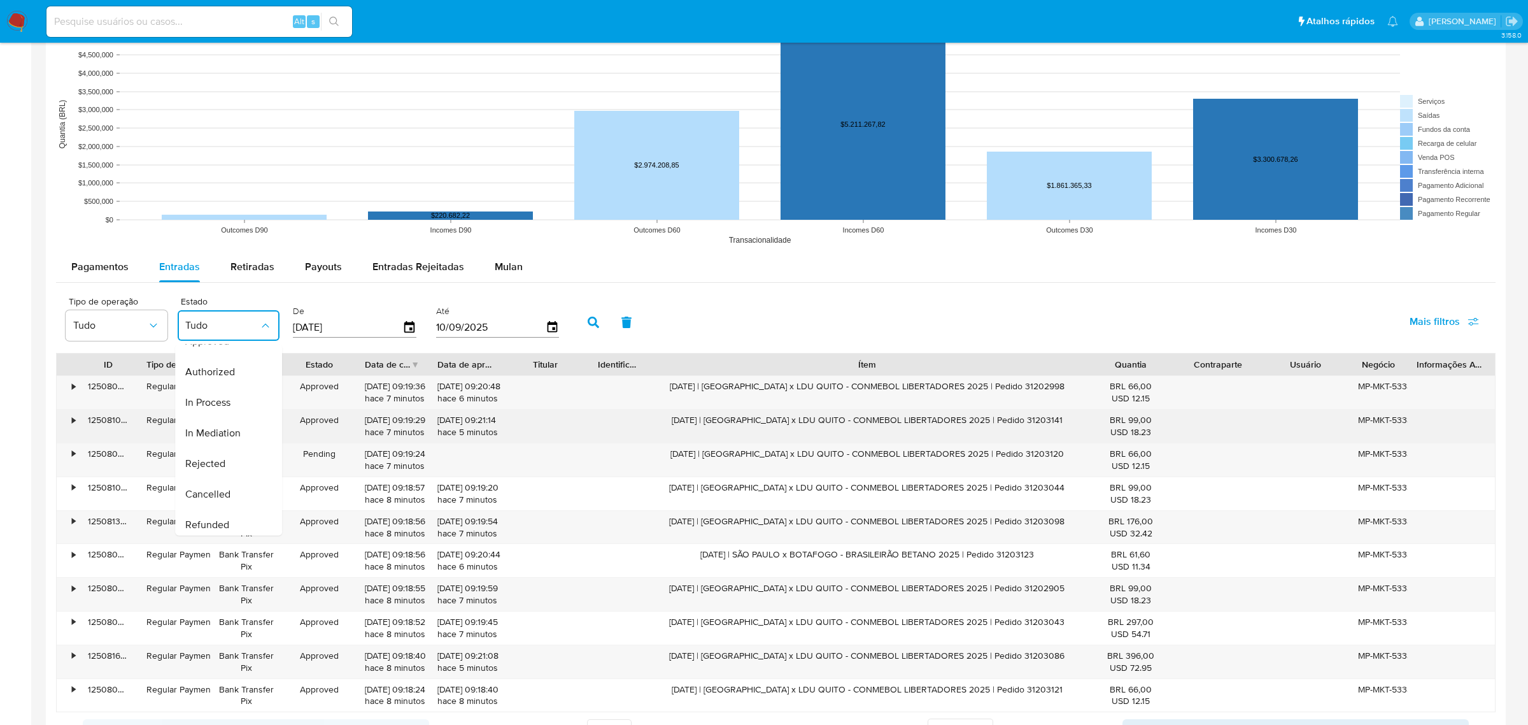
click at [249, 430] on div "In Mediation" at bounding box center [222, 432] width 74 height 31
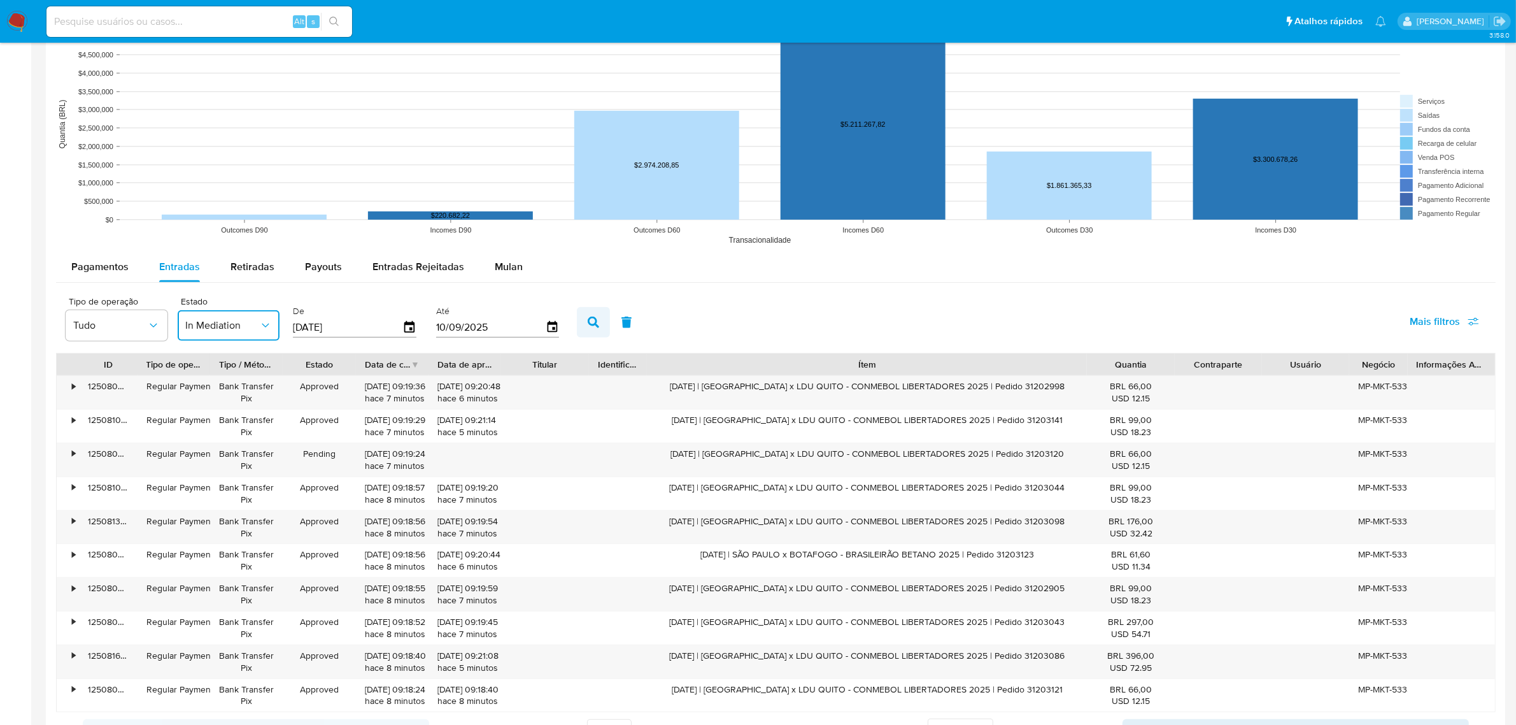
click at [590, 319] on icon "button" at bounding box center [593, 321] width 11 height 11
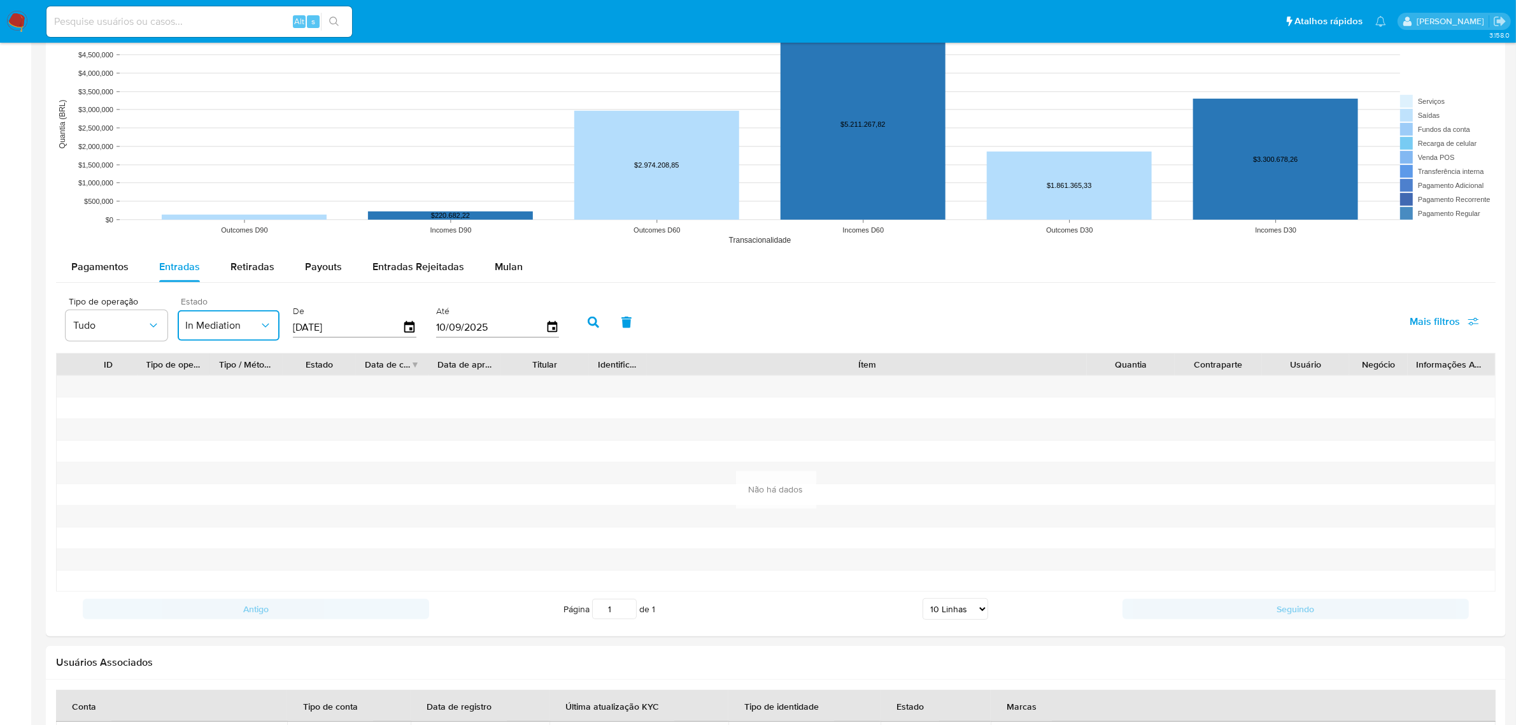
click at [262, 335] on button "In Mediation" at bounding box center [229, 325] width 102 height 31
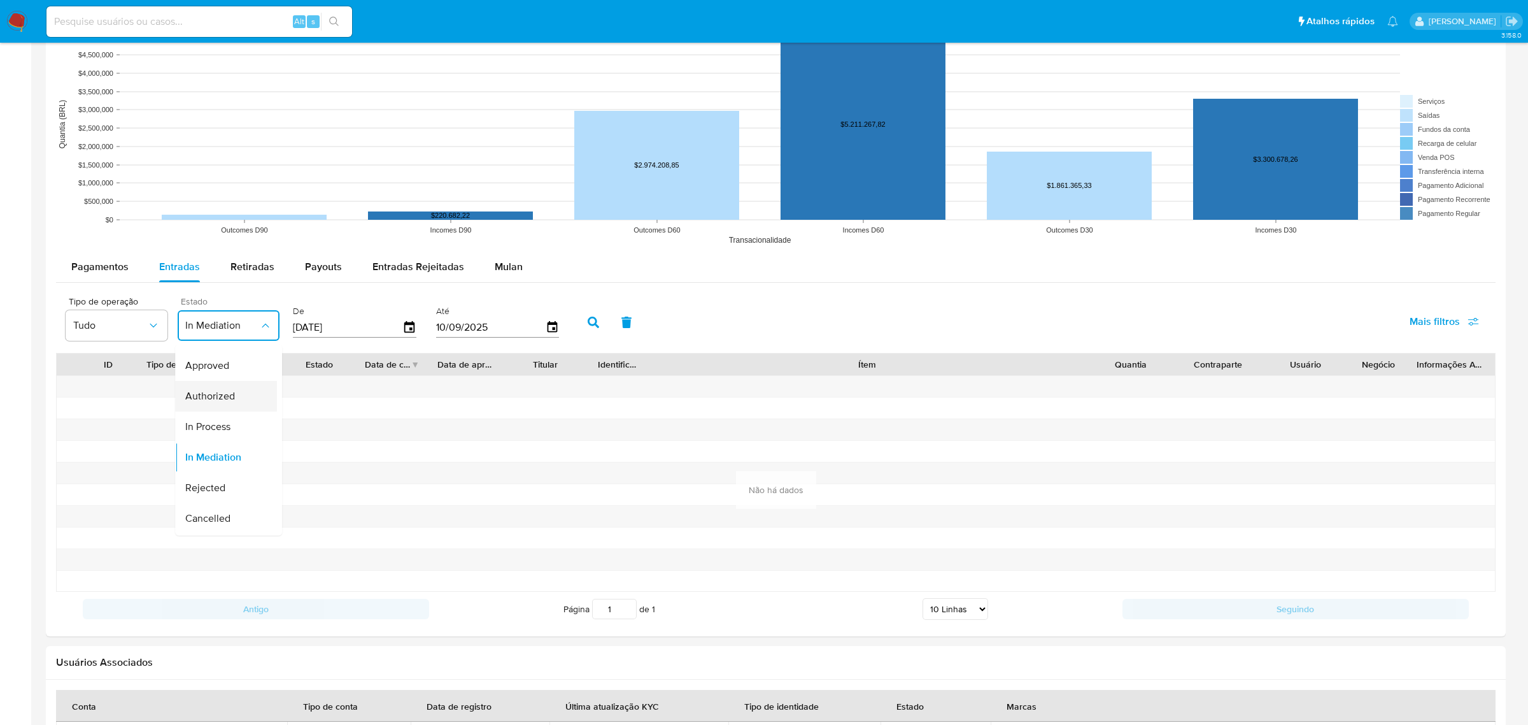
scroll to position [83, 0]
click at [225, 450] on div "Rejected" at bounding box center [222, 459] width 74 height 31
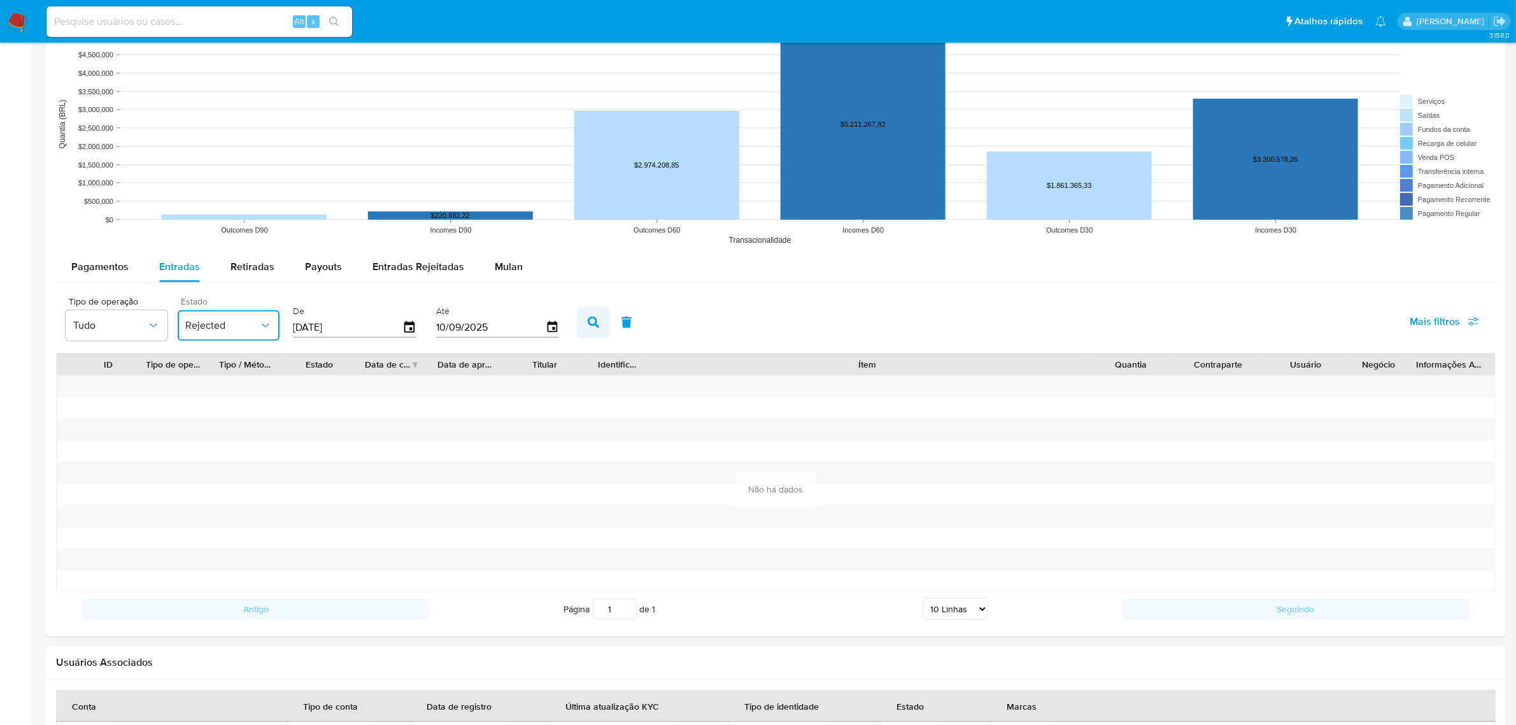
click at [588, 325] on icon "button" at bounding box center [593, 321] width 11 height 11
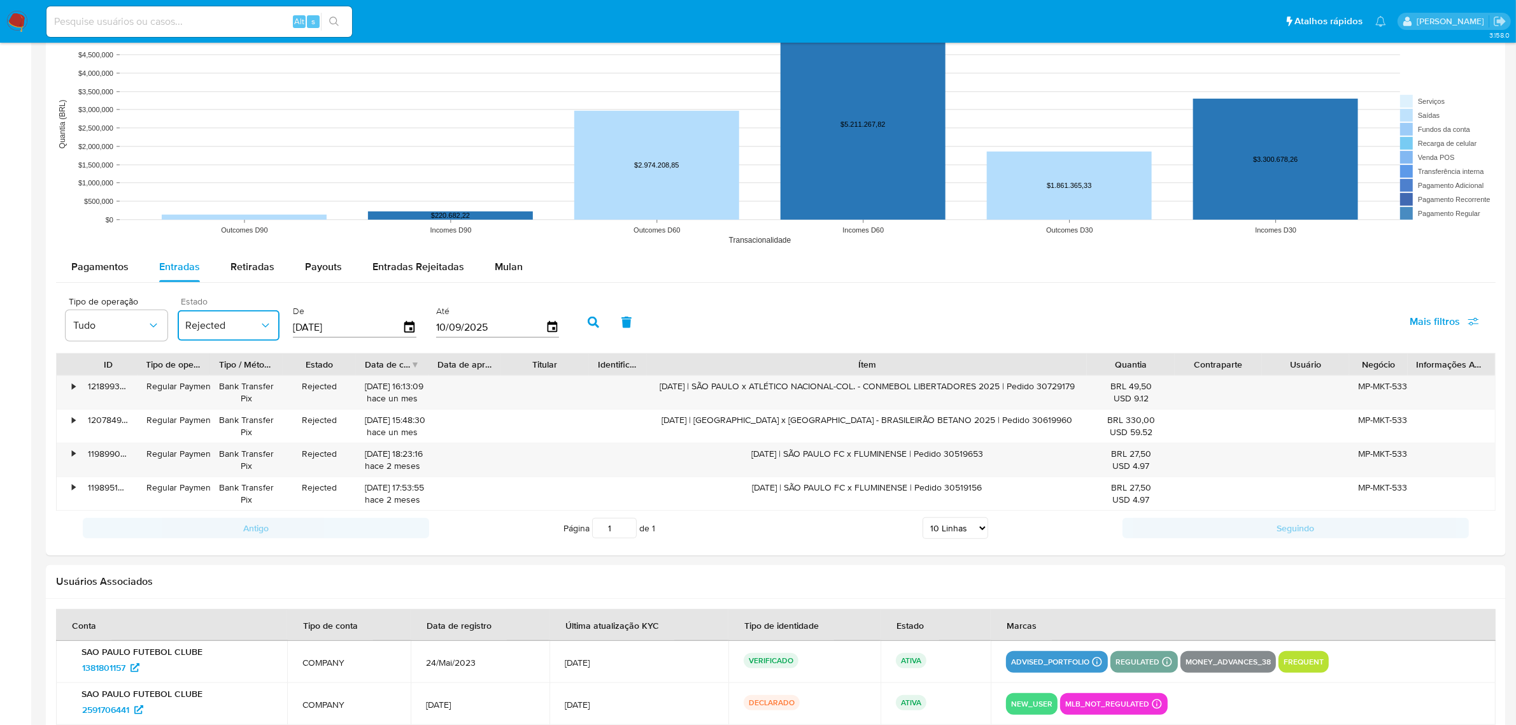
click at [261, 328] on icon "button" at bounding box center [265, 325] width 13 height 13
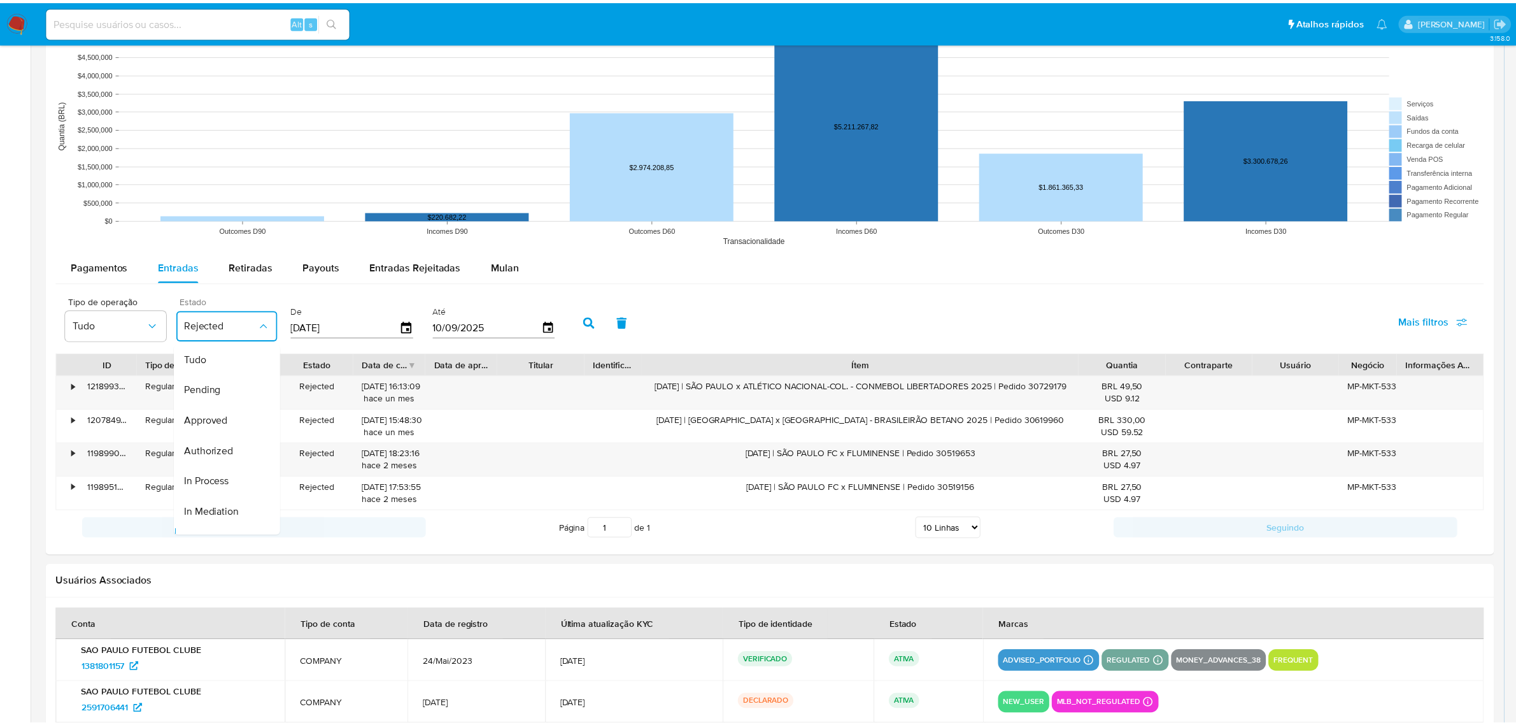
scroll to position [109, 0]
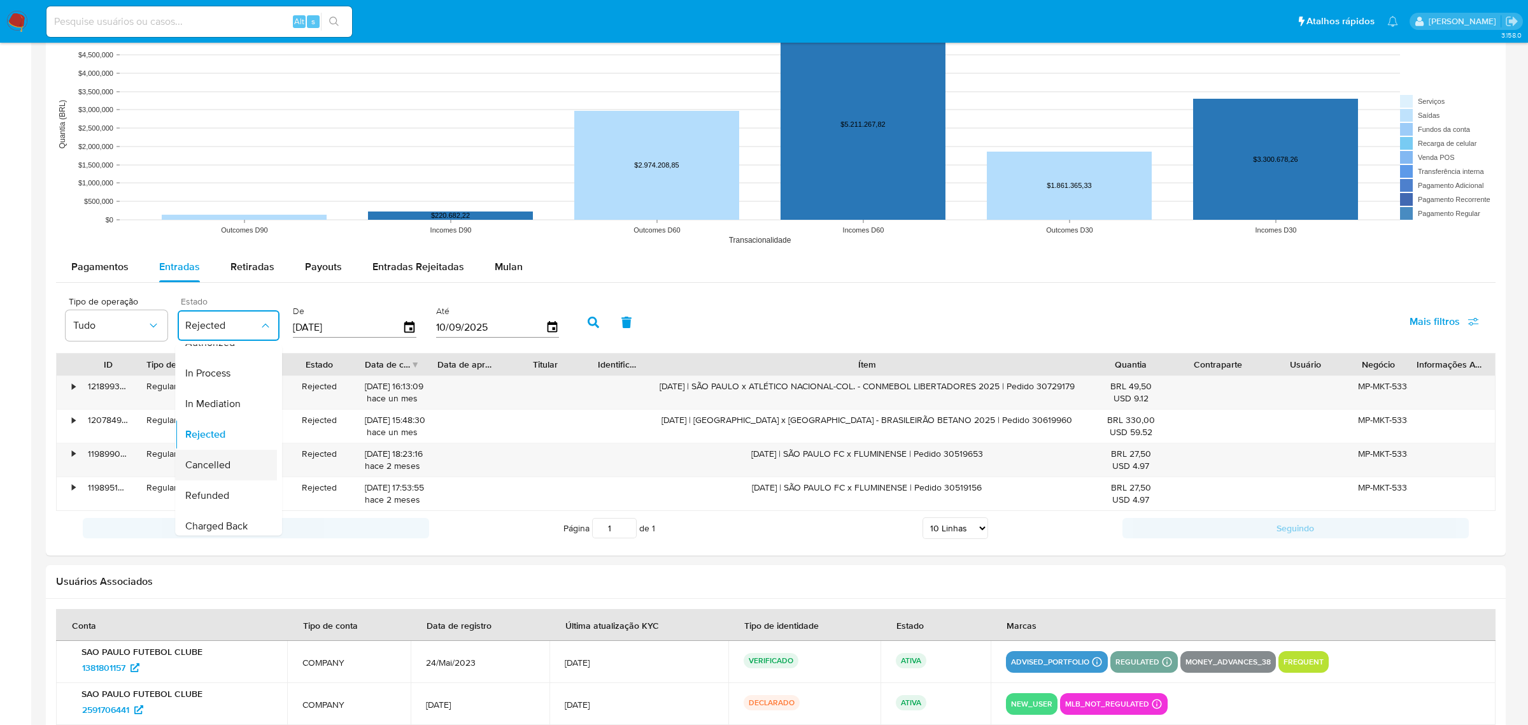
click at [220, 462] on span "Cancelled" at bounding box center [207, 464] width 45 height 13
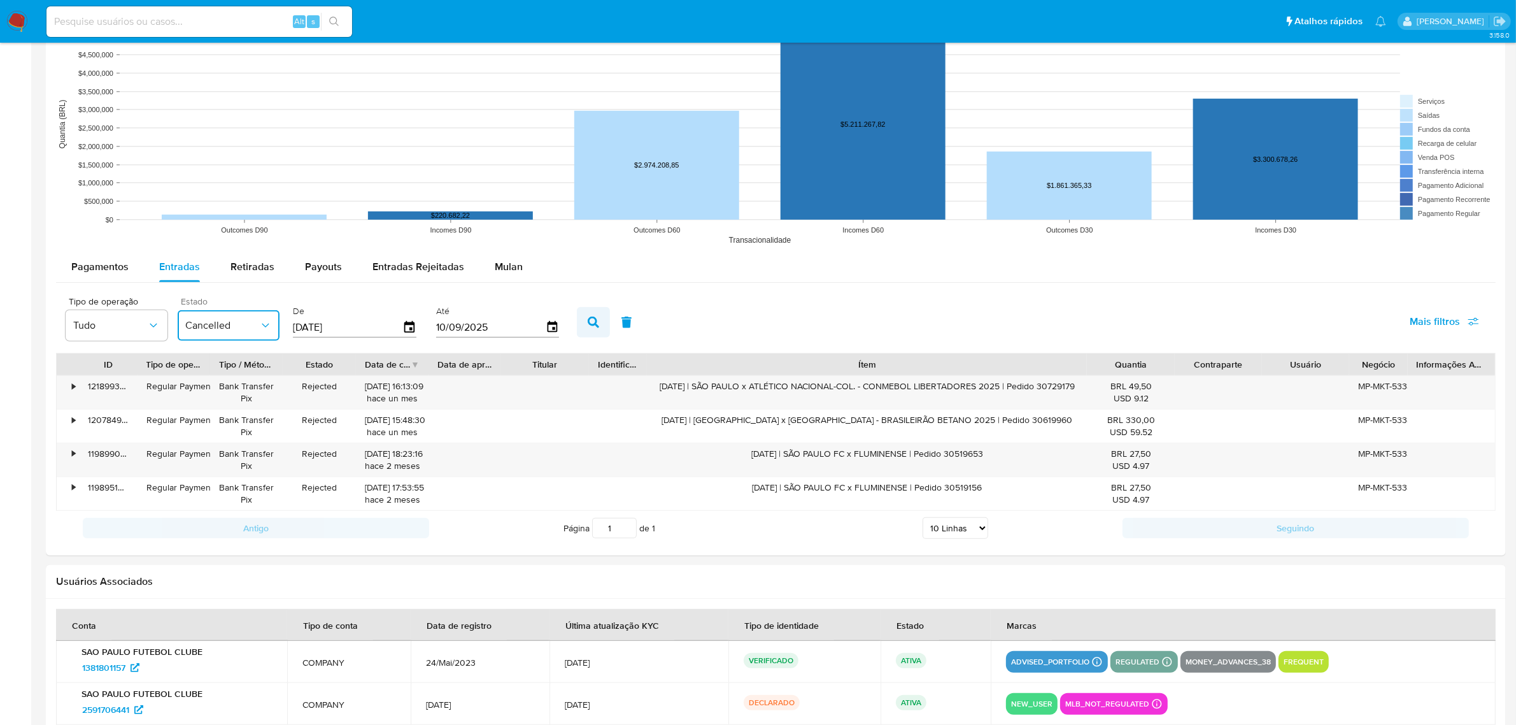
click at [580, 319] on button "button" at bounding box center [593, 322] width 33 height 31
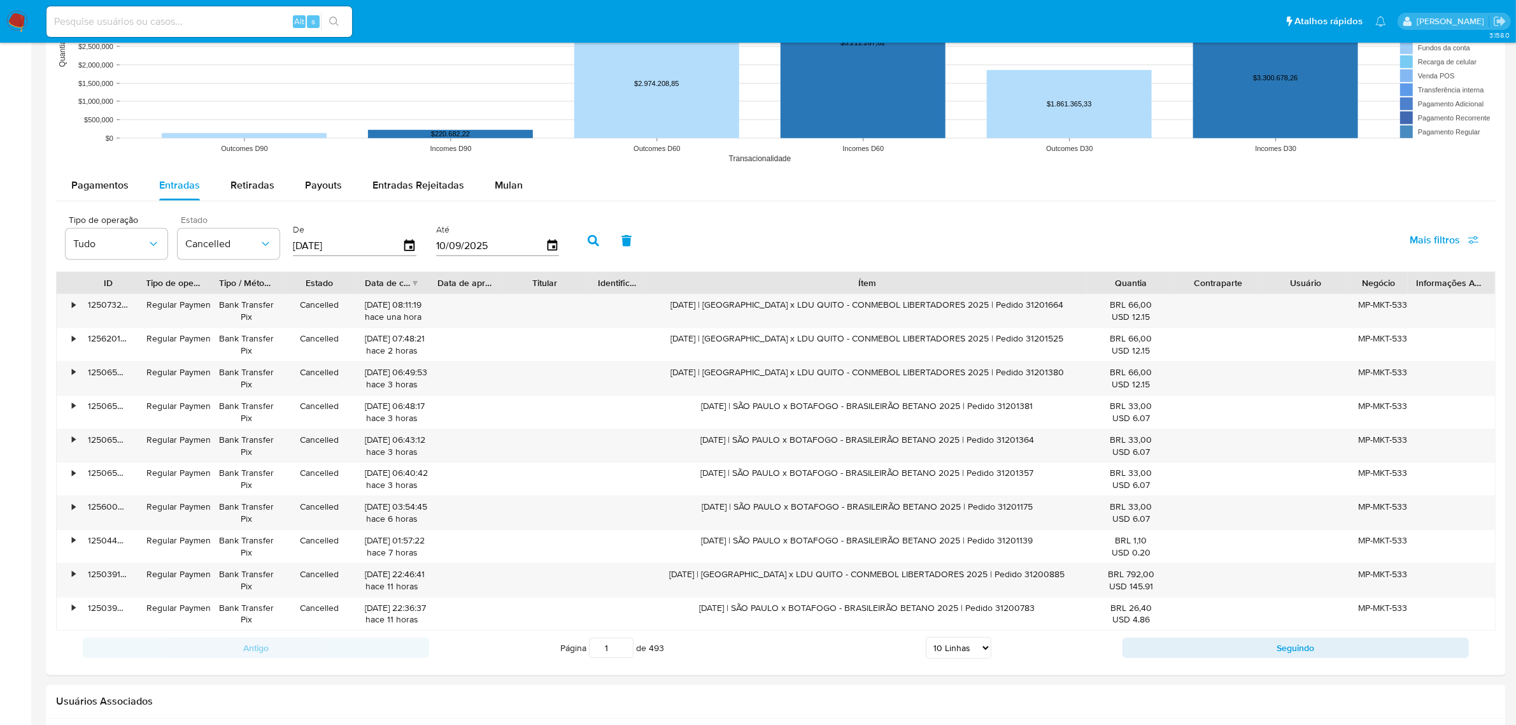
scroll to position [1077, 0]
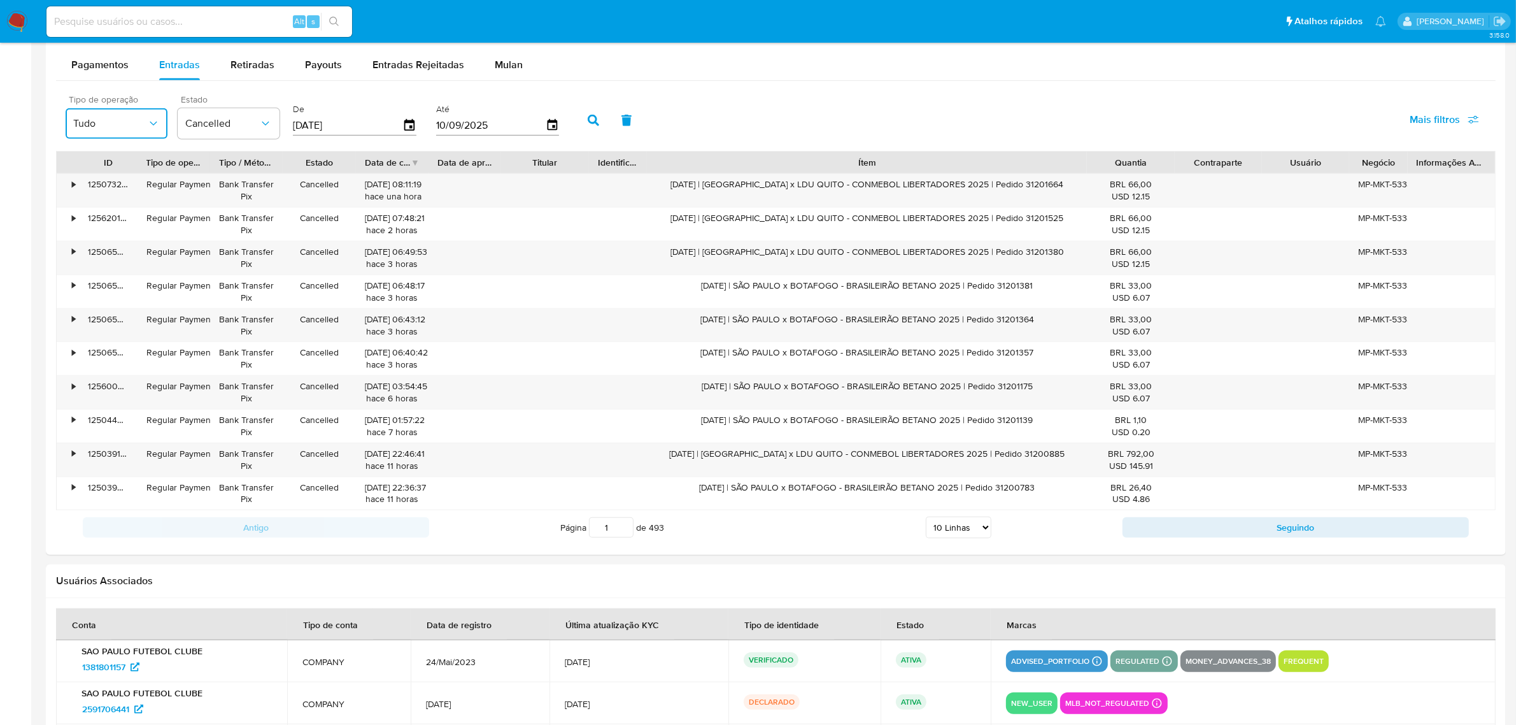
click at [139, 122] on span "Tudo" at bounding box center [110, 123] width 74 height 13
click at [741, 102] on div "Tipo de operação Tudo Estado Cancelled De [DATE] Até [DATE] Mais filtros" at bounding box center [776, 119] width 1440 height 64
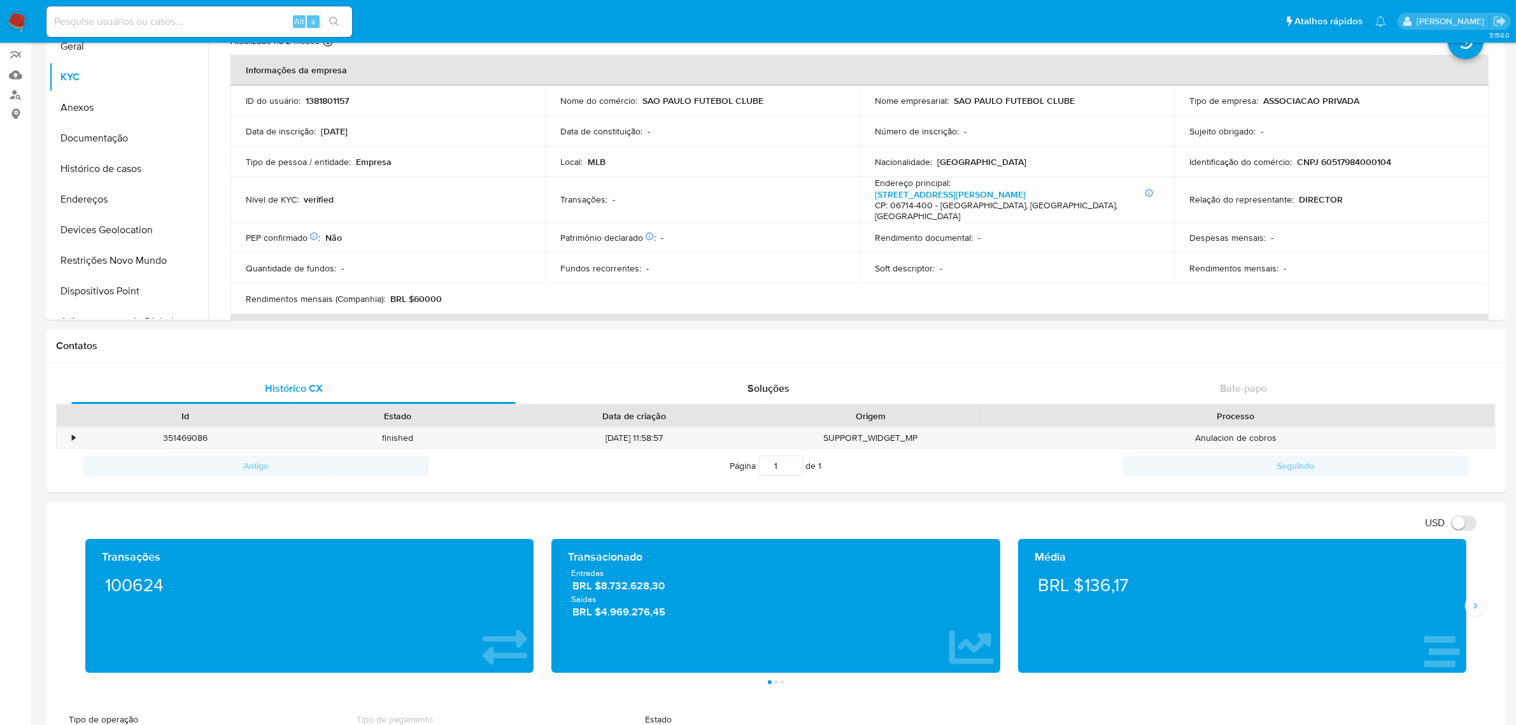
scroll to position [0, 0]
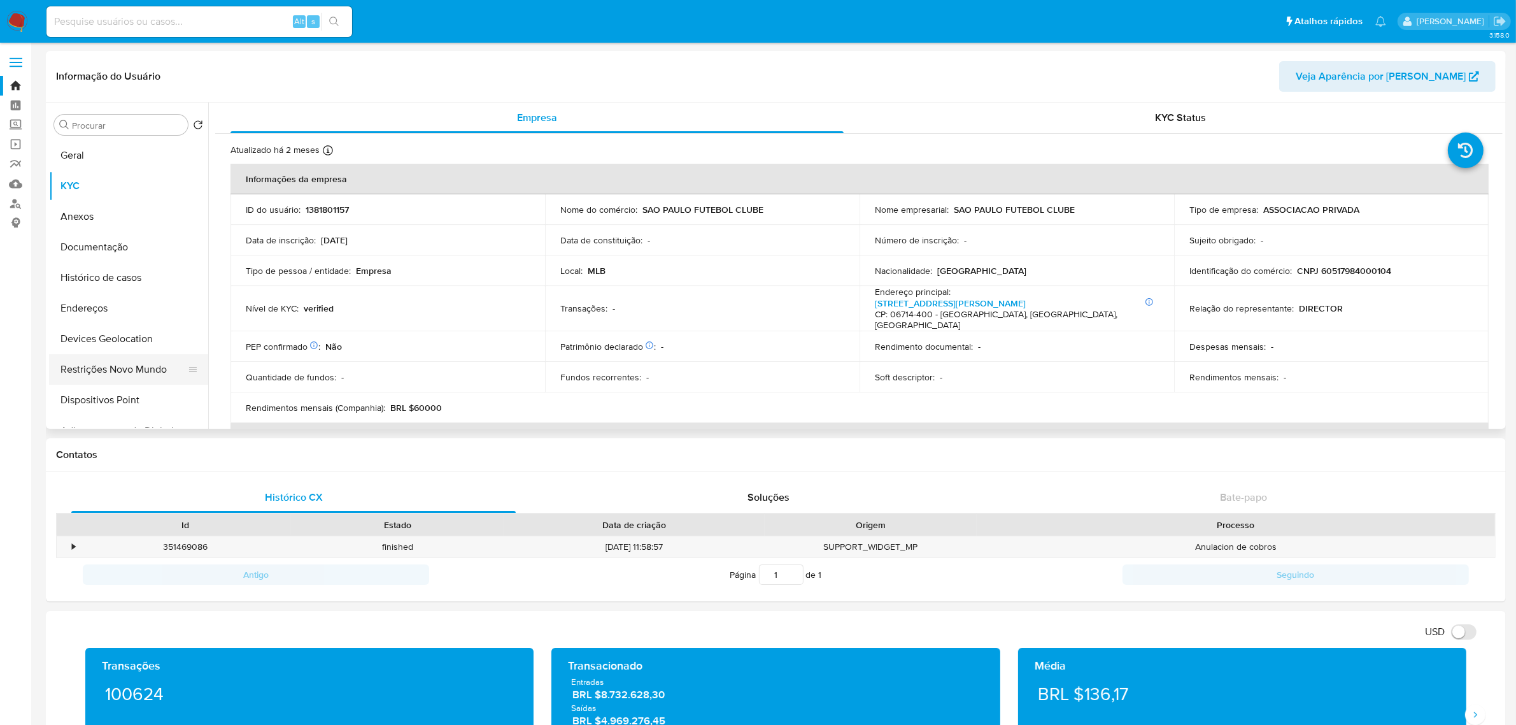
click at [119, 374] on button "Restrições Novo Mundo" at bounding box center [123, 369] width 149 height 31
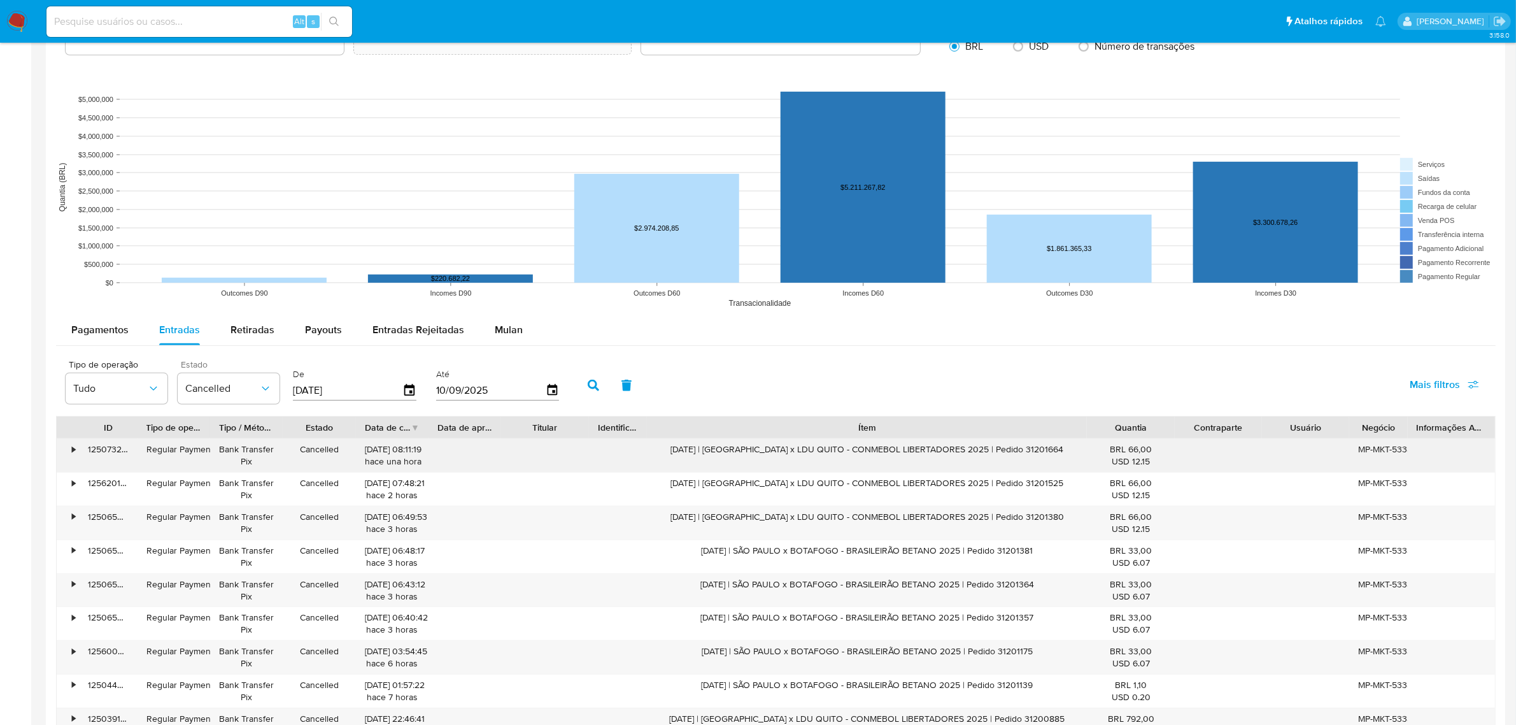
scroll to position [607, 0]
